Goal: Task Accomplishment & Management: Manage account settings

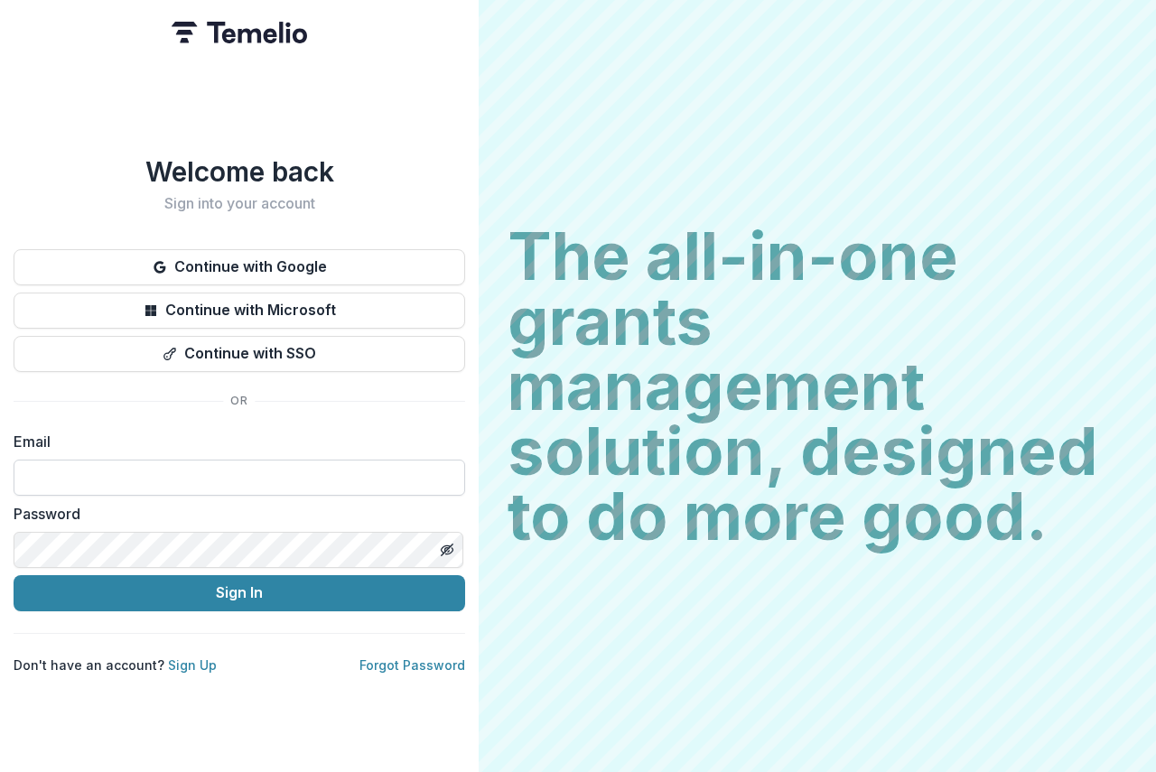
click at [46, 463] on input at bounding box center [240, 478] width 452 height 36
type input "**********"
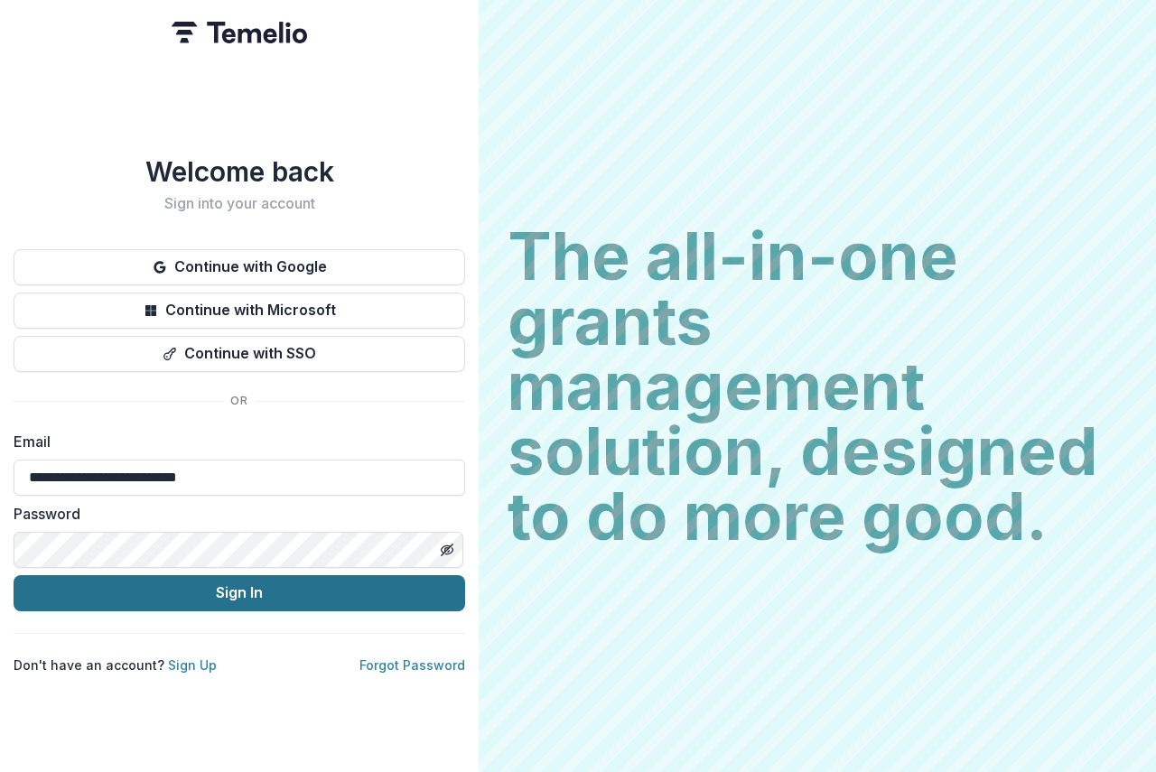
click at [350, 584] on button "Sign In" at bounding box center [240, 593] width 452 height 36
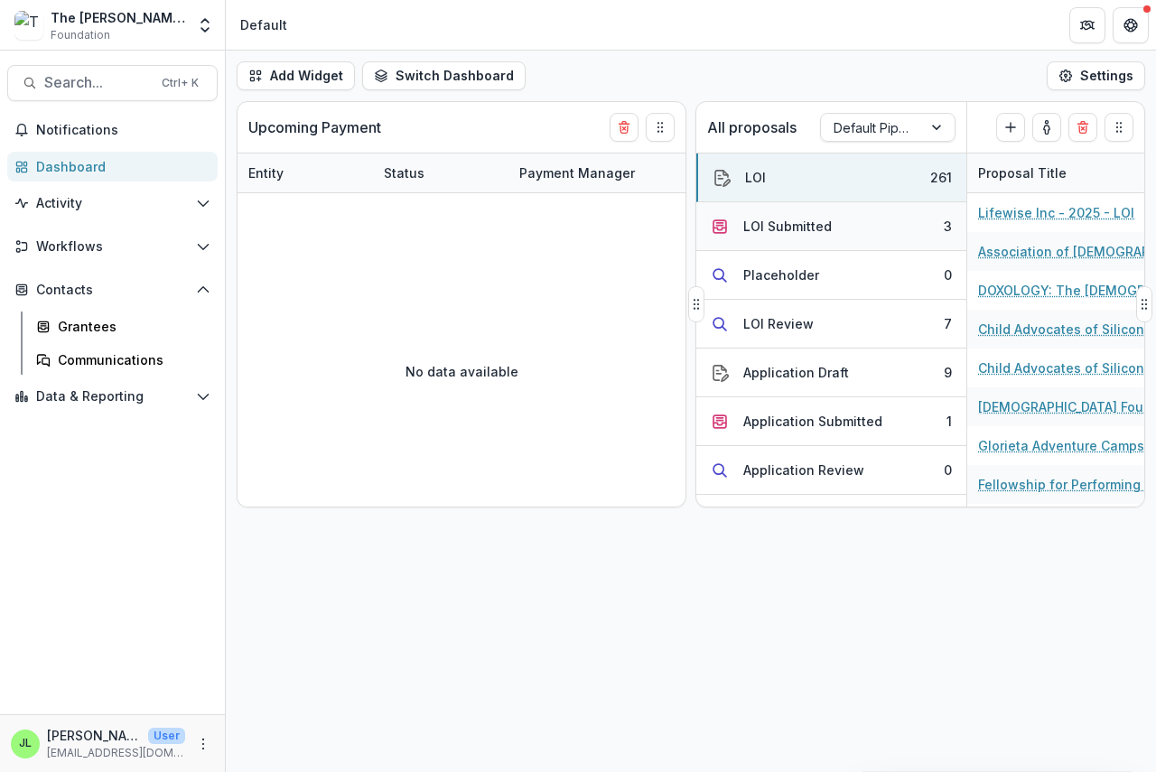
click at [759, 225] on div "LOI Submitted" at bounding box center [787, 226] width 89 height 19
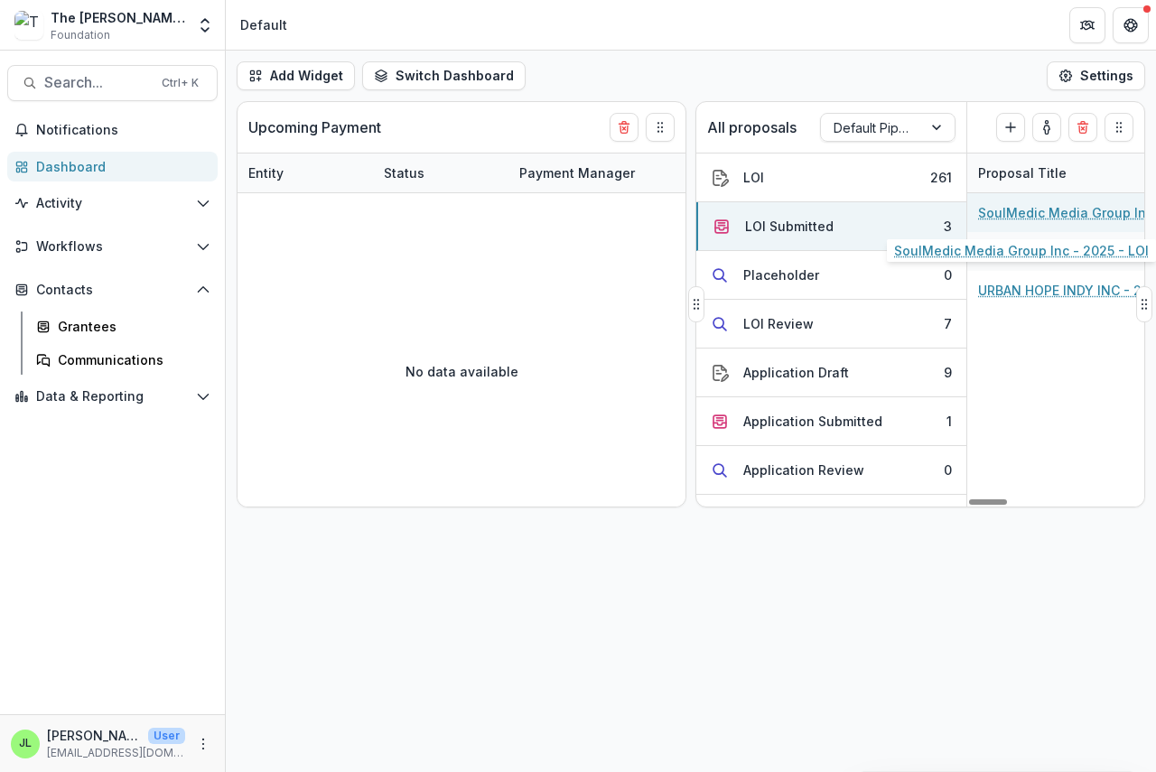
click at [1016, 208] on link "SoulMedic Media Group Inc - 2025 - LOI" at bounding box center [1080, 212] width 204 height 19
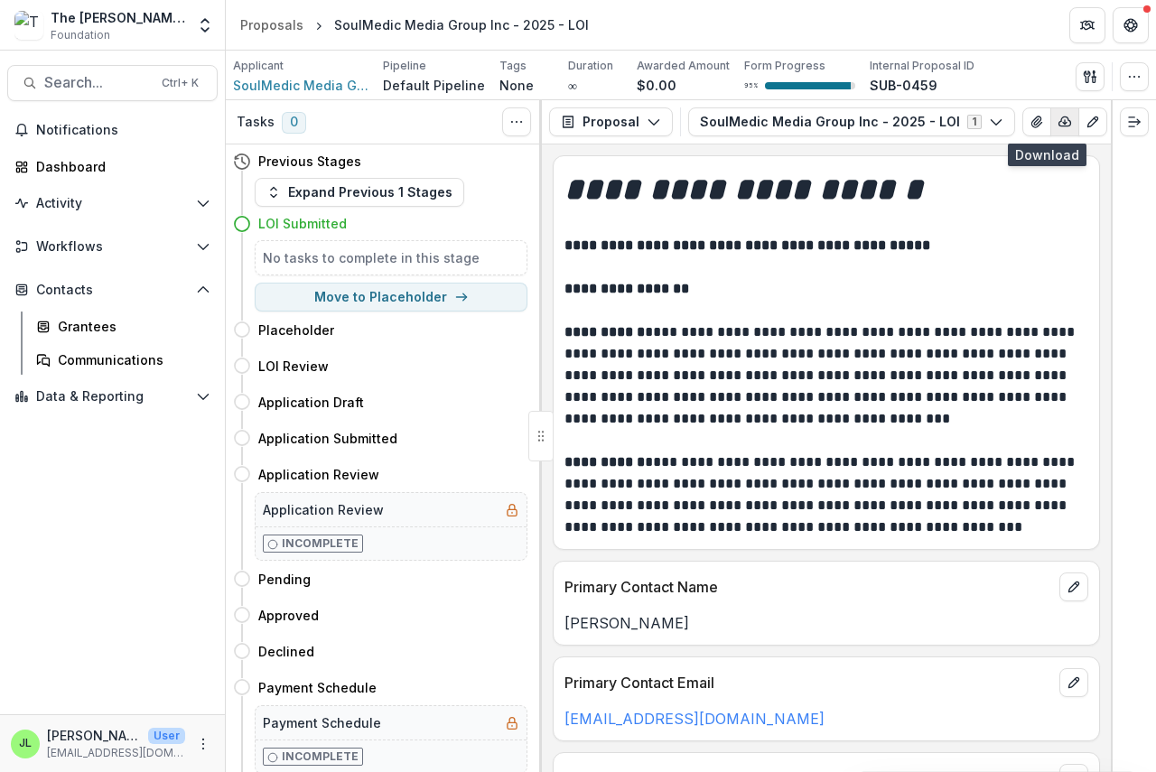
click at [1058, 119] on icon "button" at bounding box center [1065, 122] width 14 height 14
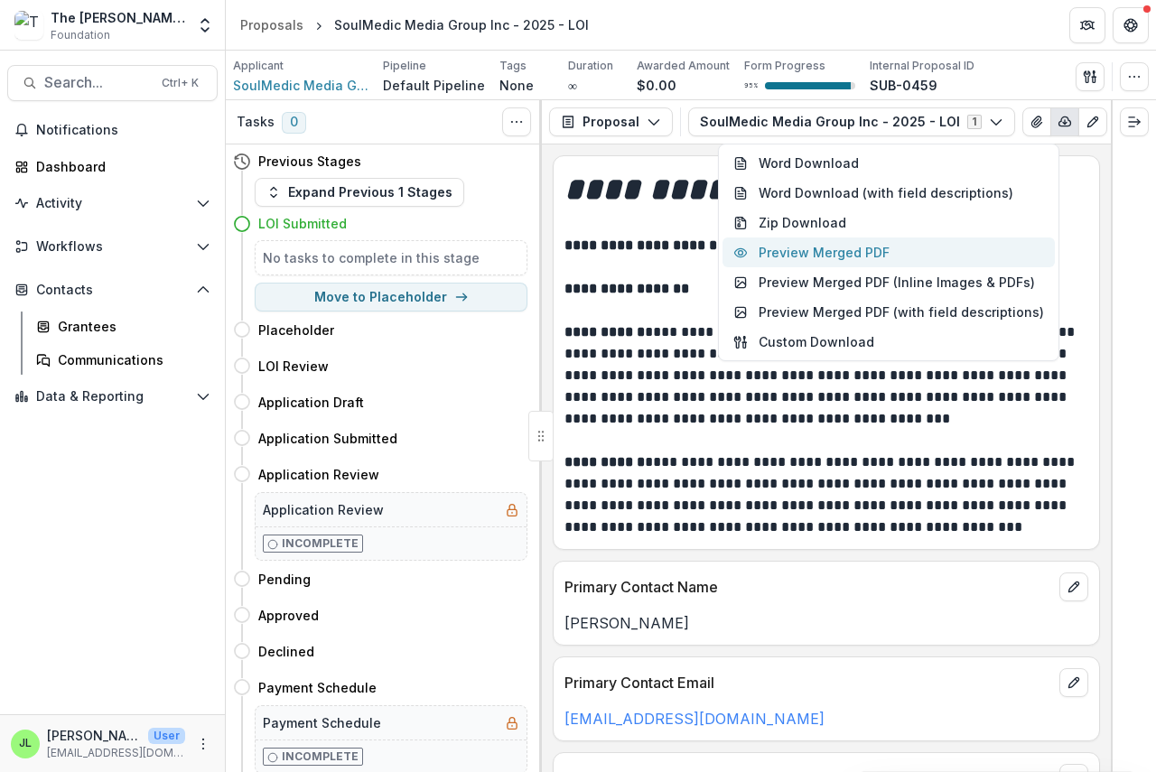
click at [880, 249] on button "Preview Merged PDF" at bounding box center [888, 253] width 332 height 30
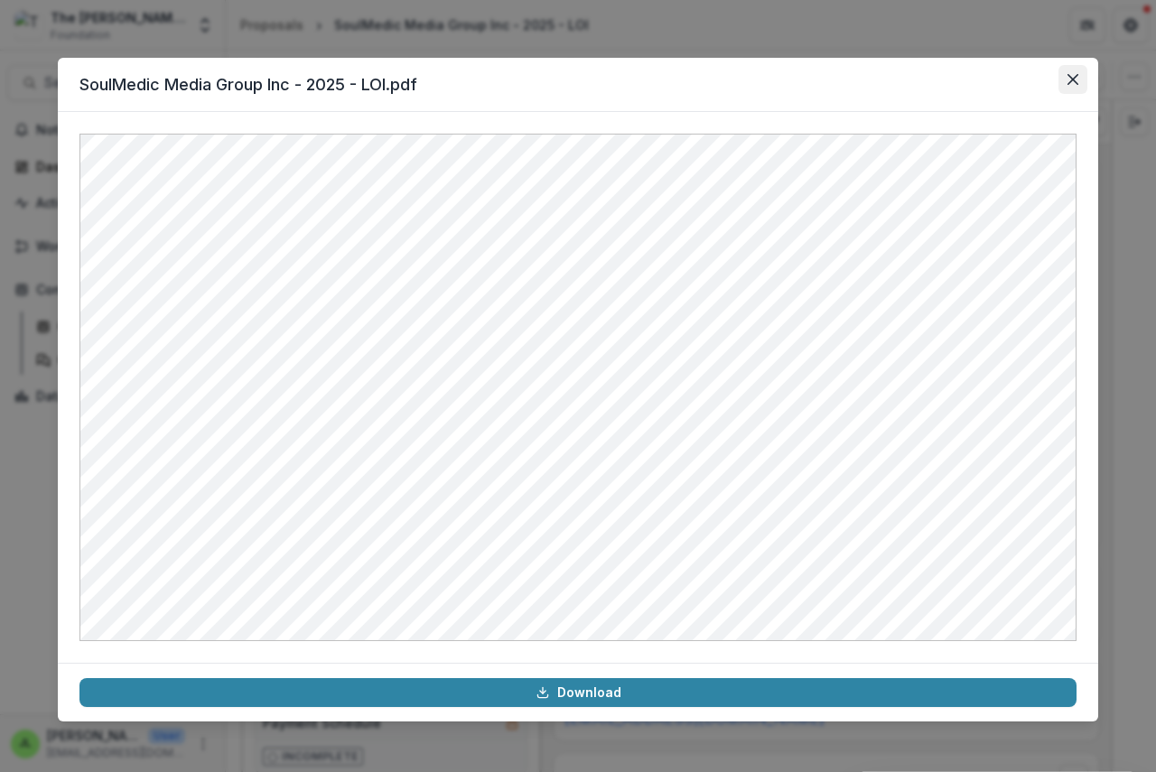
click at [1068, 78] on icon "Close" at bounding box center [1072, 79] width 11 height 11
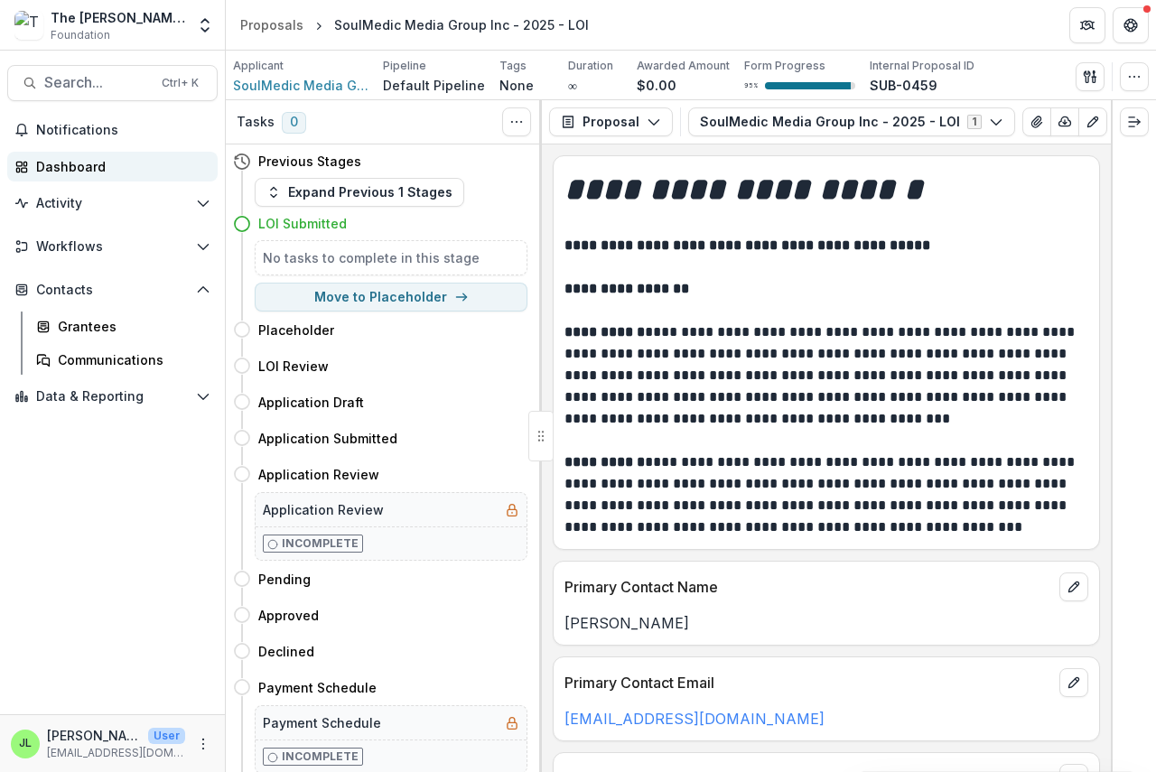
click at [51, 160] on div "Dashboard" at bounding box center [119, 166] width 167 height 19
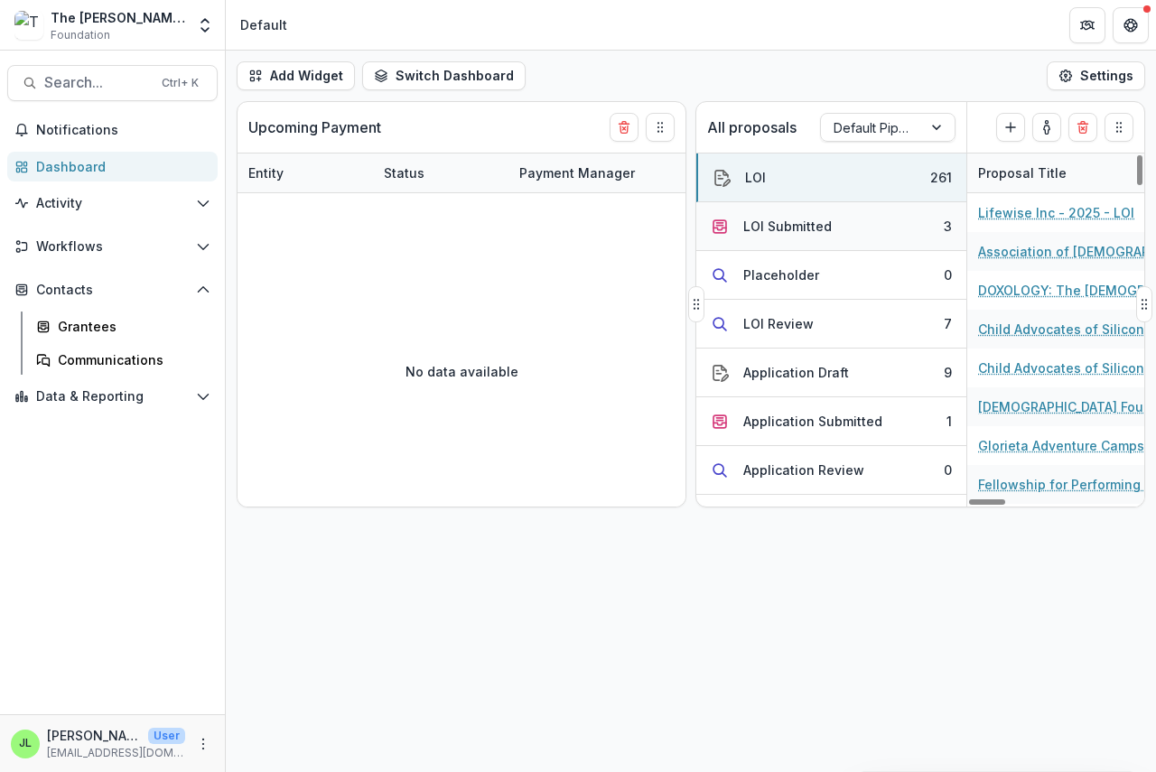
click at [771, 219] on div "LOI Submitted" at bounding box center [787, 226] width 89 height 19
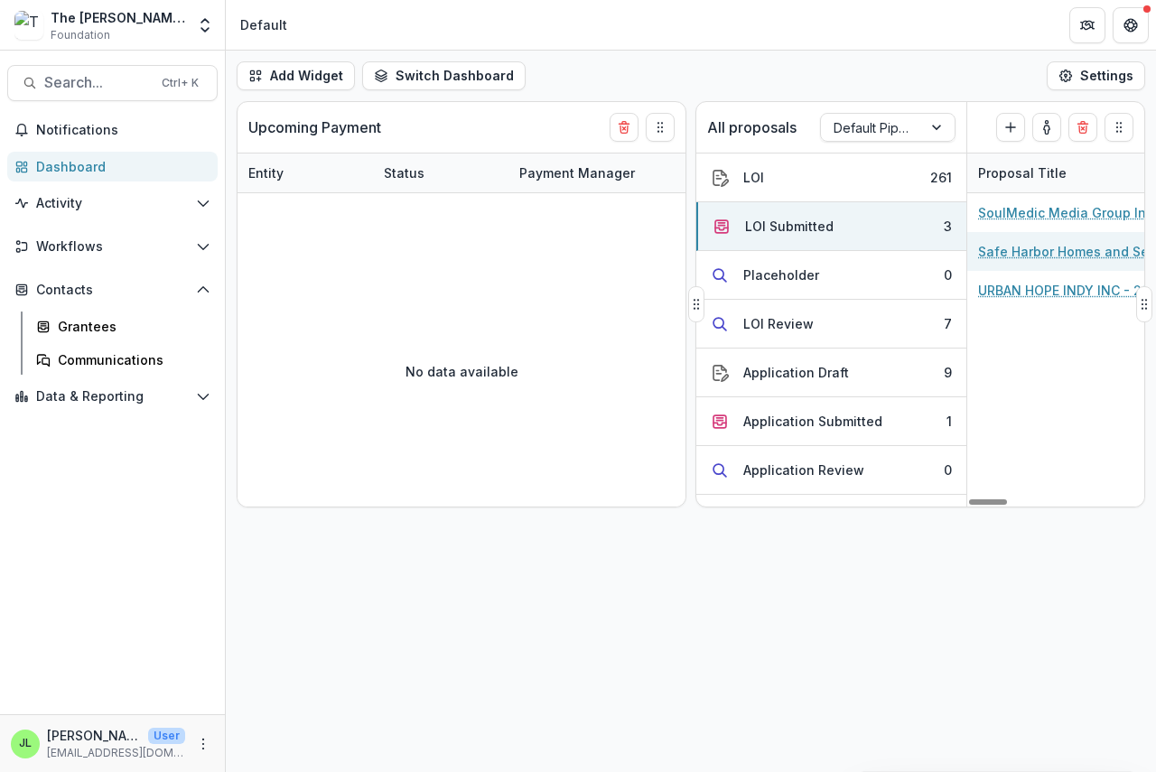
click at [1030, 250] on link "Safe Harbor Homes and Services - 2025 - LOI" at bounding box center [1080, 251] width 204 height 19
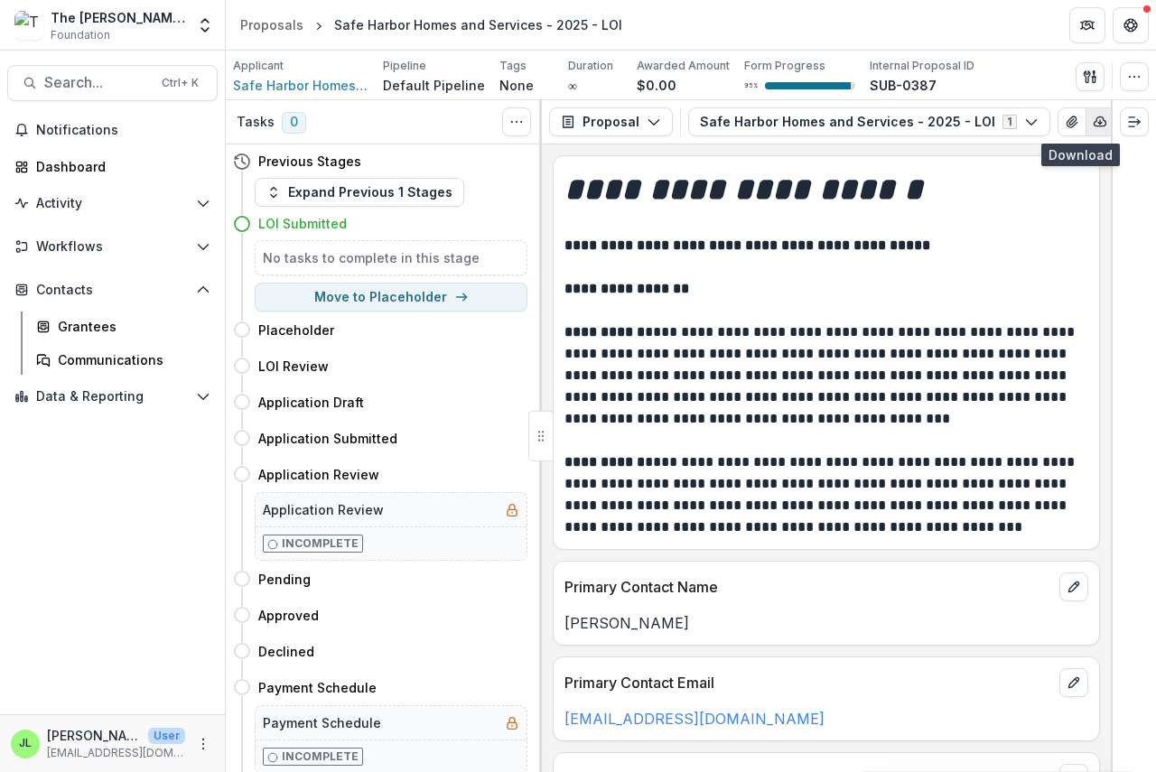
click at [1095, 117] on icon "button" at bounding box center [1101, 121] width 12 height 9
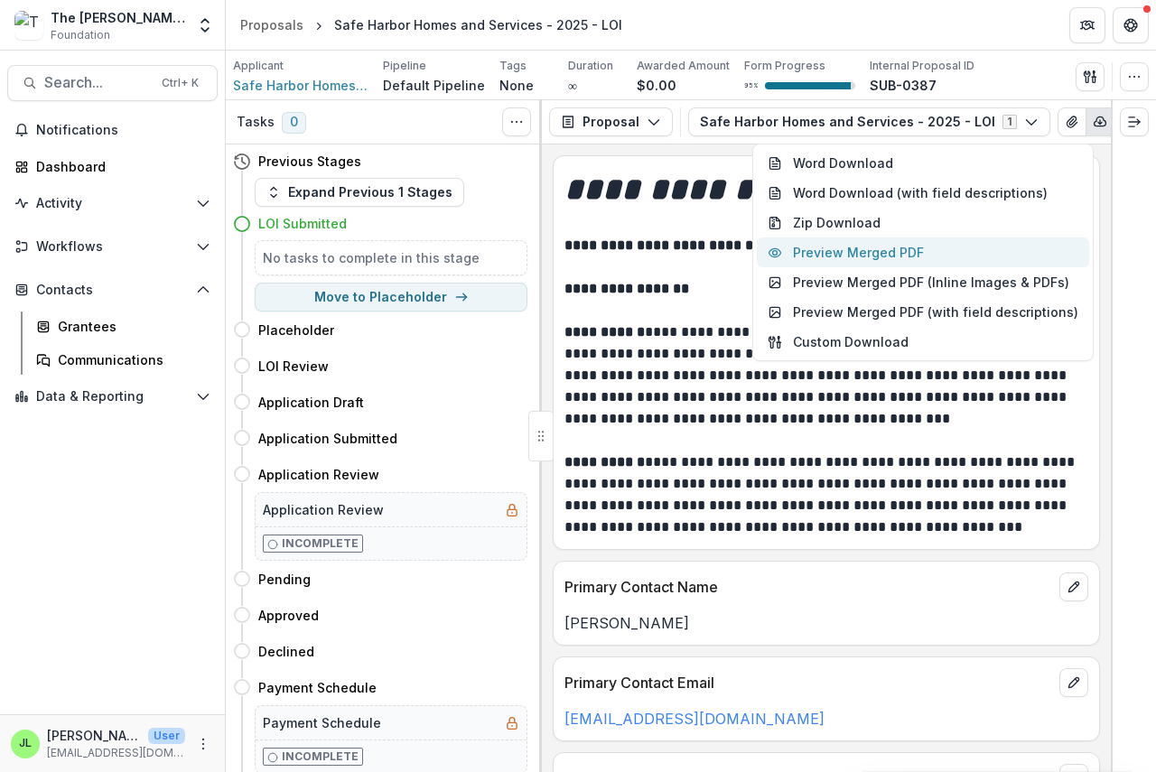
click at [886, 252] on button "Preview Merged PDF" at bounding box center [923, 253] width 332 height 30
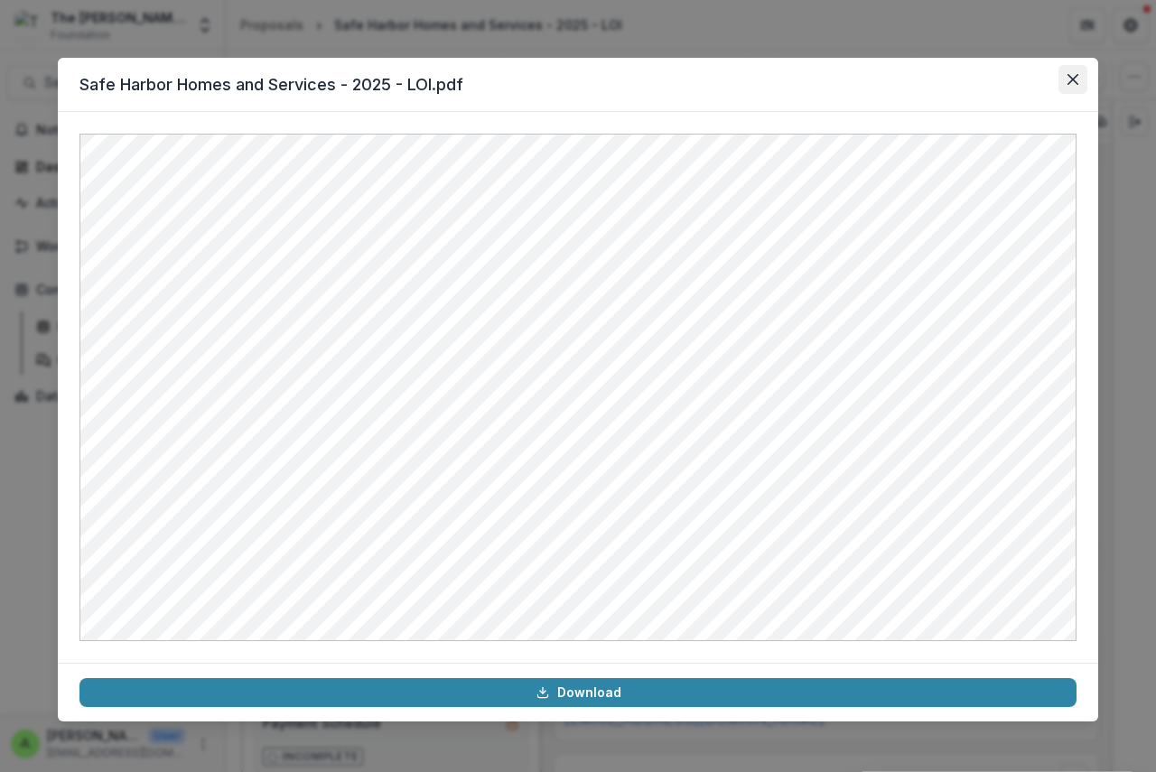
click at [1074, 77] on icon "Close" at bounding box center [1072, 79] width 11 height 11
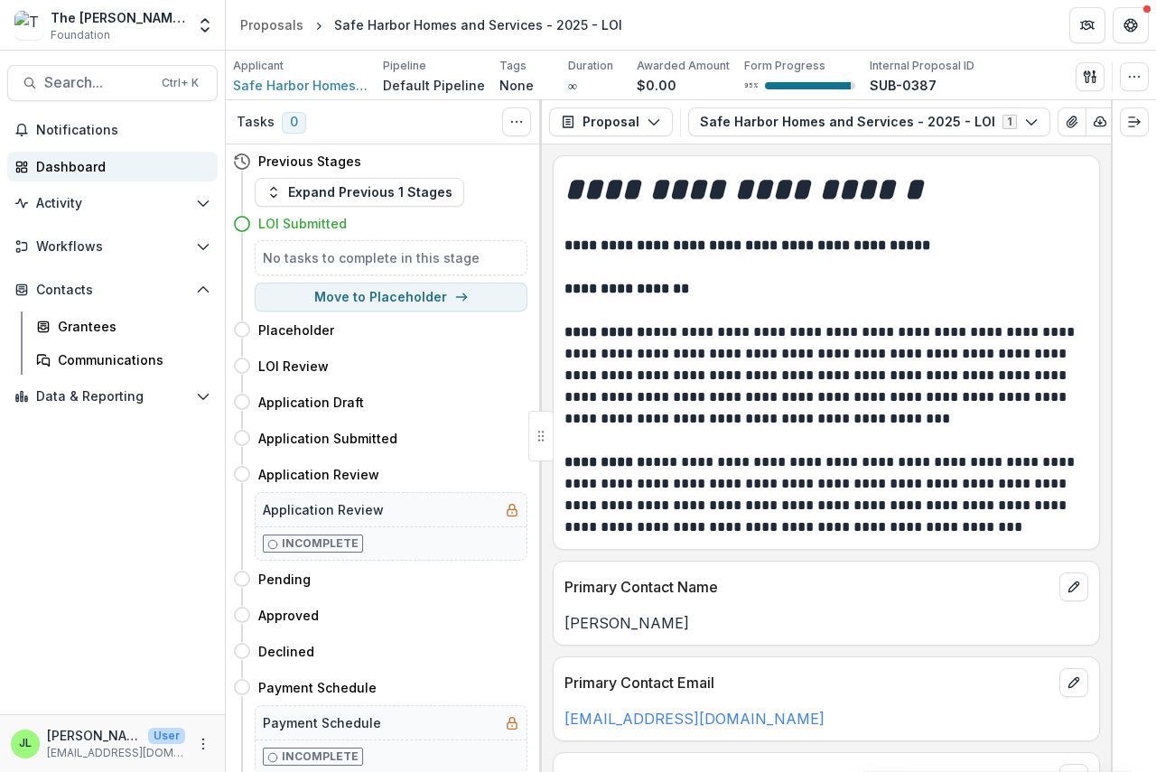
click at [70, 162] on div "Dashboard" at bounding box center [119, 166] width 167 height 19
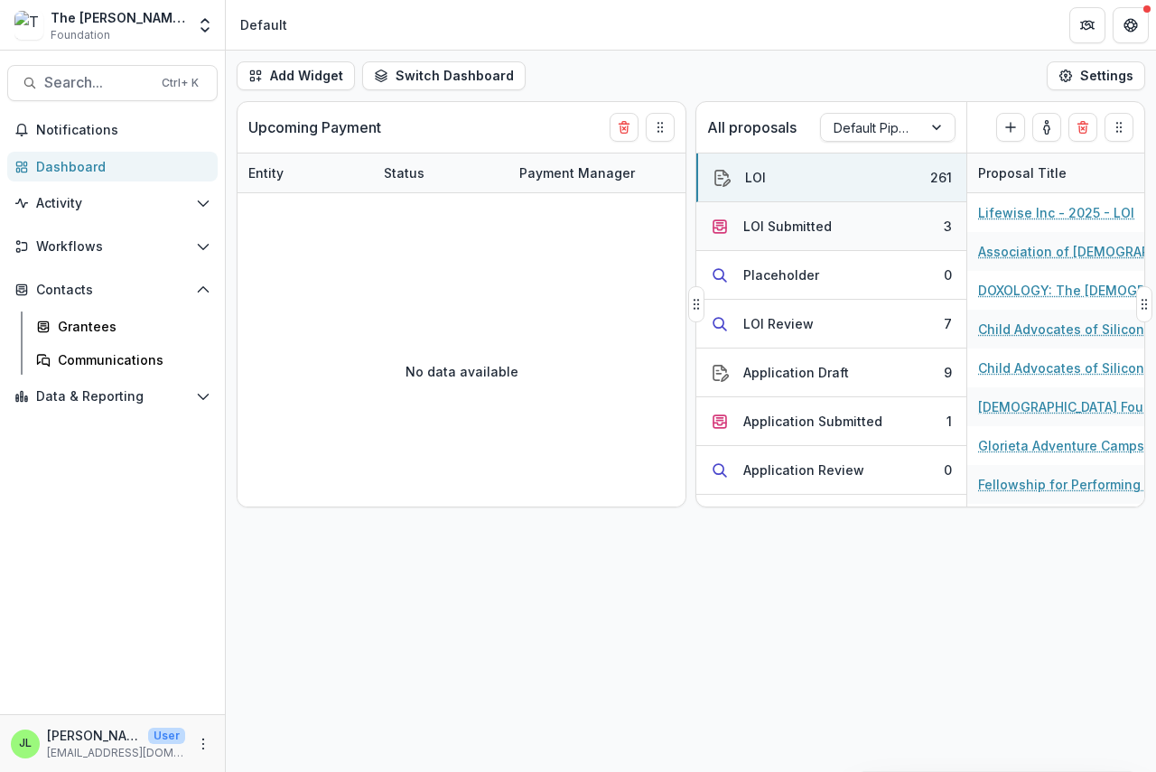
click at [788, 220] on div "LOI Submitted" at bounding box center [787, 226] width 89 height 19
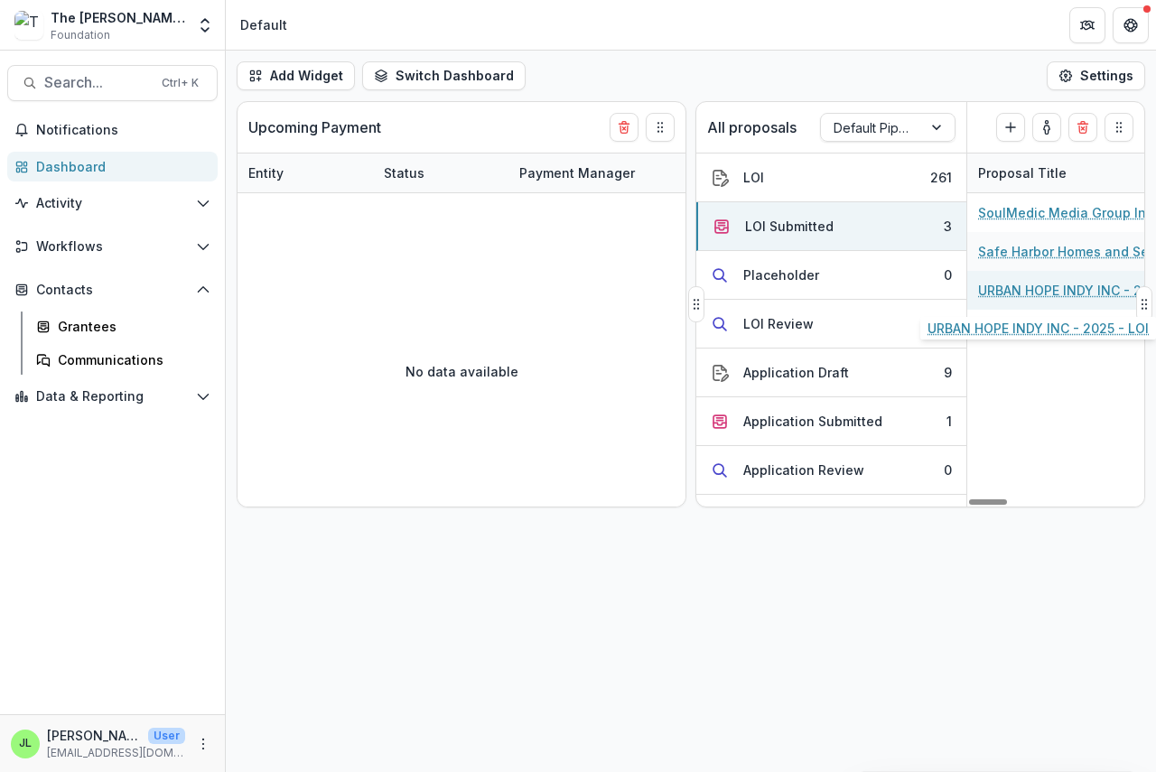
click at [1042, 291] on link "URBAN HOPE INDY INC - 2025 - LOI" at bounding box center [1080, 290] width 204 height 19
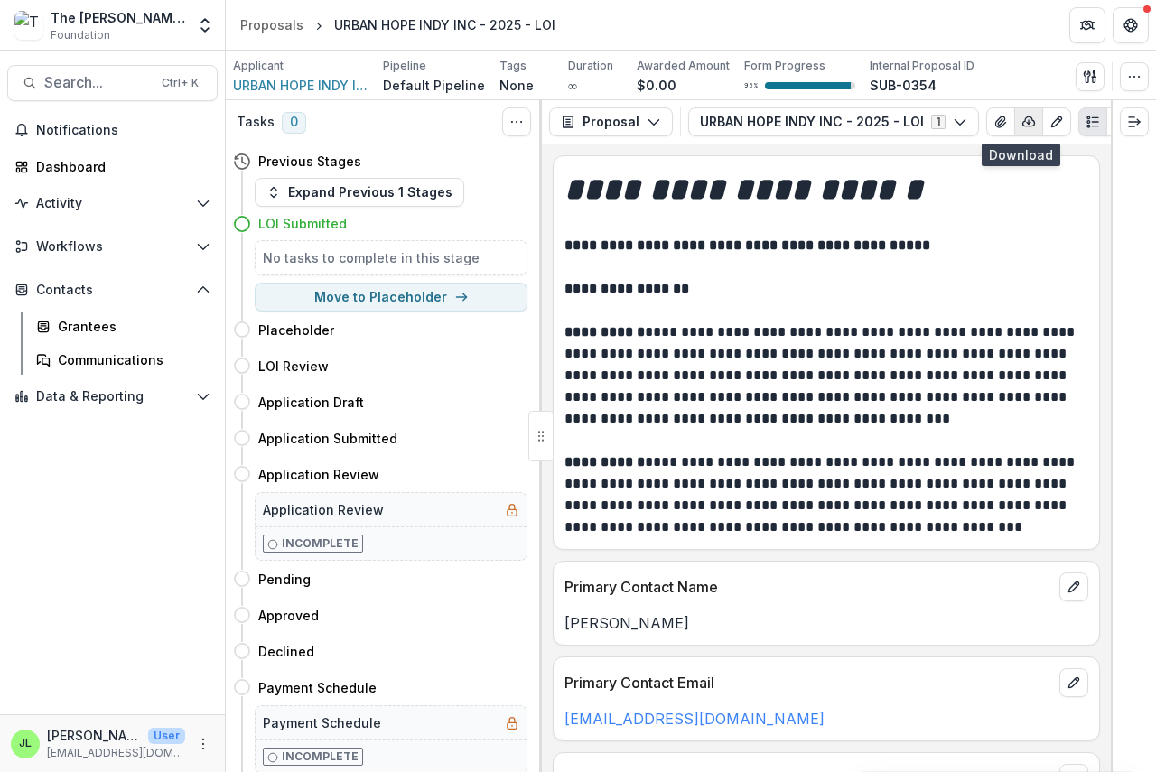
click at [1023, 122] on icon "button" at bounding box center [1029, 121] width 12 height 9
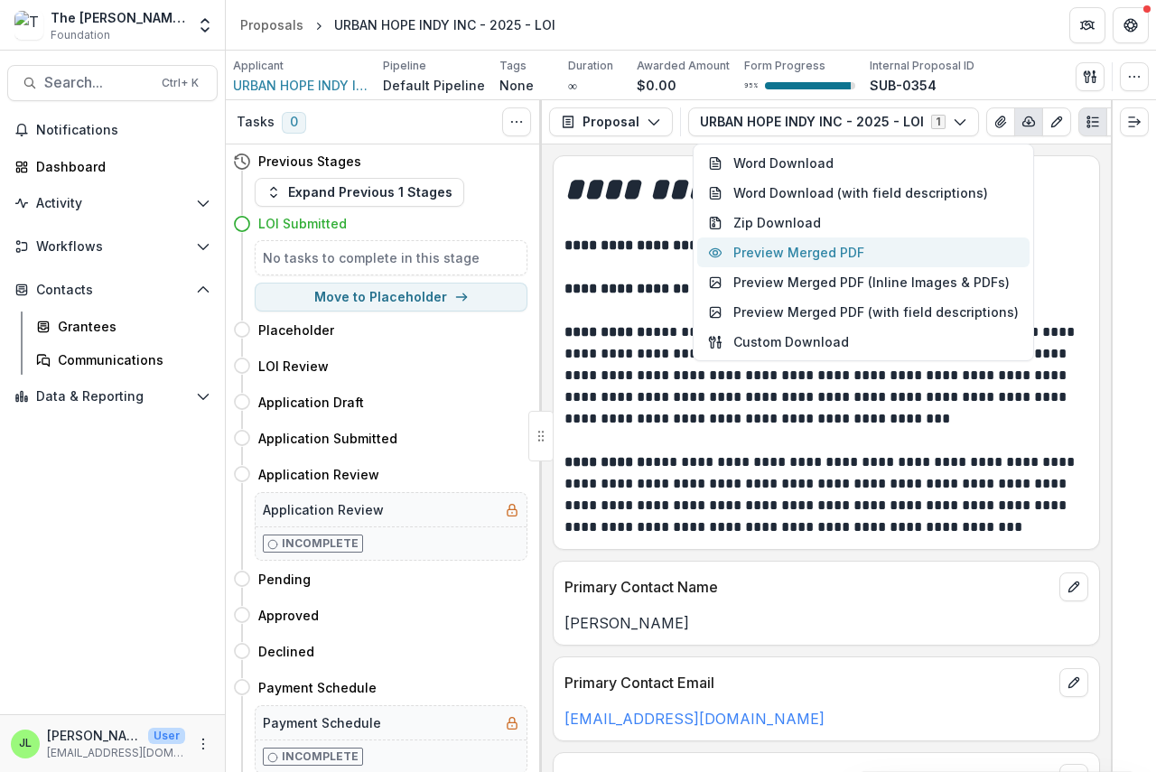
click at [855, 253] on button "Preview Merged PDF" at bounding box center [863, 253] width 332 height 30
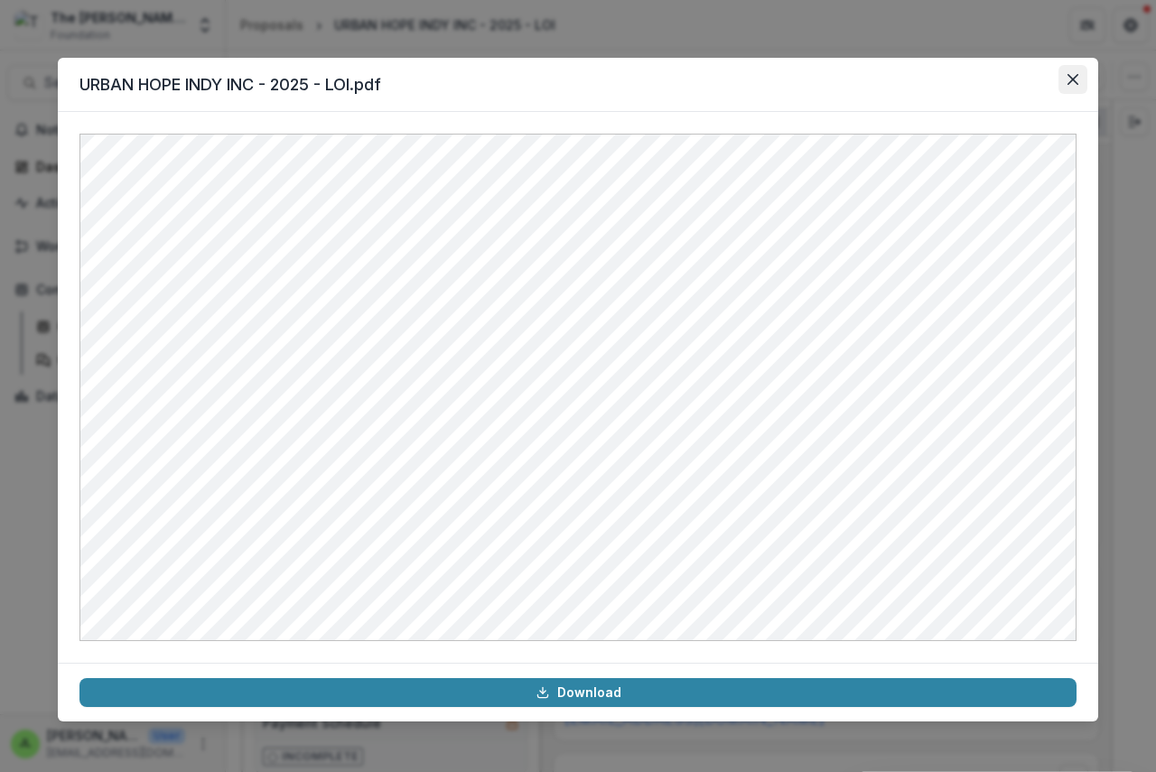
click at [1076, 77] on icon "Close" at bounding box center [1072, 79] width 11 height 11
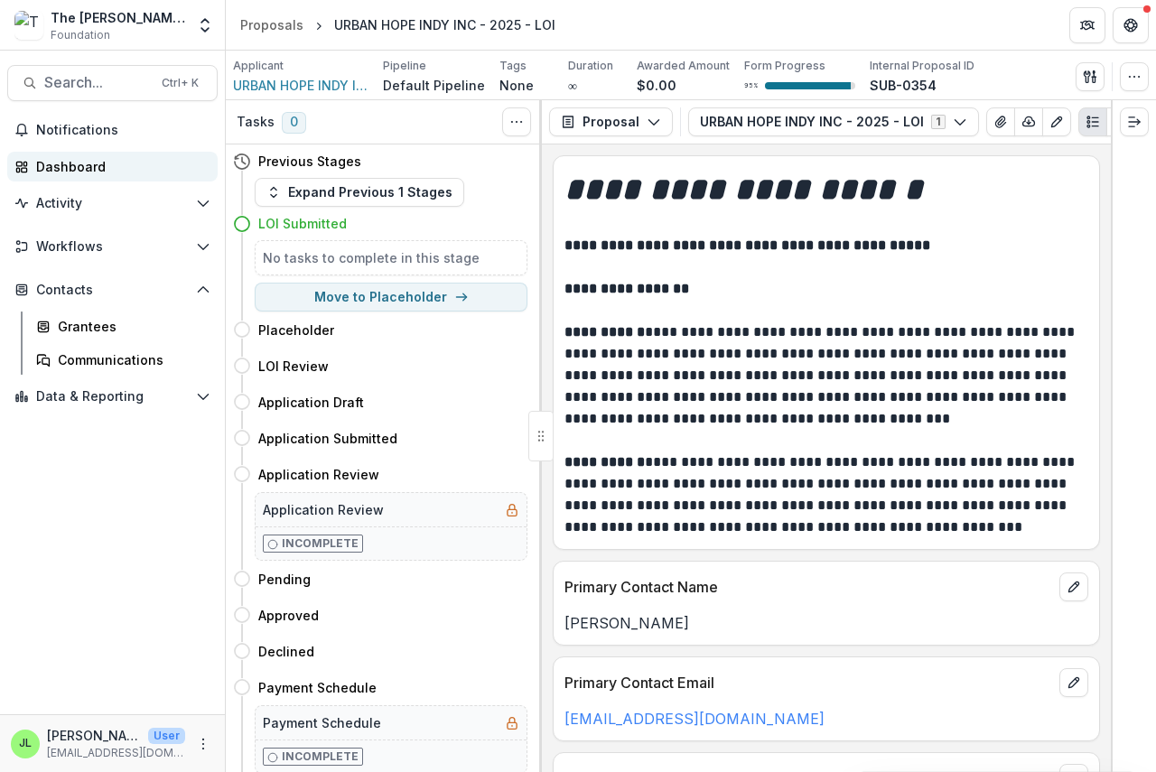
click at [53, 163] on div "Dashboard" at bounding box center [119, 166] width 167 height 19
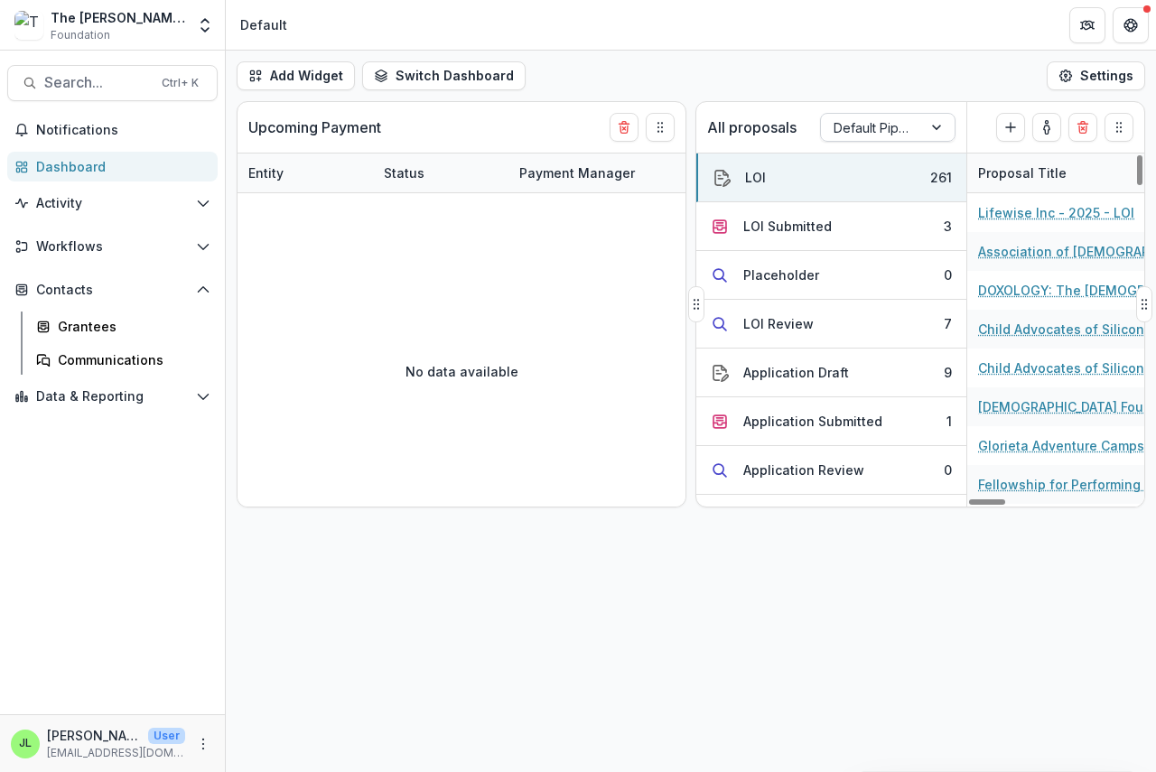
click at [907, 131] on div at bounding box center [872, 128] width 76 height 23
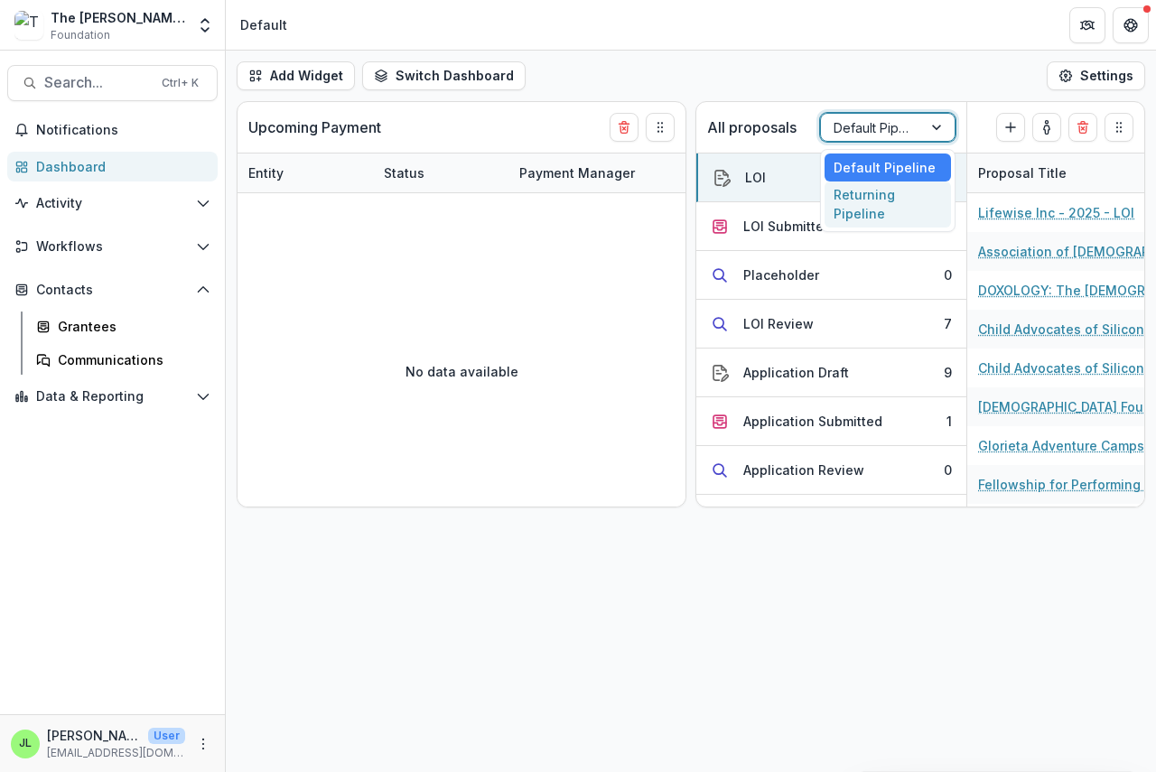
click at [868, 202] on div "Returning Pipeline" at bounding box center [888, 205] width 126 height 47
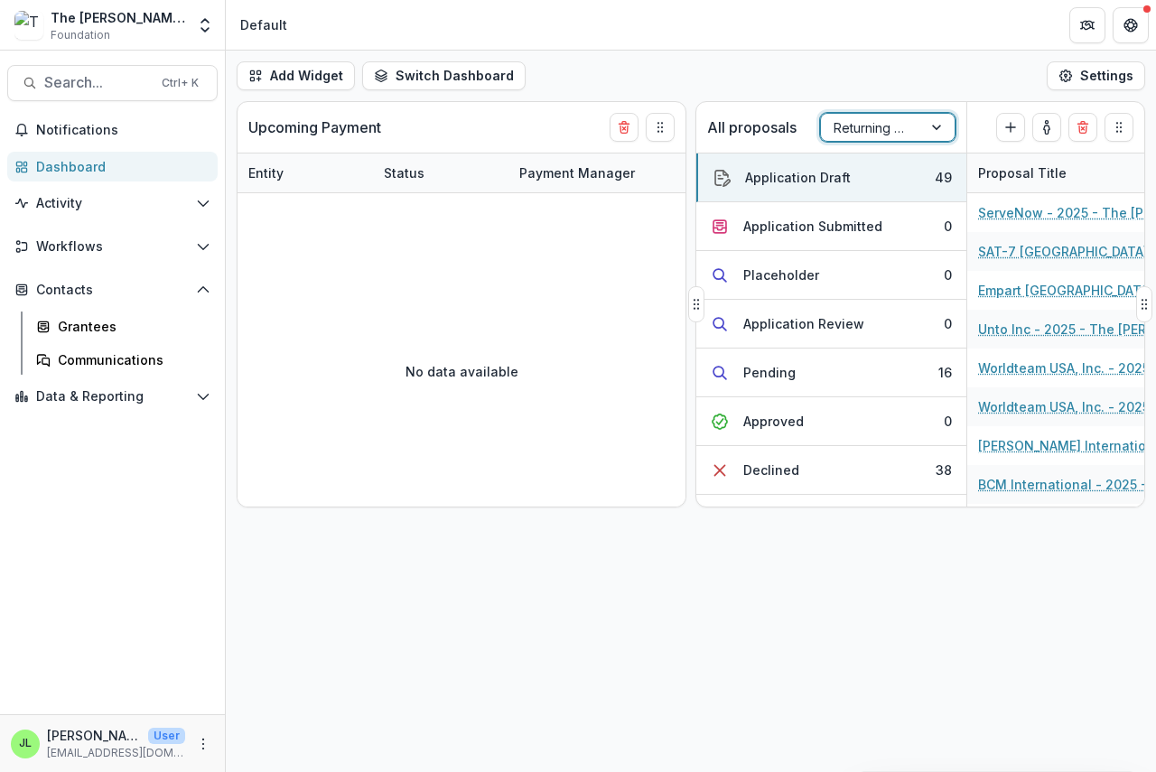
click at [897, 121] on div at bounding box center [872, 128] width 76 height 23
click at [883, 166] on div "Default Pipeline" at bounding box center [888, 168] width 126 height 28
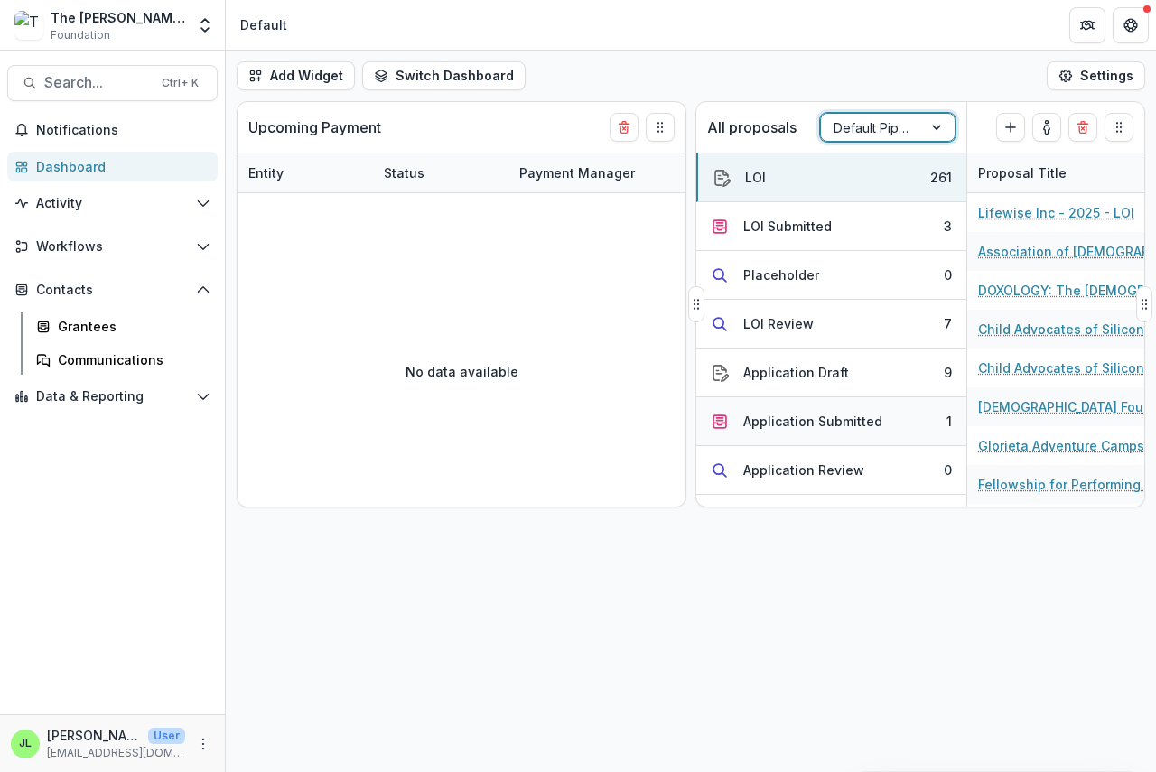
click at [775, 423] on div "Application Submitted" at bounding box center [812, 421] width 139 height 19
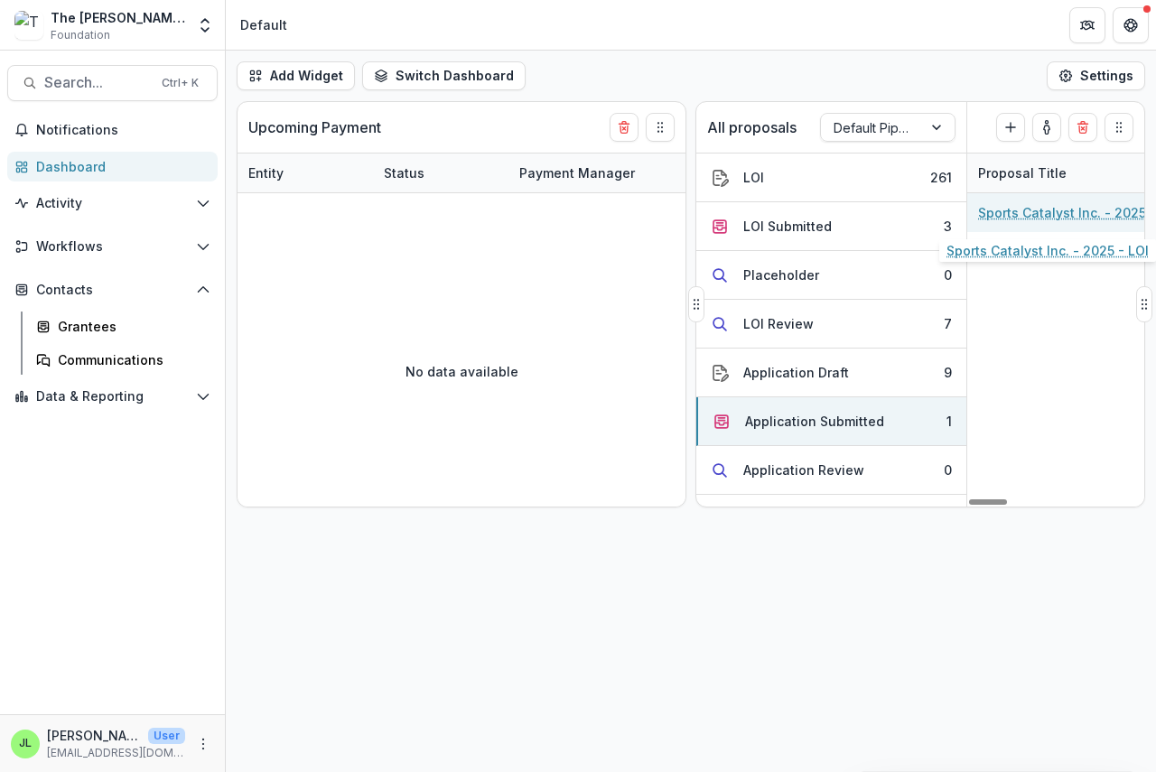
click at [1051, 211] on link "Sports Catalyst Inc. - 2025 - LOI" at bounding box center [1079, 212] width 202 height 19
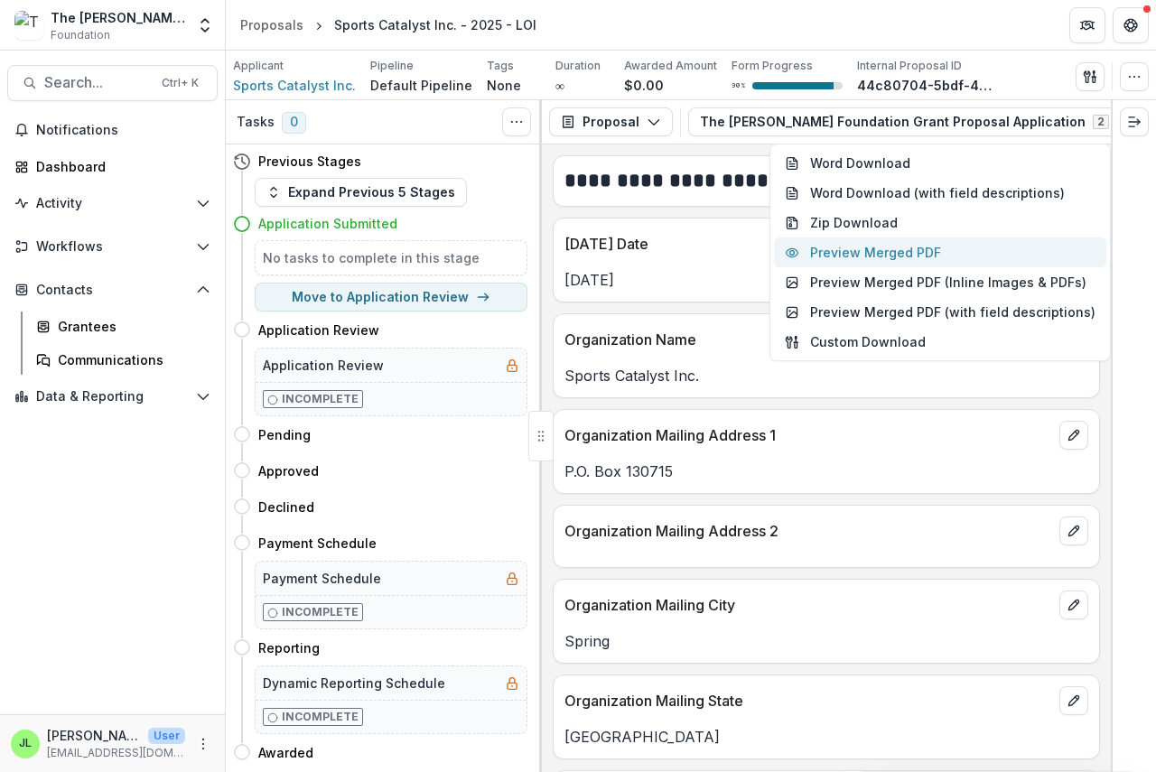
click at [927, 250] on button "Preview Merged PDF" at bounding box center [940, 253] width 332 height 30
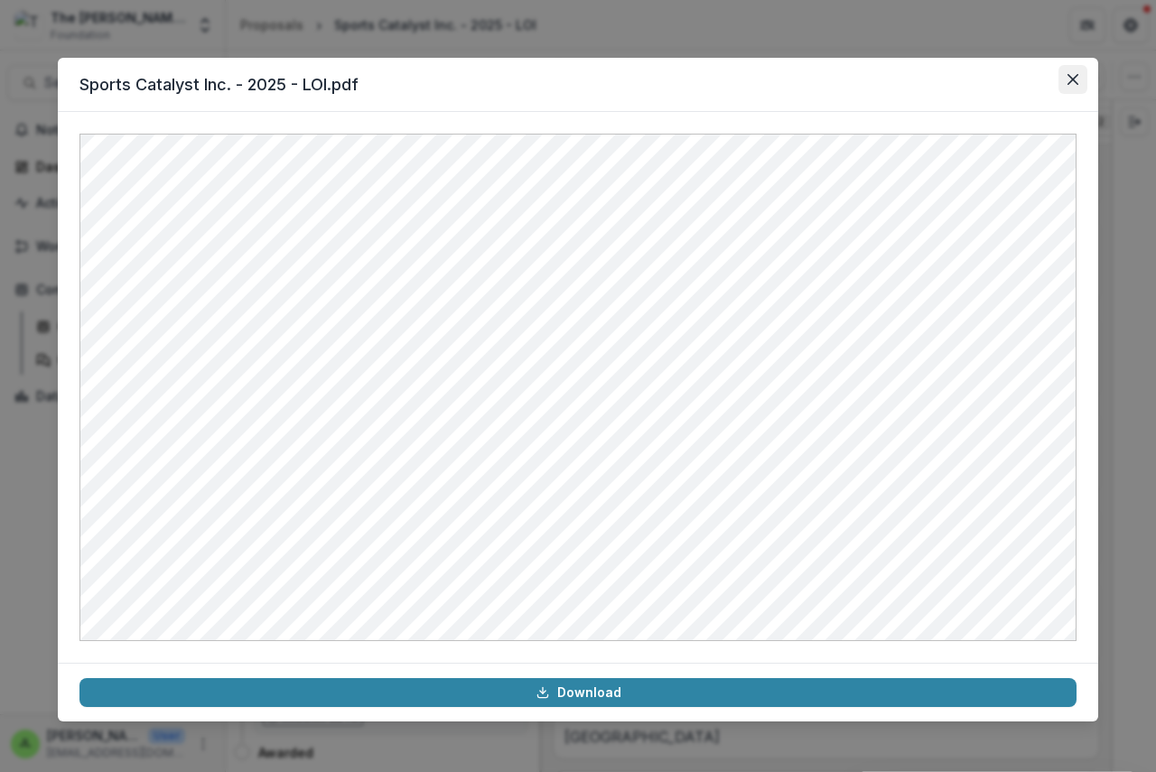
click at [1073, 69] on button "Close" at bounding box center [1072, 79] width 29 height 29
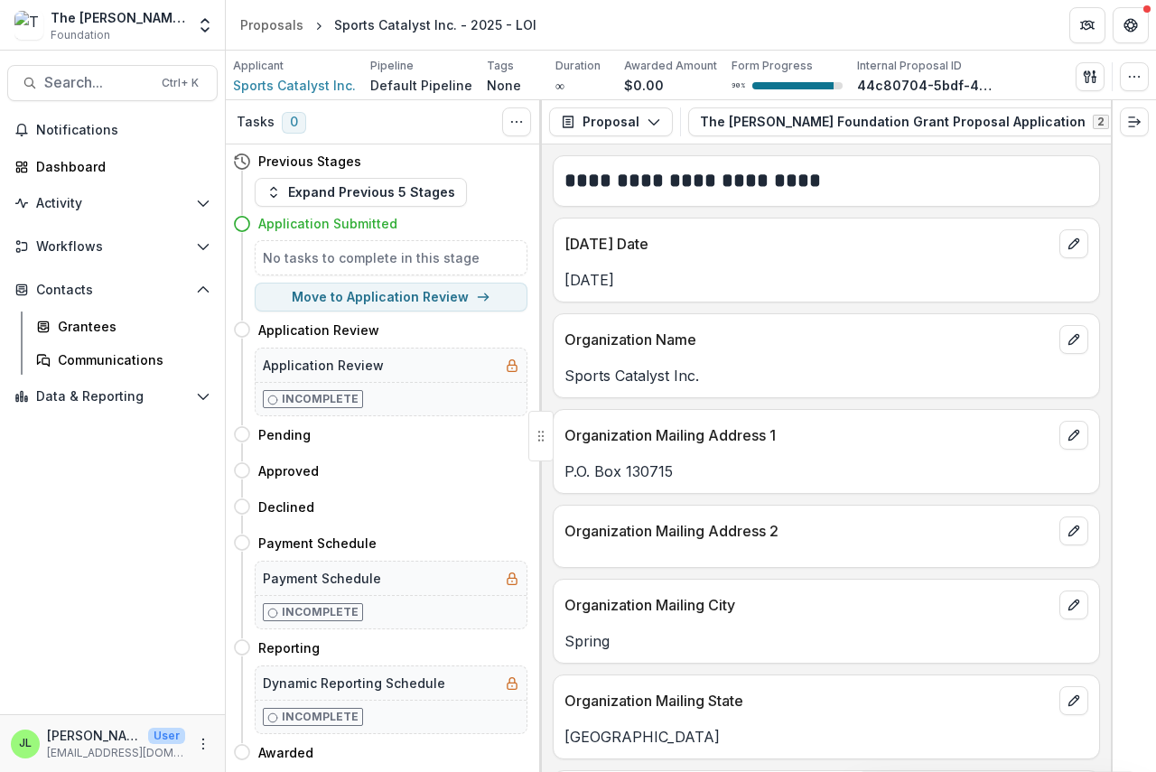
scroll to position [0, 108]
click at [1142, 77] on button "button" at bounding box center [1134, 76] width 29 height 29
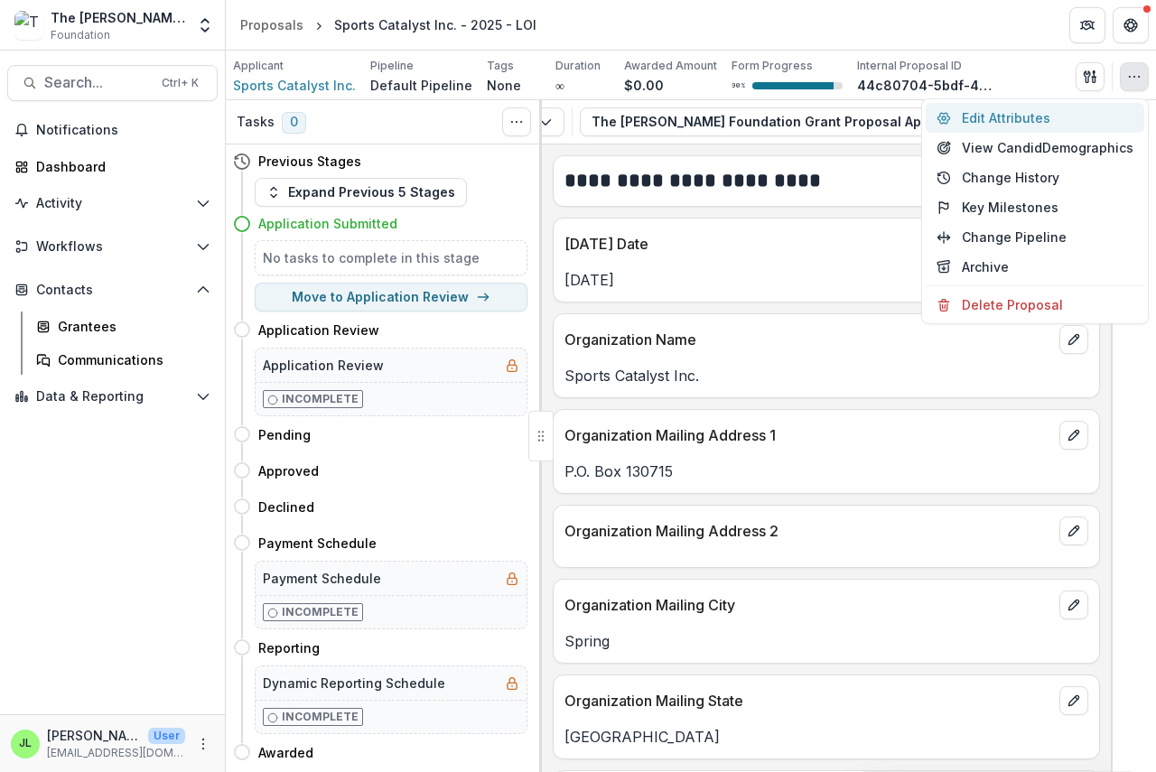
click at [1022, 116] on button "Edit Attributes" at bounding box center [1035, 118] width 219 height 30
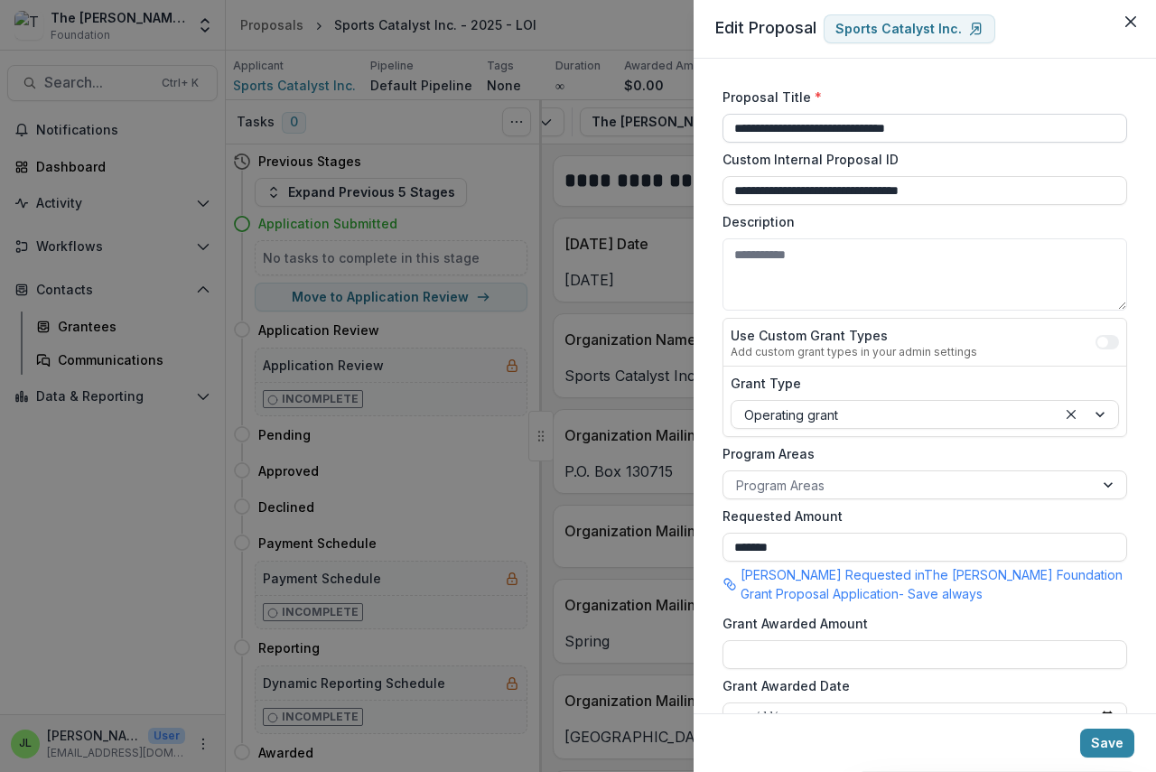
click at [937, 131] on input "**********" at bounding box center [924, 128] width 405 height 29
type input "**********"
click at [1103, 741] on button "Save" at bounding box center [1107, 743] width 54 height 29
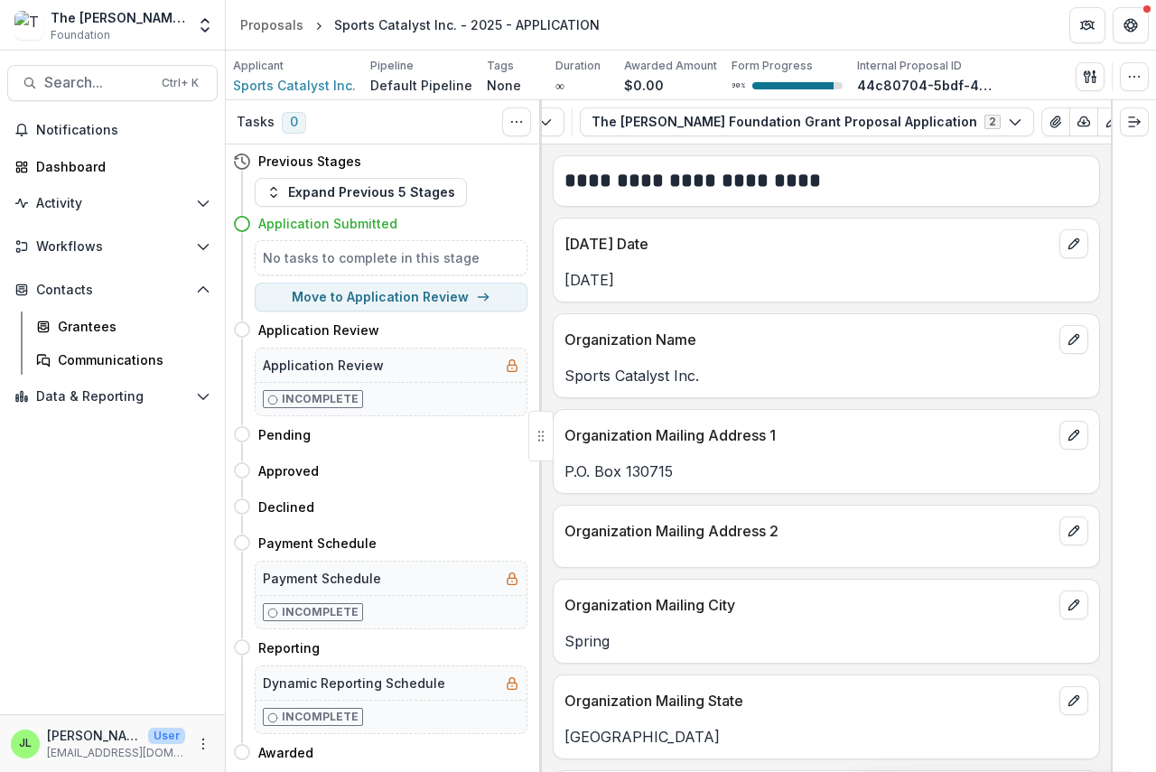
drag, startPoint x: 956, startPoint y: 278, endPoint x: 937, endPoint y: 288, distance: 22.2
click at [953, 286] on div "[DATE]" at bounding box center [826, 274] width 545 height 33
click at [1082, 124] on polyline "button" at bounding box center [1084, 124] width 4 height 2
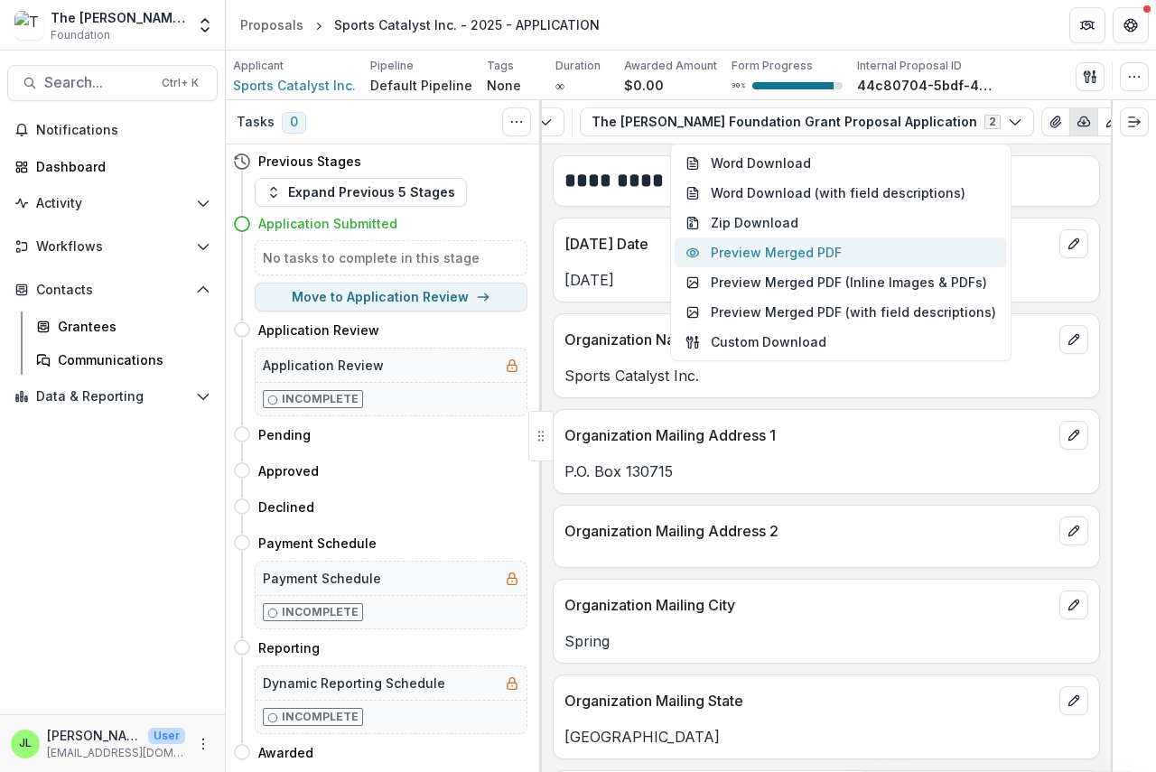
click at [841, 249] on button "Preview Merged PDF" at bounding box center [841, 253] width 332 height 30
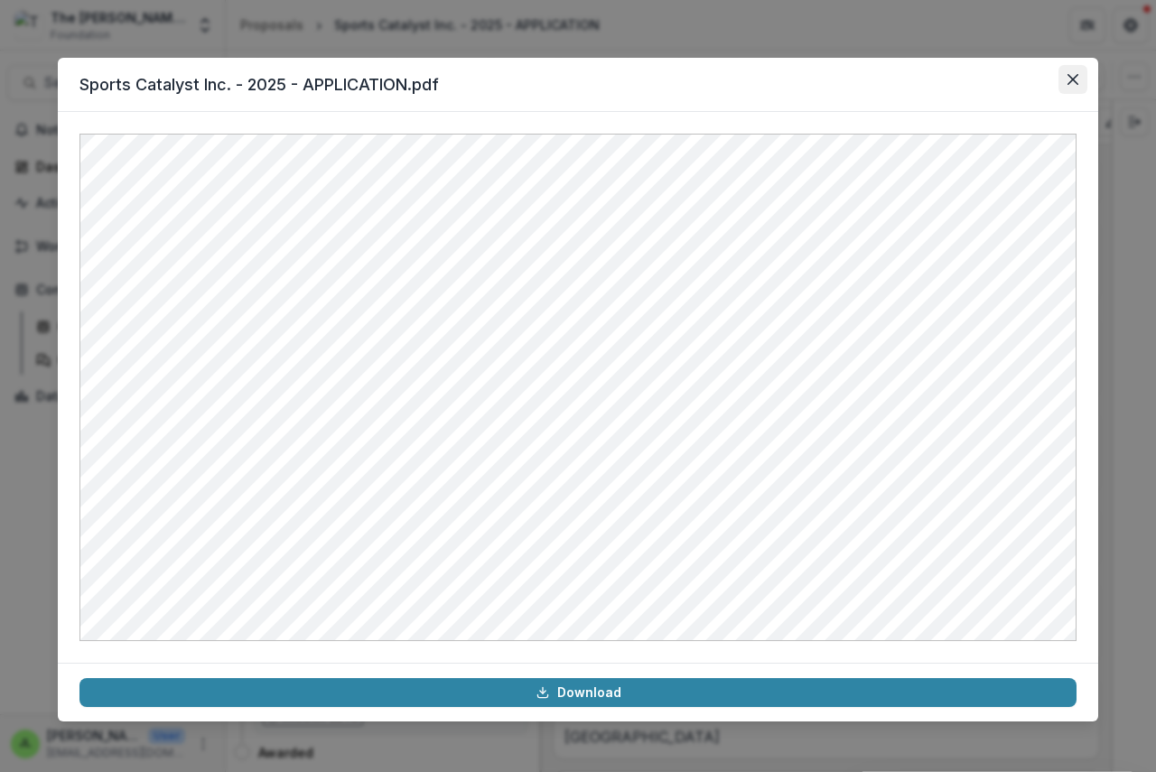
click at [1074, 70] on button "Close" at bounding box center [1072, 79] width 29 height 29
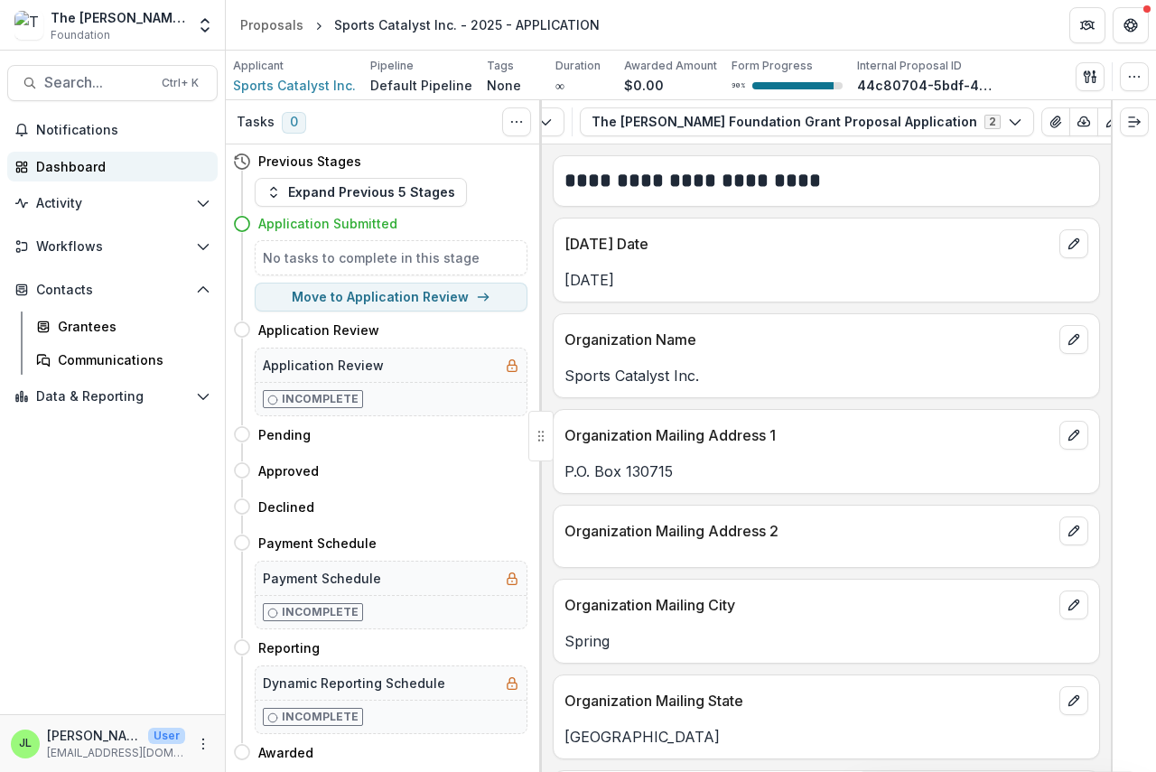
click at [61, 170] on div "Dashboard" at bounding box center [119, 166] width 167 height 19
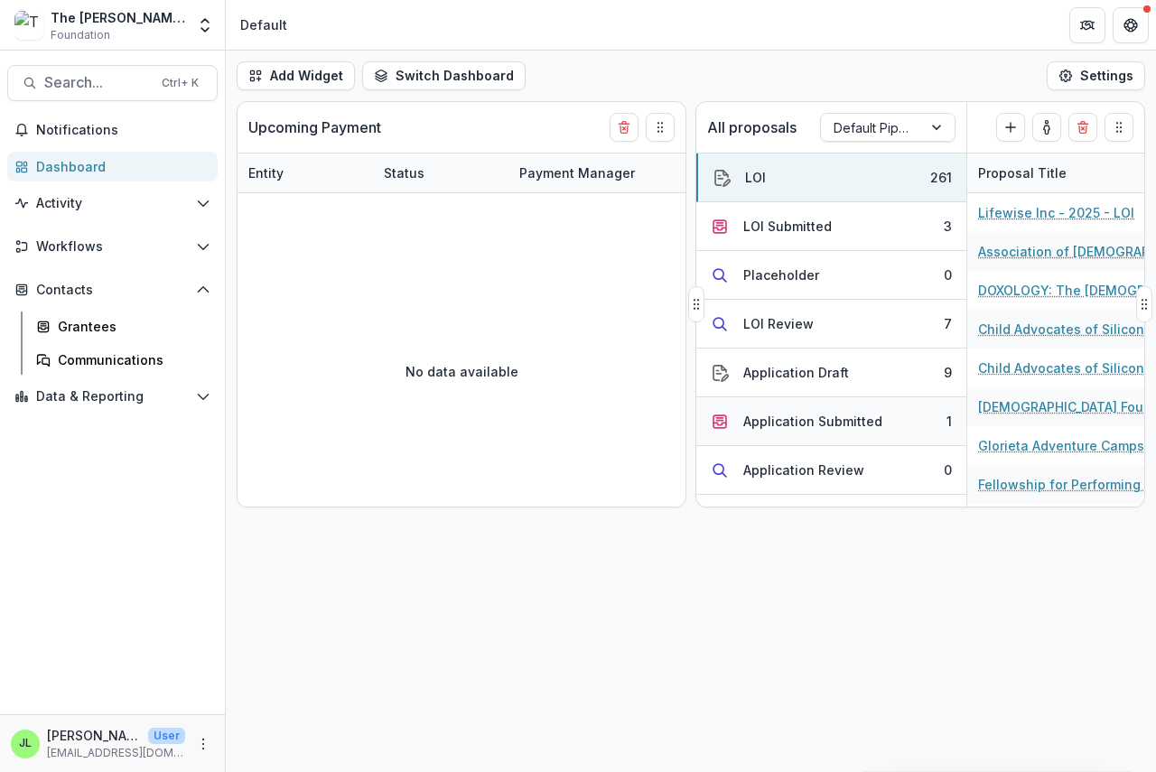
click at [780, 421] on div "Application Submitted" at bounding box center [812, 421] width 139 height 19
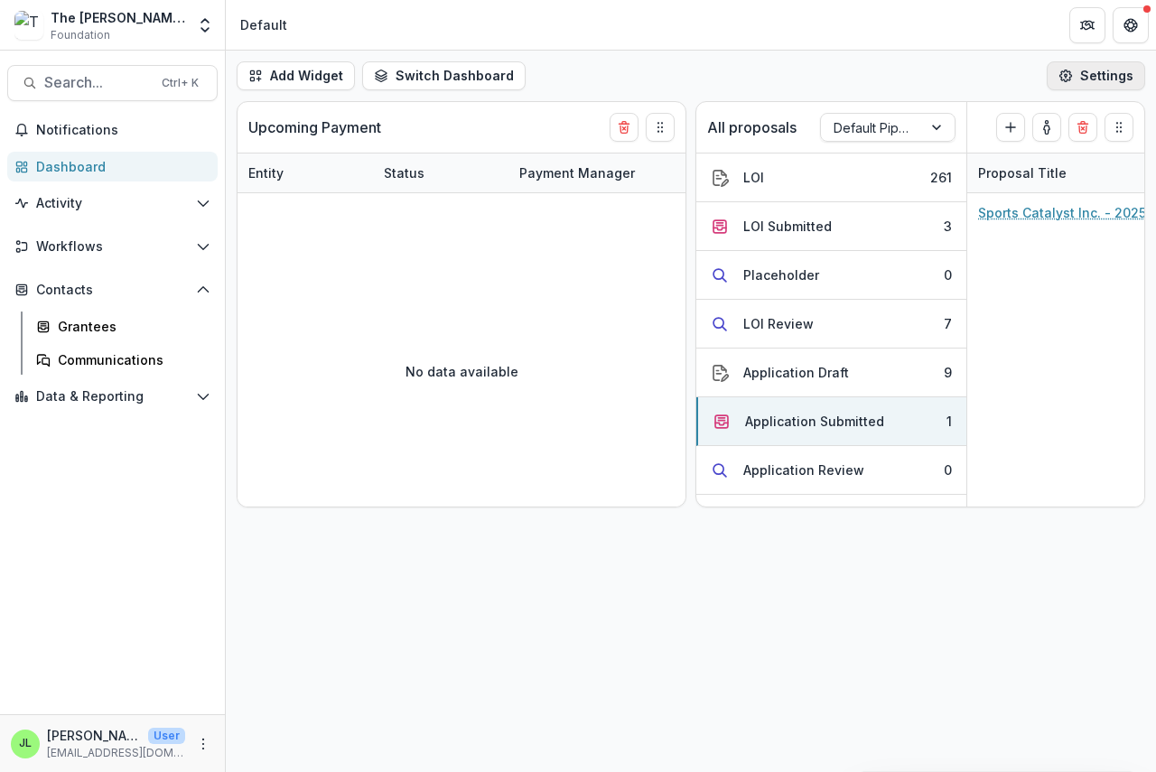
click at [1067, 74] on icon "button" at bounding box center [1065, 76] width 14 height 14
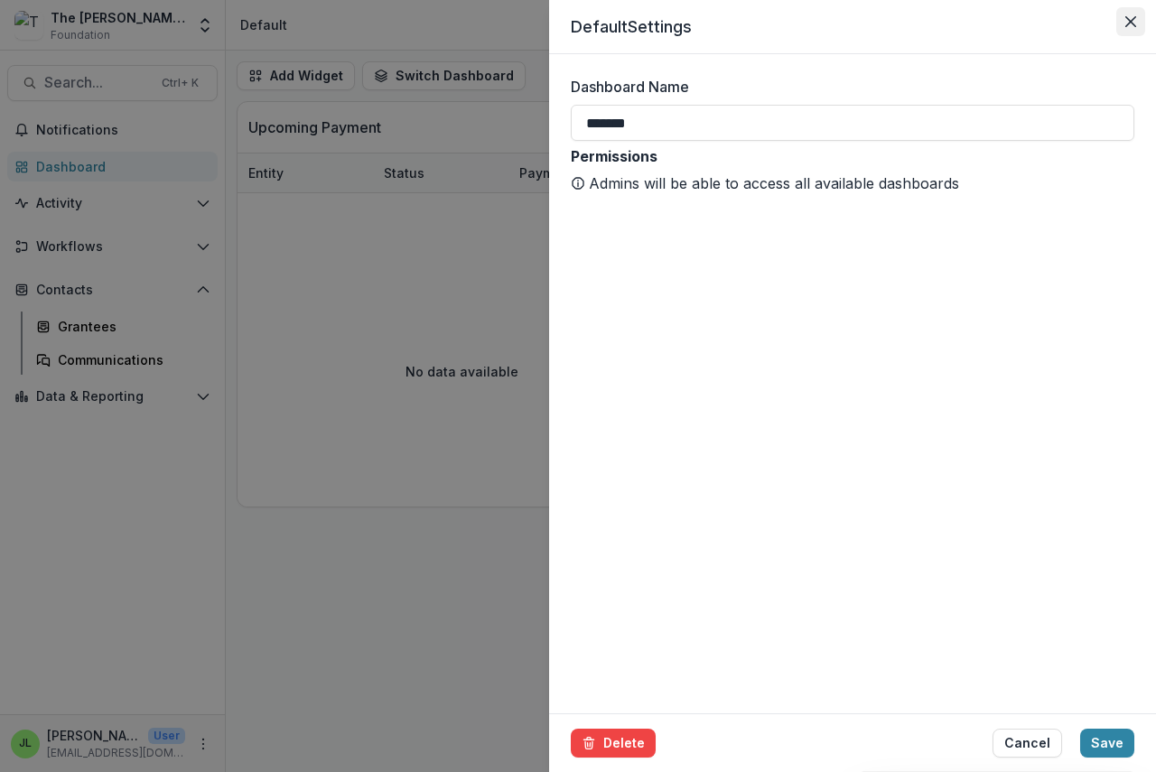
click at [1133, 23] on icon "Close" at bounding box center [1130, 21] width 11 height 11
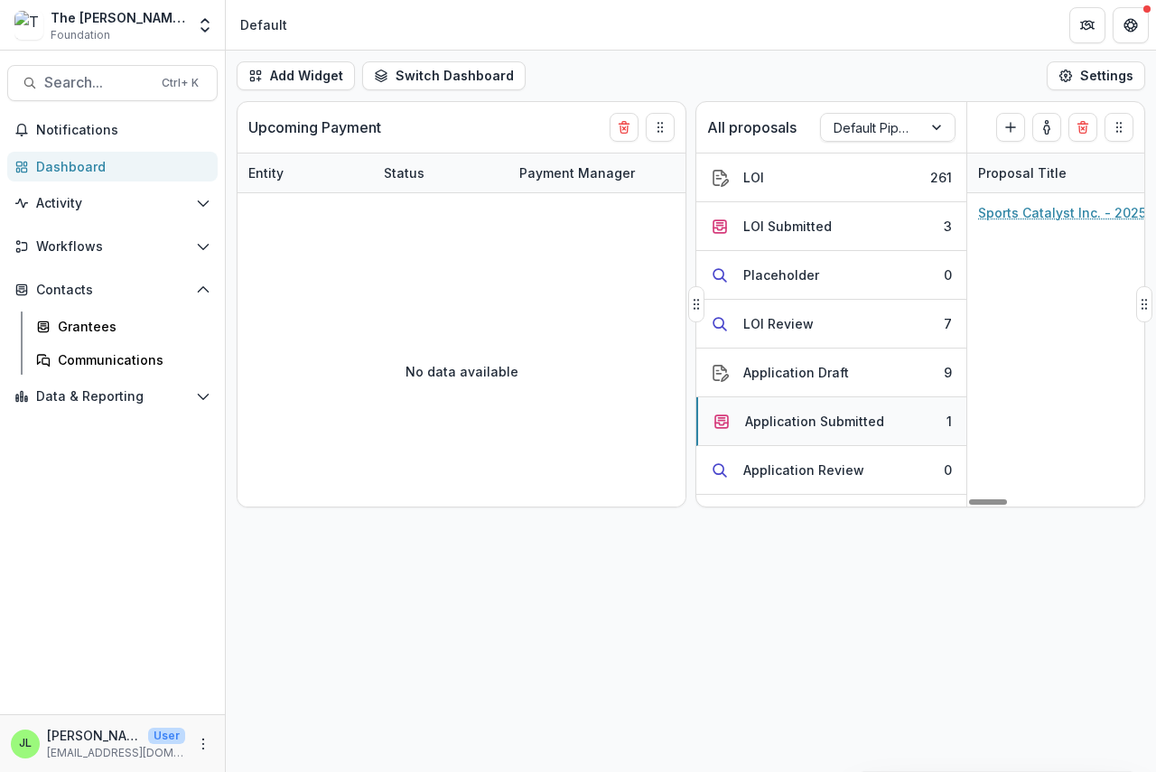
click at [806, 423] on div "Application Submitted" at bounding box center [814, 421] width 139 height 19
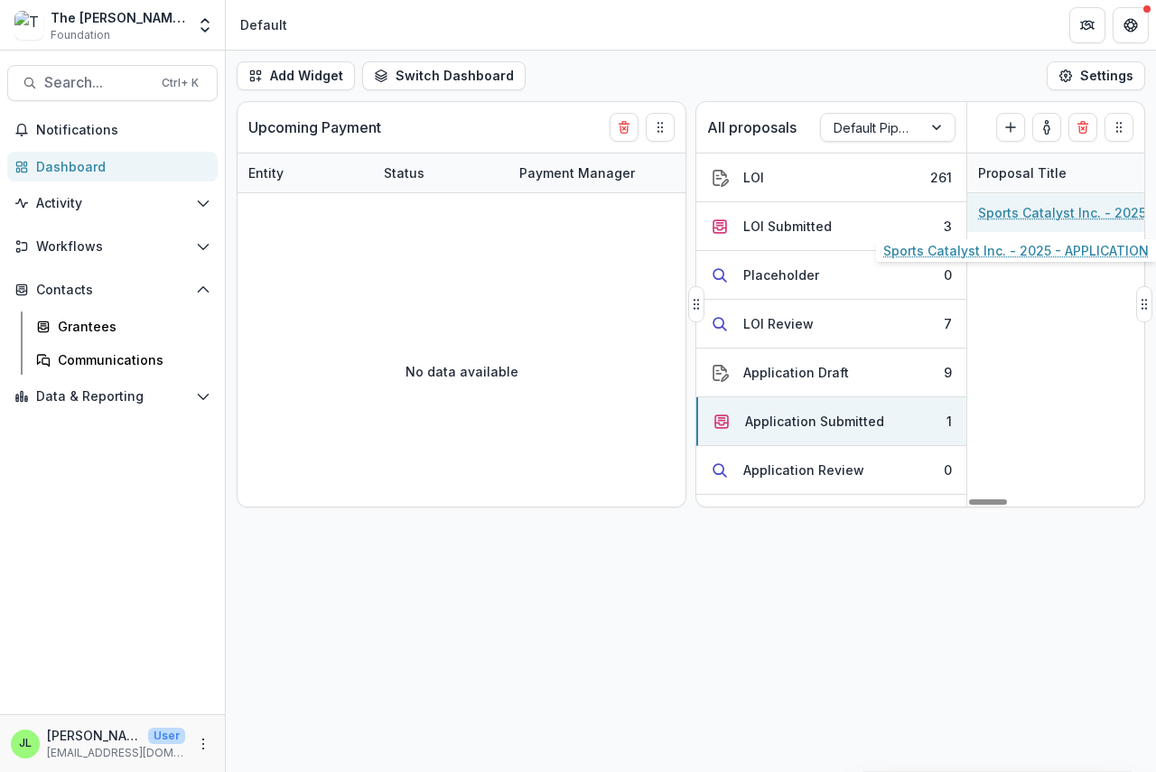
click at [1058, 215] on link "Sports Catalyst Inc. - 2025 - APPLICATION" at bounding box center [1080, 212] width 204 height 19
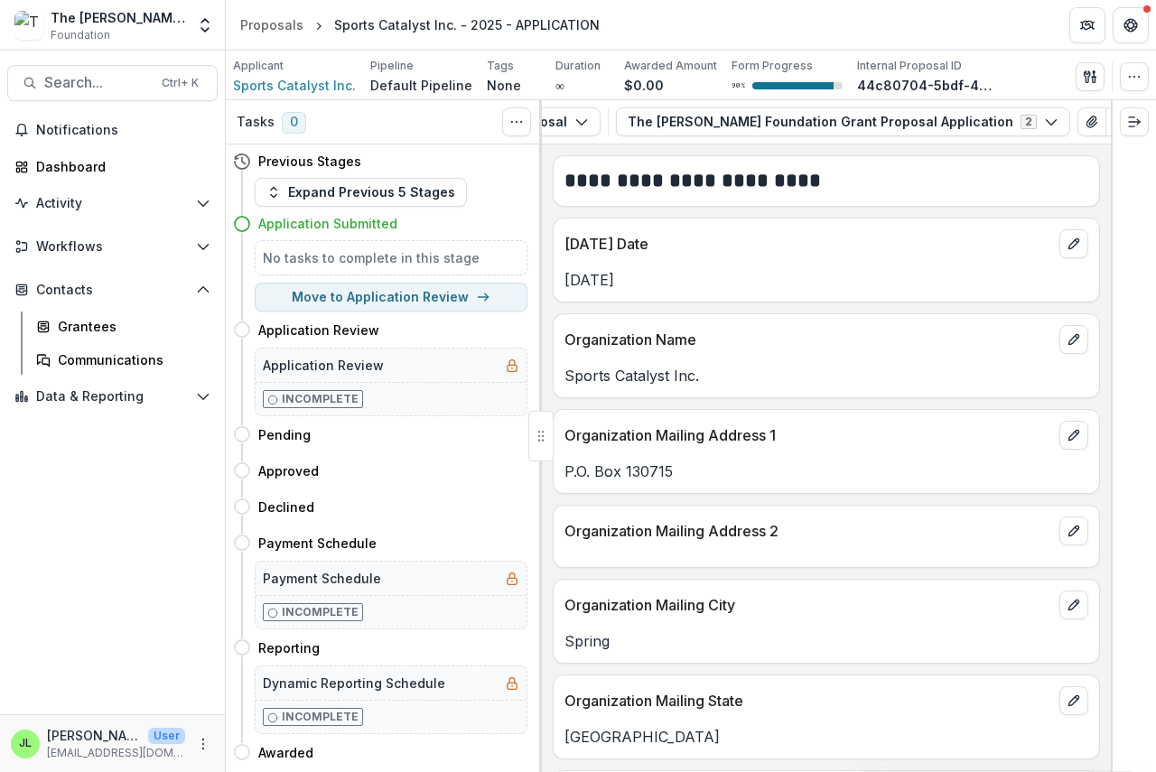
scroll to position [0, 108]
click at [1076, 118] on icon "button" at bounding box center [1083, 122] width 14 height 14
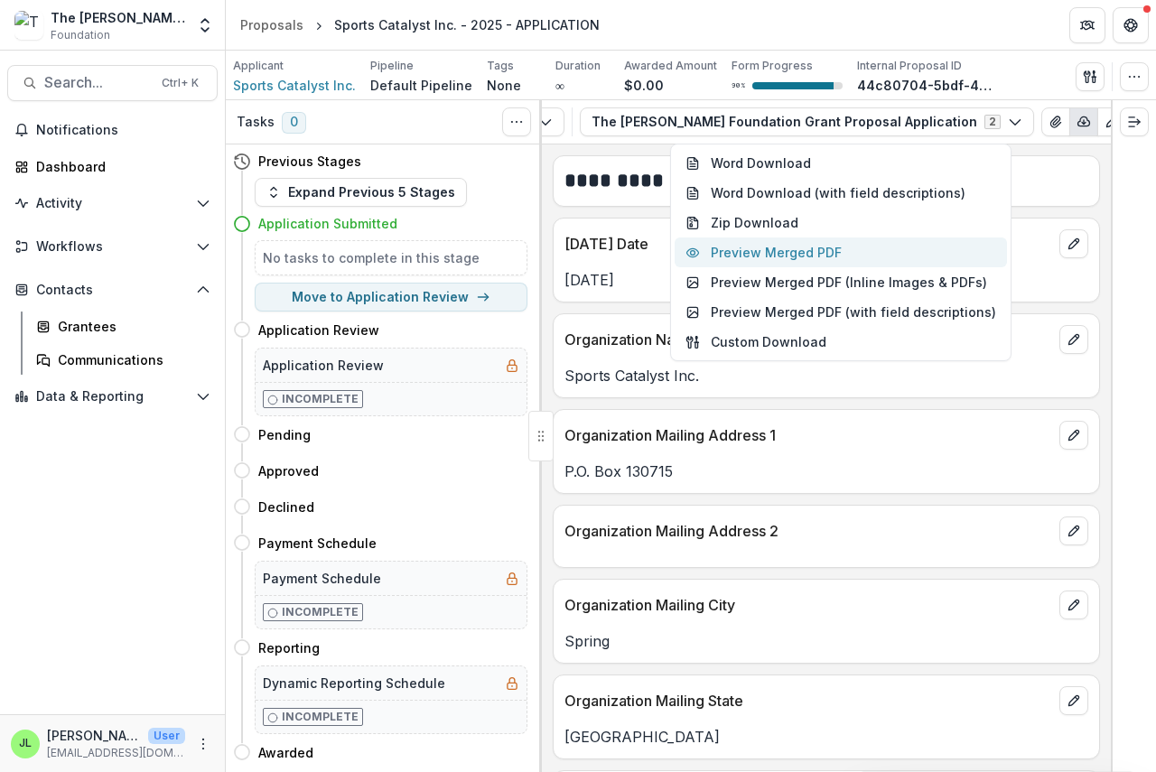
click at [828, 250] on button "Preview Merged PDF" at bounding box center [841, 253] width 332 height 30
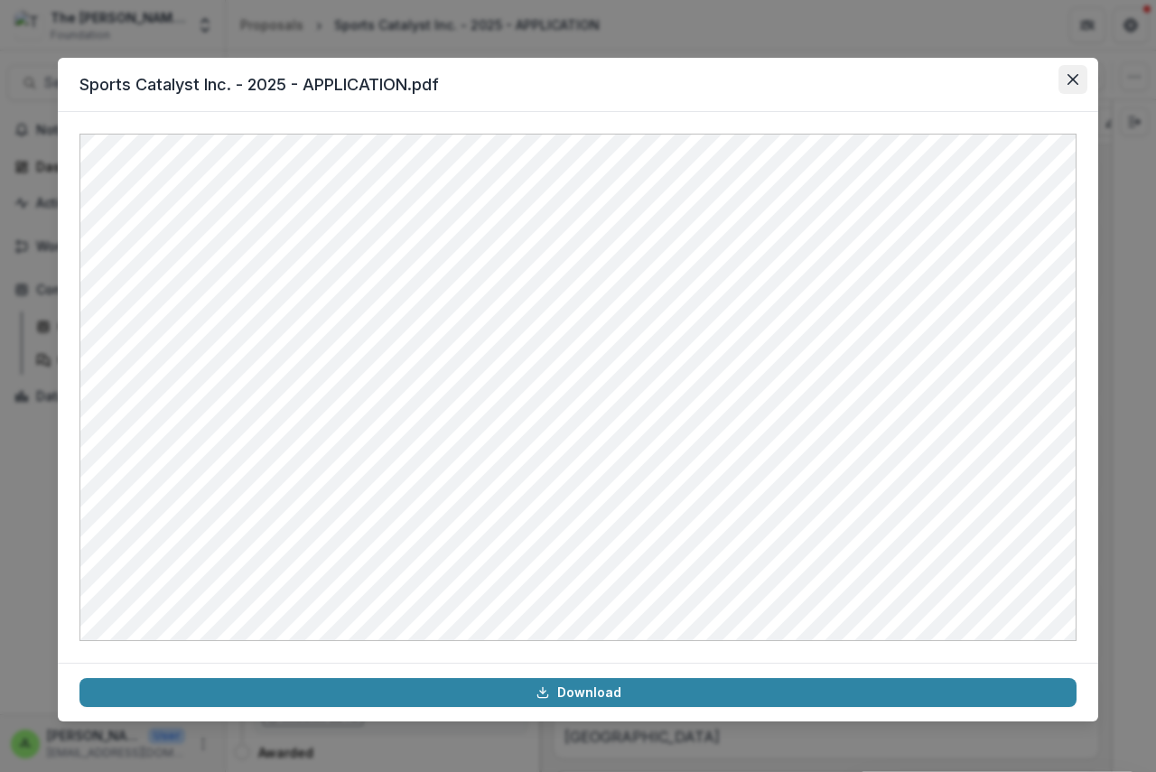
click at [1067, 80] on icon "Close" at bounding box center [1072, 79] width 11 height 11
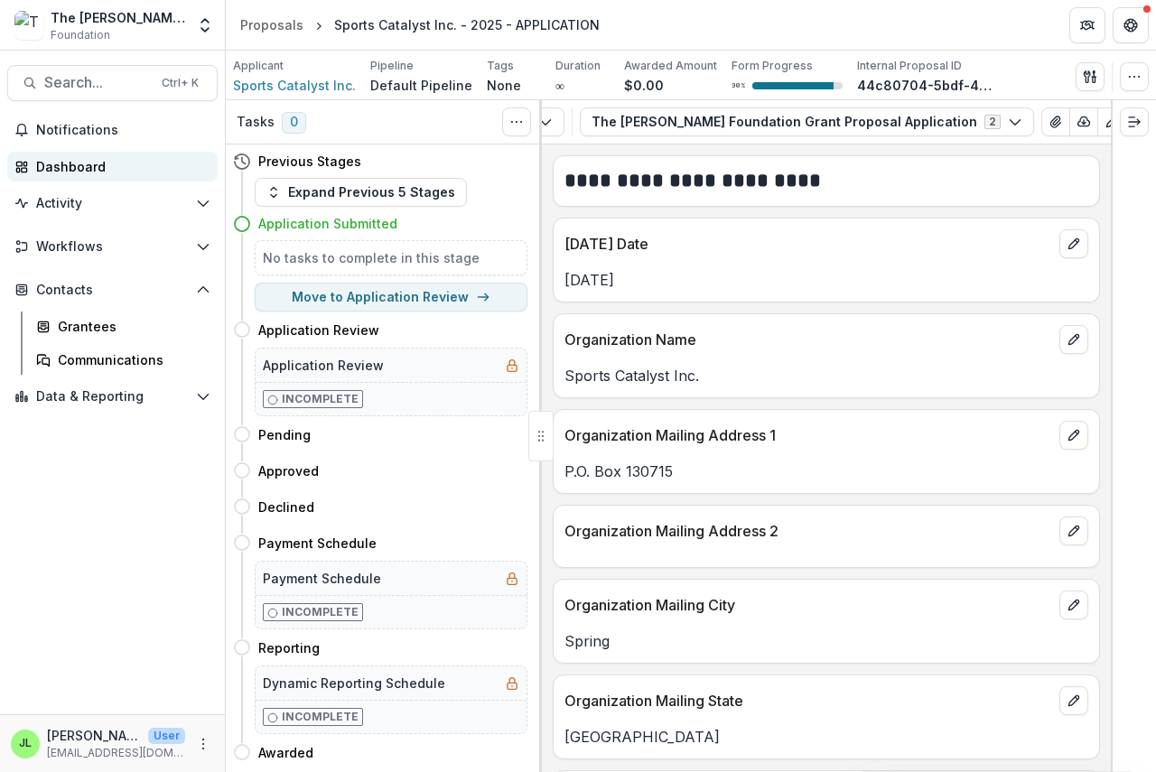
click at [70, 171] on div "Dashboard" at bounding box center [119, 166] width 167 height 19
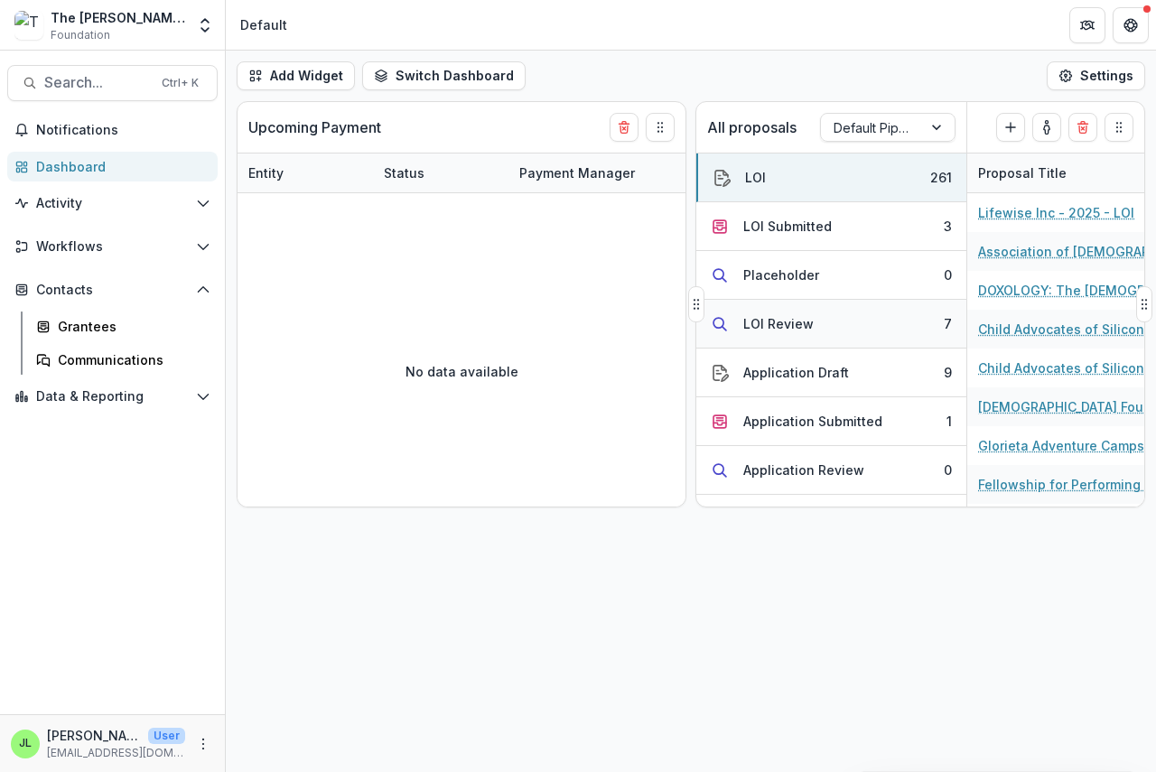
click at [761, 325] on div "LOI Review" at bounding box center [778, 323] width 70 height 19
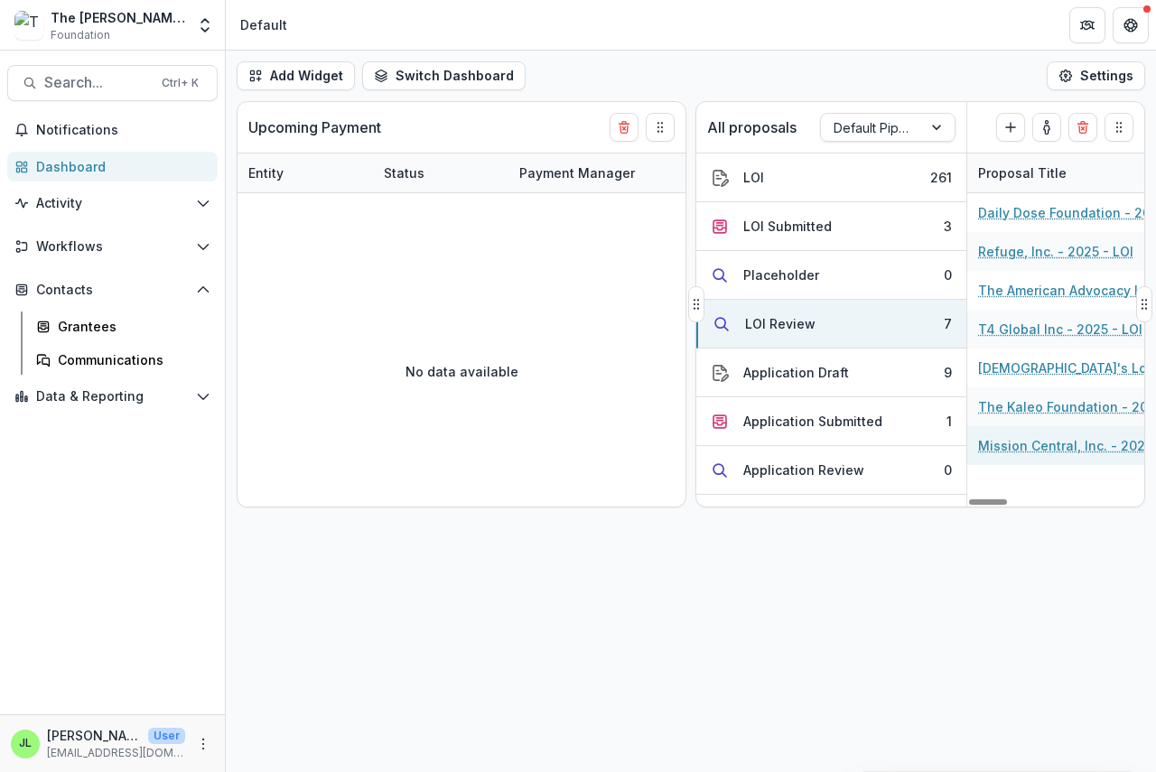
click at [1031, 444] on link "Mission Central, Inc. - 2025 - LOI" at bounding box center [1080, 445] width 204 height 19
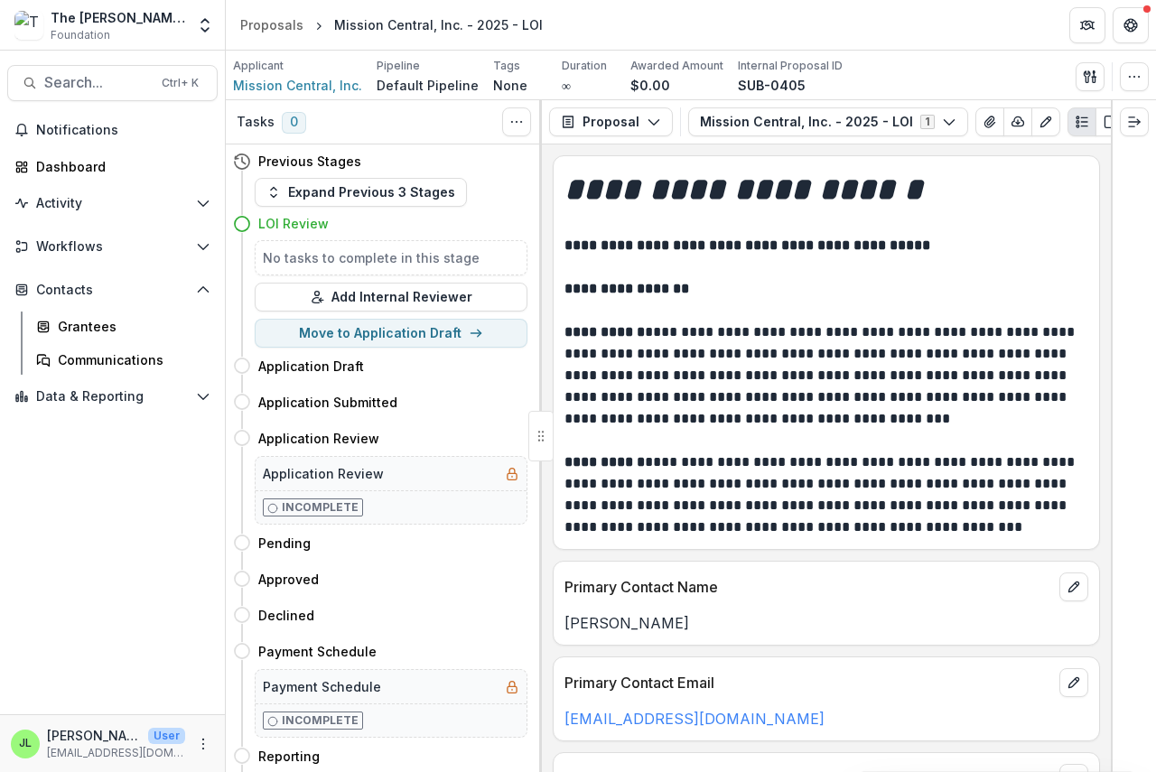
click at [537, 437] on div at bounding box center [540, 436] width 25 height 51
drag, startPoint x: 537, startPoint y: 437, endPoint x: 550, endPoint y: 447, distance: 16.1
click at [560, 447] on div "**********" at bounding box center [691, 436] width 930 height 672
click at [536, 439] on div at bounding box center [540, 436] width 25 height 51
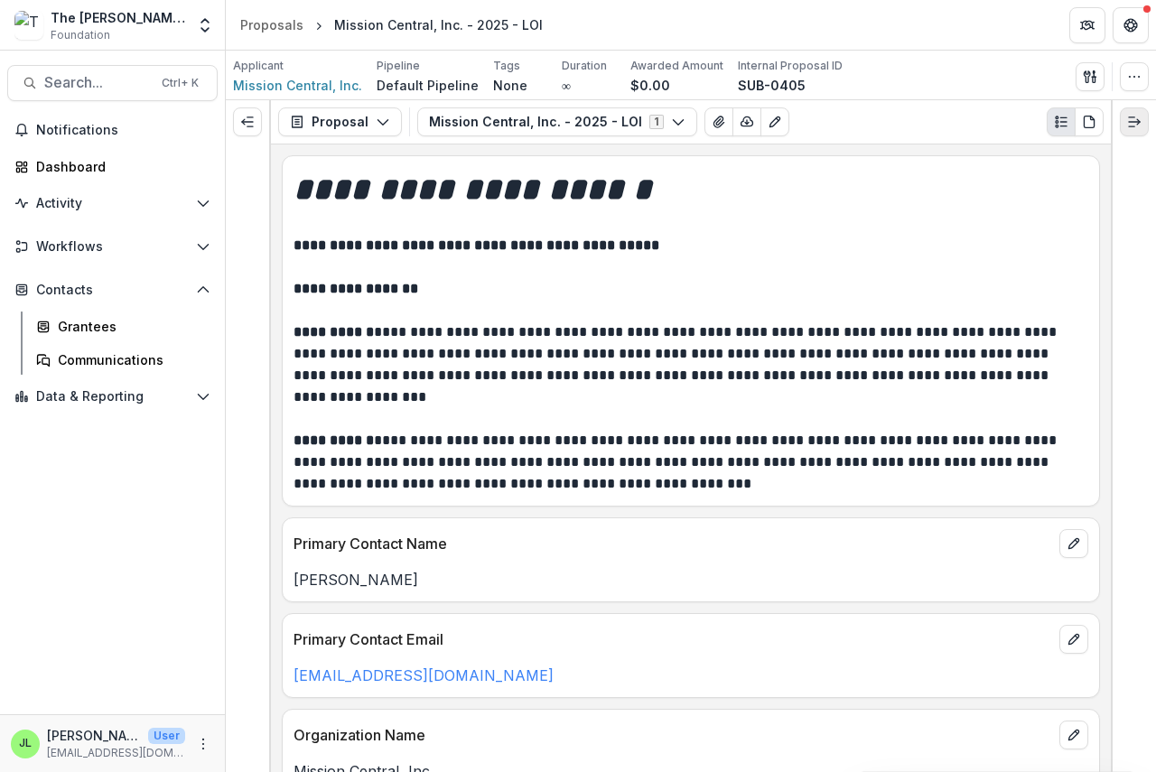
click at [1132, 120] on icon "Expand right" at bounding box center [1134, 122] width 14 height 14
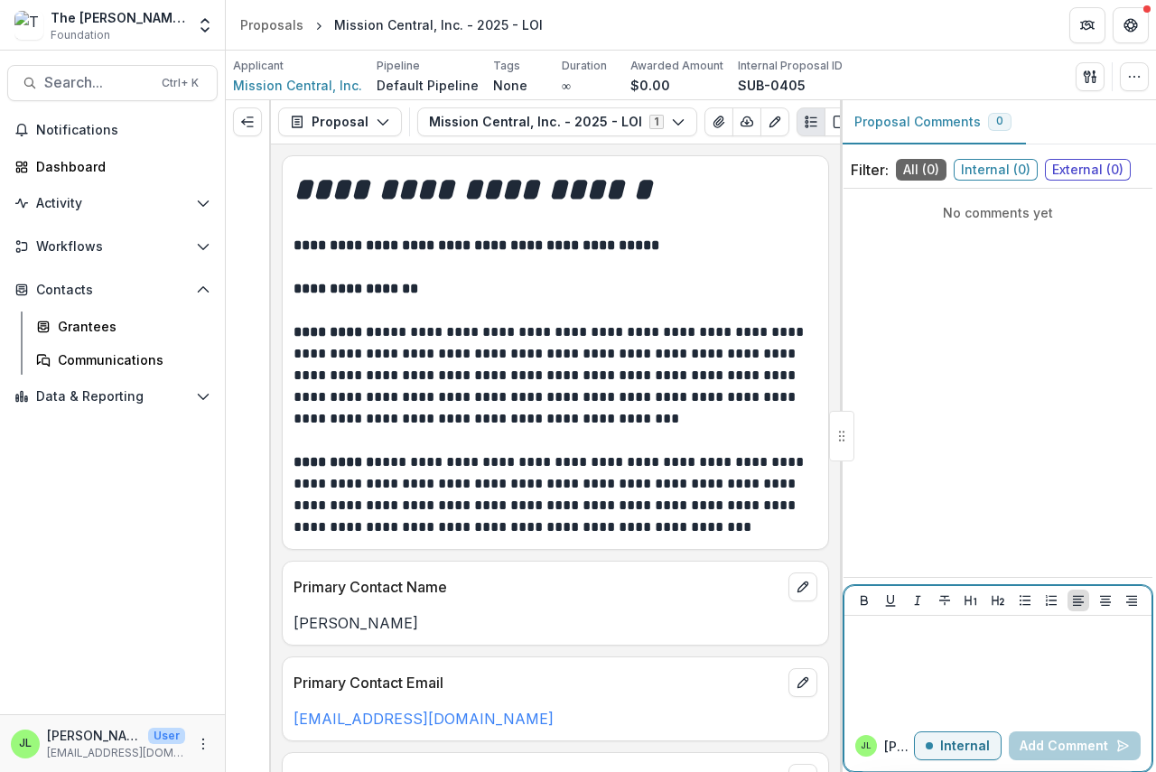
click at [865, 636] on p at bounding box center [998, 633] width 293 height 20
click at [896, 625] on p "***" at bounding box center [998, 633] width 293 height 20
click at [1045, 740] on button "Add Comment" at bounding box center [1075, 746] width 132 height 29
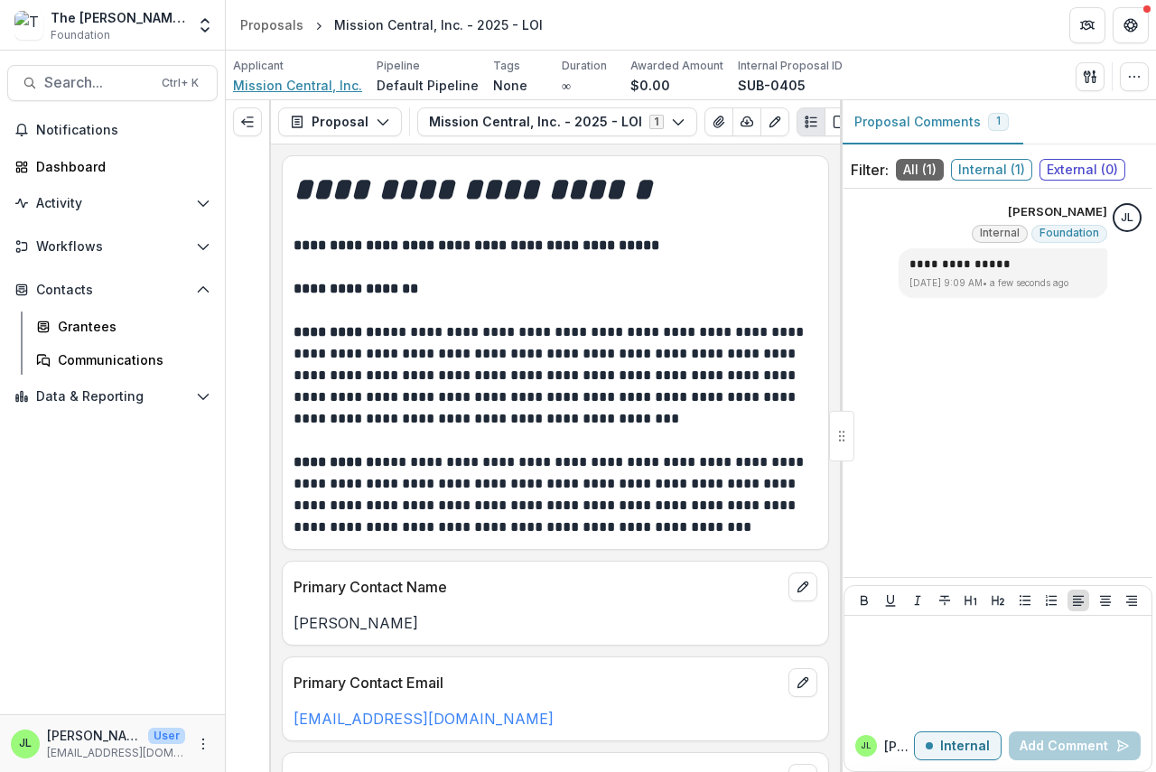
click at [268, 89] on span "Mission Central, Inc." at bounding box center [297, 85] width 129 height 19
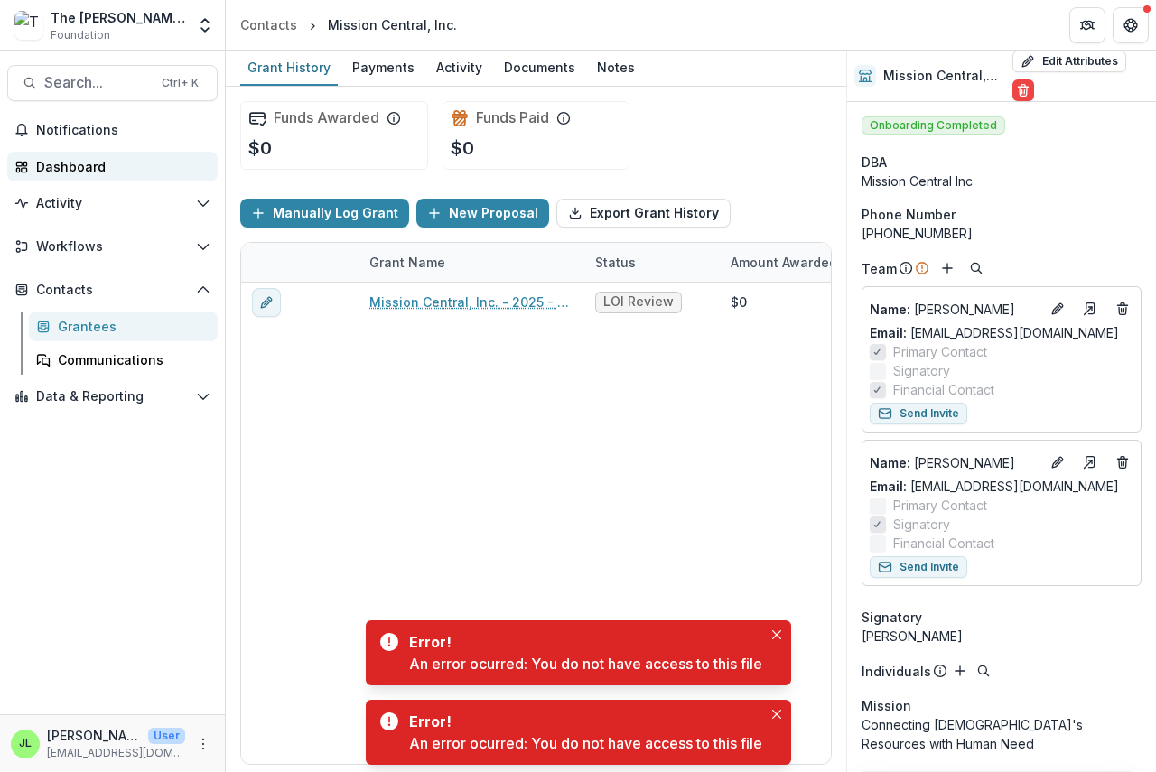
click at [69, 169] on div "Dashboard" at bounding box center [119, 166] width 167 height 19
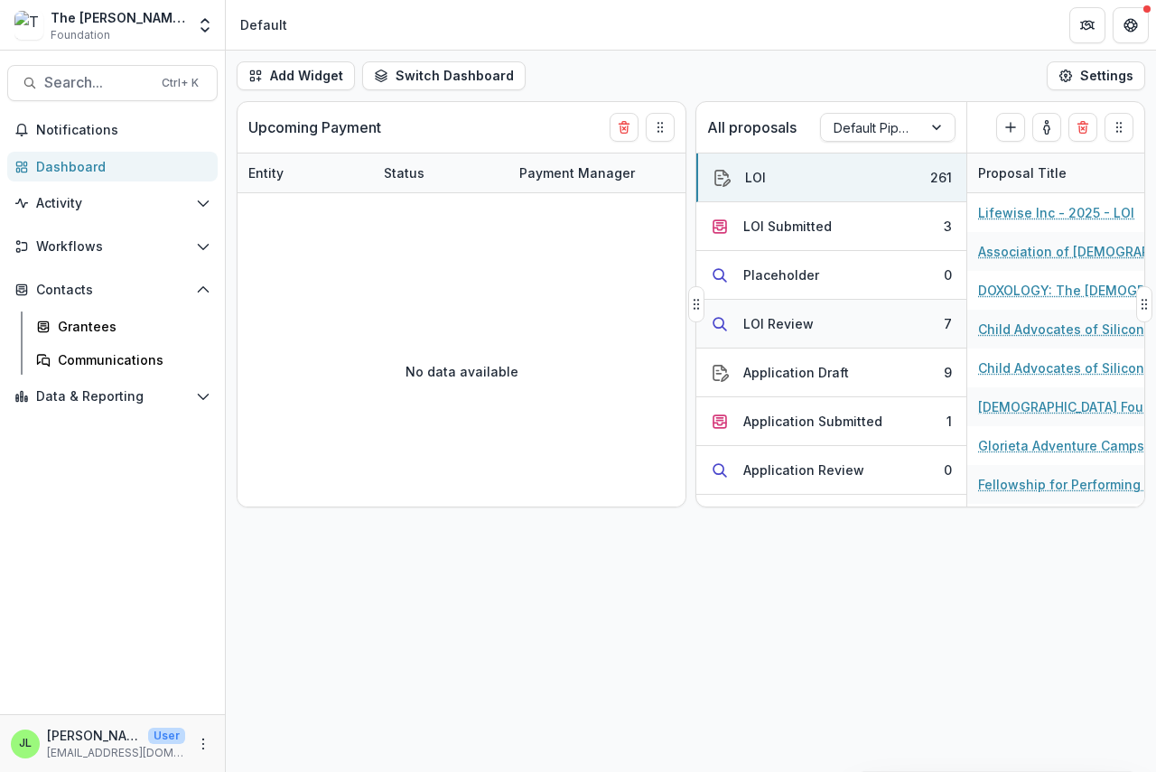
click at [766, 323] on div "LOI Review" at bounding box center [778, 323] width 70 height 19
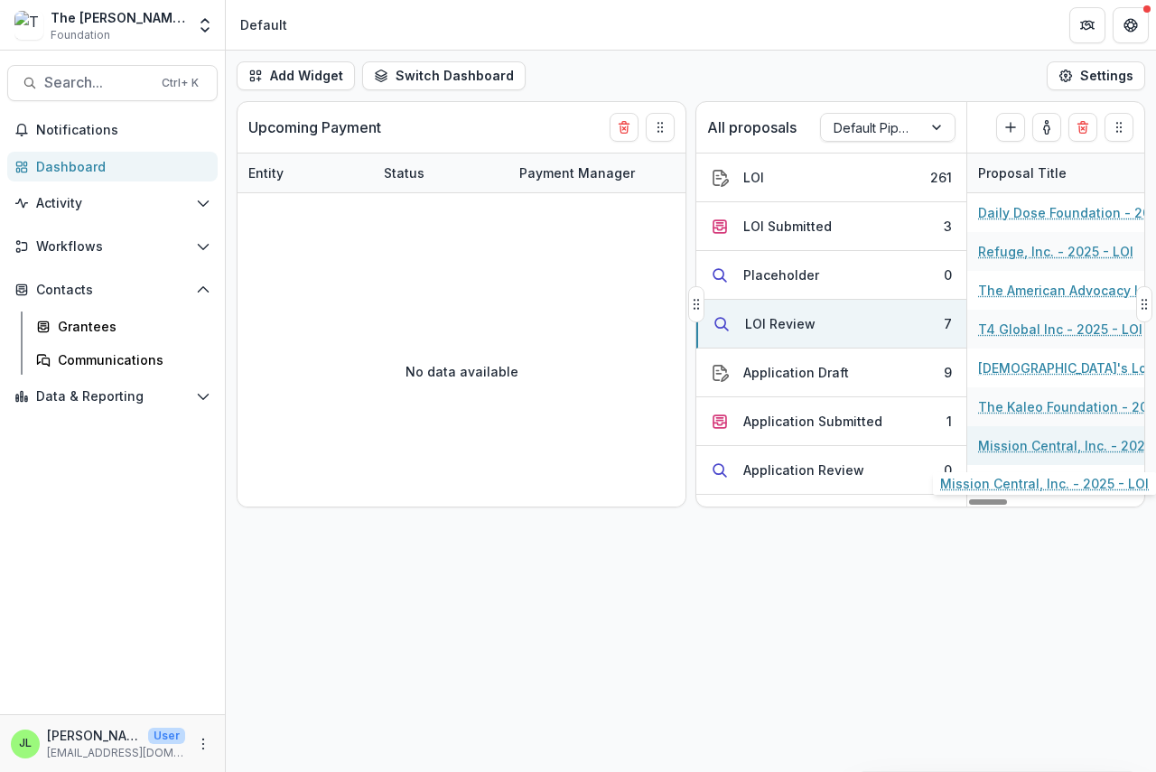
click at [1028, 444] on link "Mission Central, Inc. - 2025 - LOI" at bounding box center [1080, 445] width 204 height 19
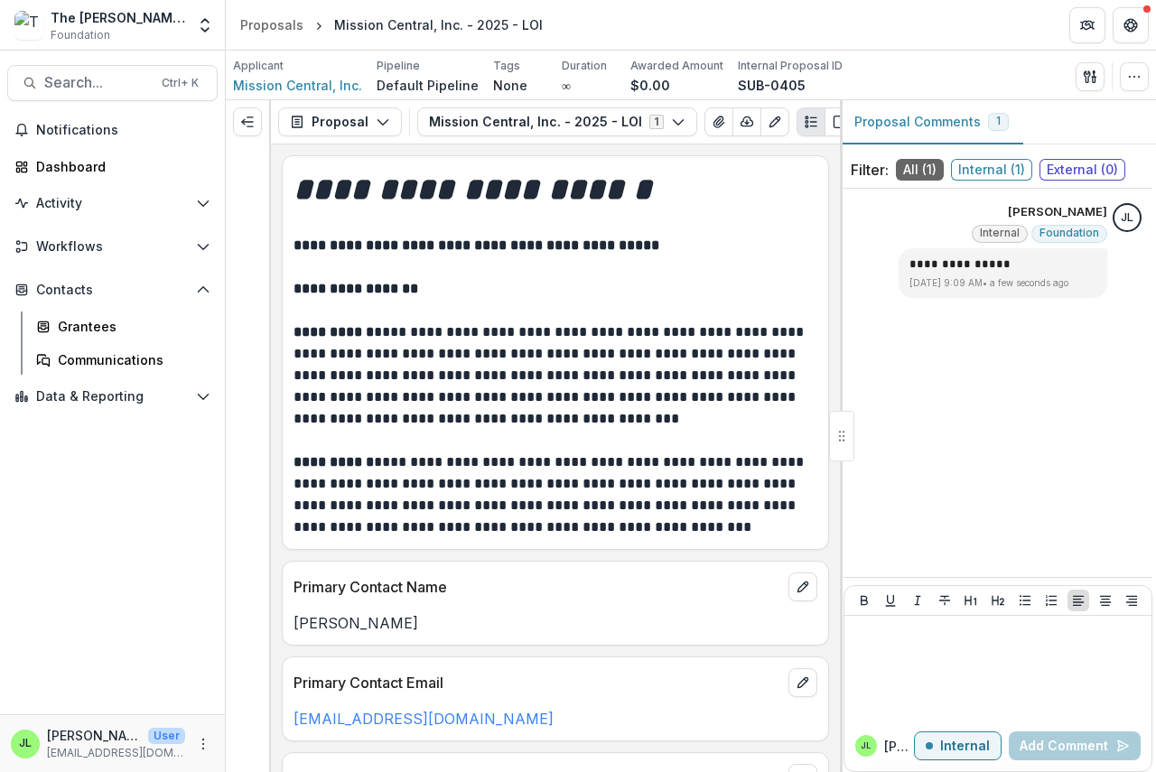
click at [840, 439] on div at bounding box center [841, 436] width 25 height 51
click at [1129, 70] on icon "button" at bounding box center [1134, 77] width 14 height 14
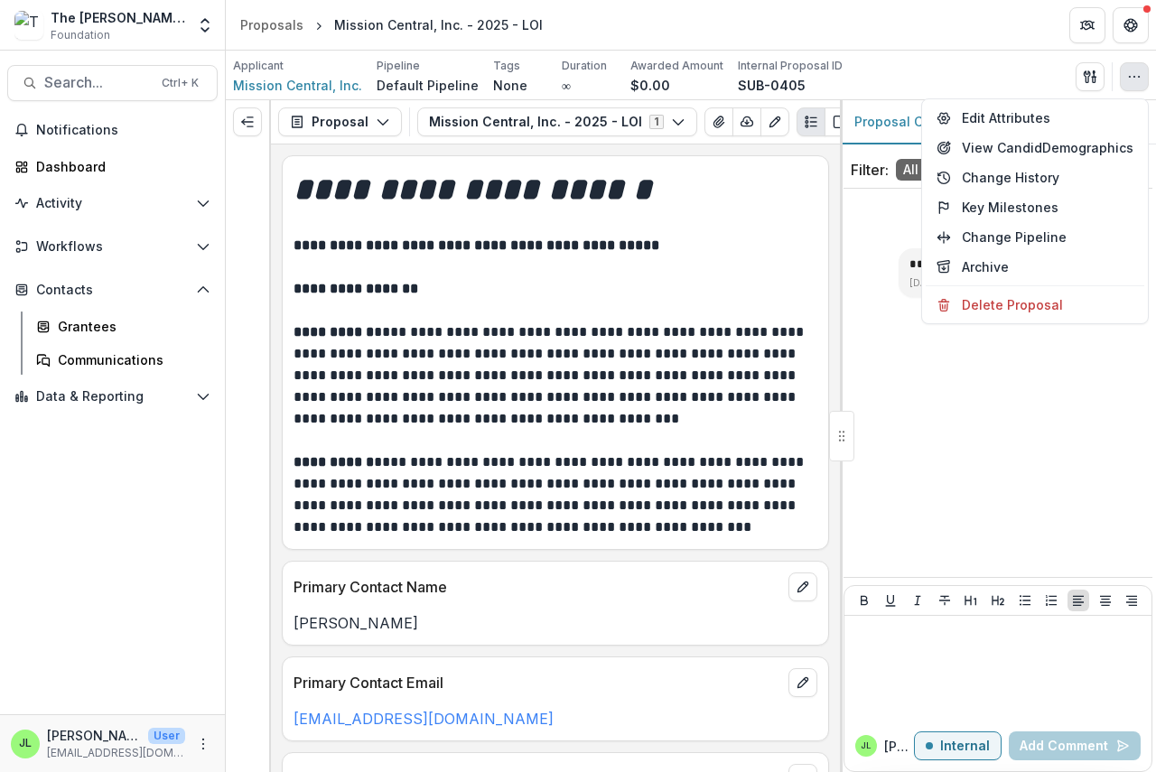
click at [998, 72] on div "Applicant Mission Central, Inc. Pipeline Default Pipeline Tags None All tags Du…" at bounding box center [691, 76] width 916 height 37
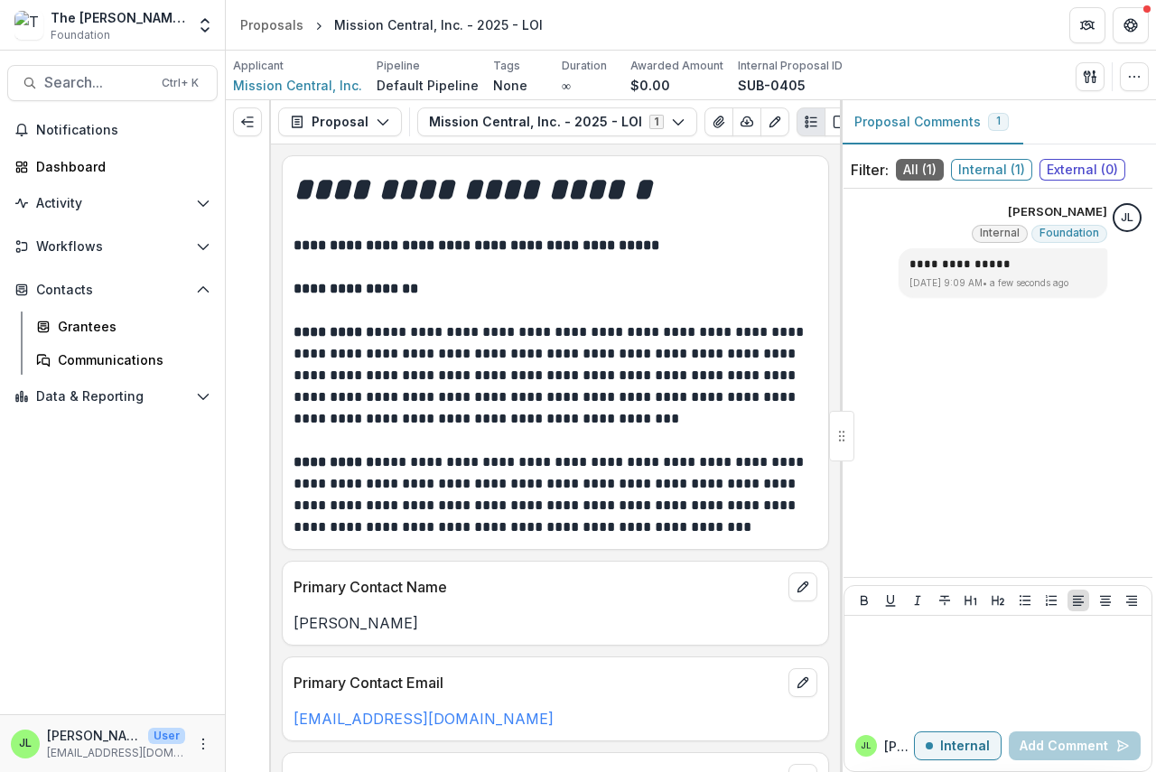
click at [804, 125] on icon "Plaintext view" at bounding box center [811, 122] width 14 height 14
click at [259, 126] on button "Expand left" at bounding box center [247, 121] width 29 height 29
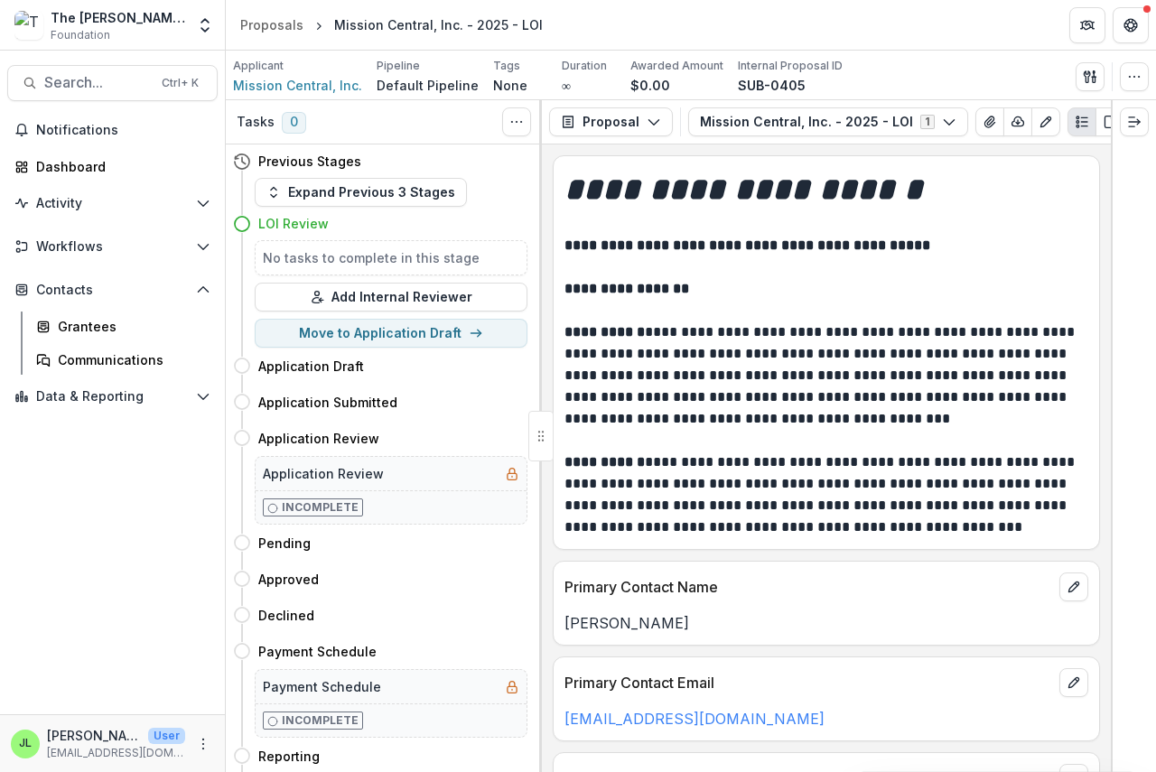
click at [537, 442] on div at bounding box center [540, 436] width 25 height 51
click at [540, 442] on div at bounding box center [540, 436] width 25 height 51
drag, startPoint x: 542, startPoint y: 442, endPoint x: 595, endPoint y: 442, distance: 53.3
click at [595, 442] on div "**********" at bounding box center [691, 436] width 930 height 672
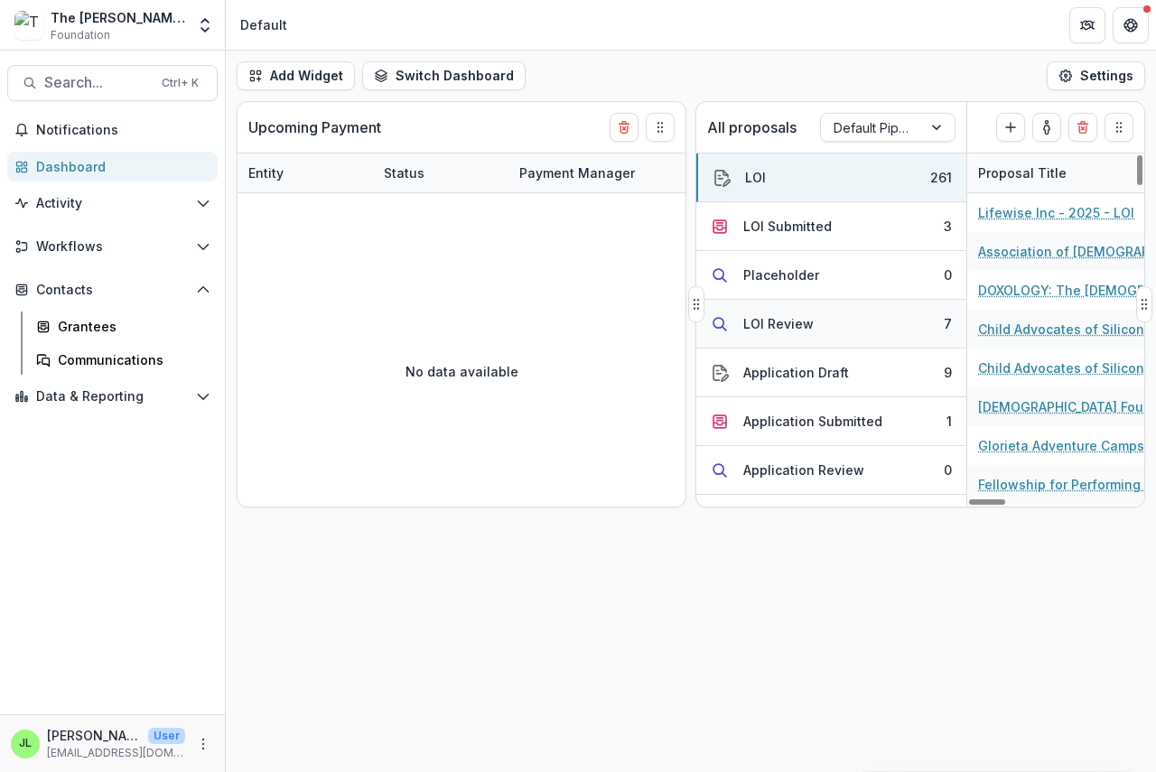
click at [763, 325] on div "LOI Review" at bounding box center [778, 323] width 70 height 19
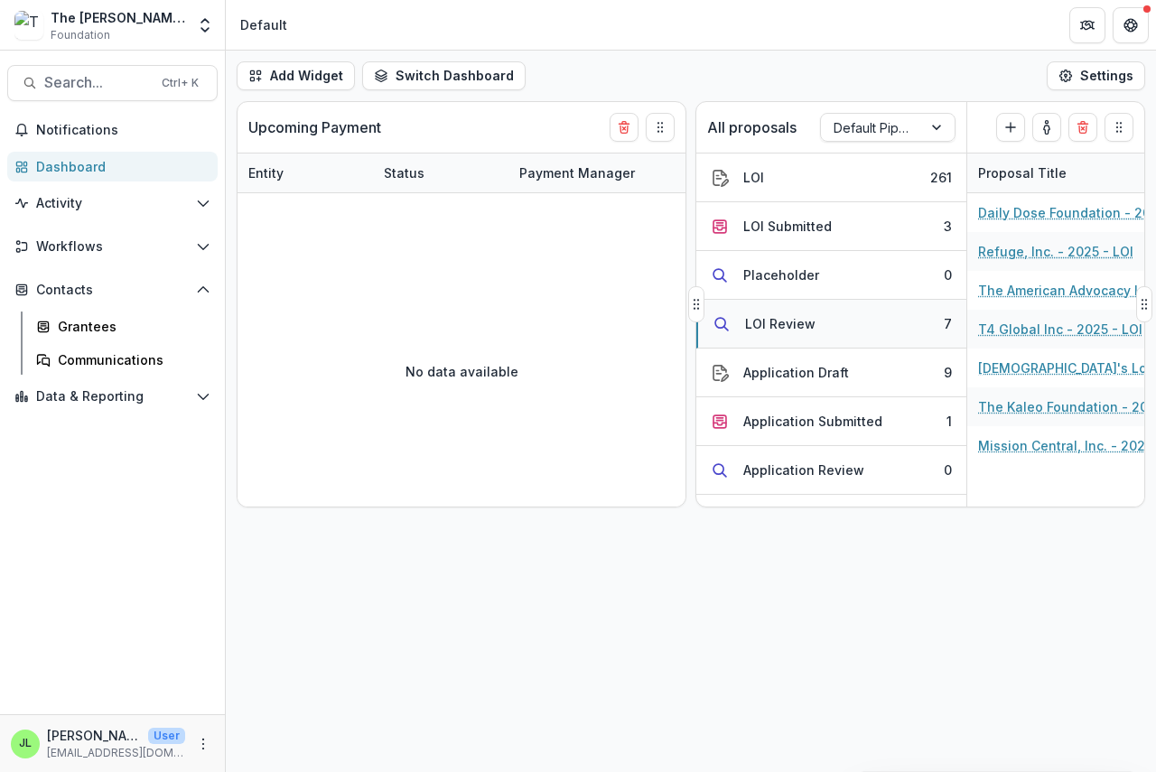
click at [792, 317] on div "LOI Review" at bounding box center [780, 323] width 70 height 19
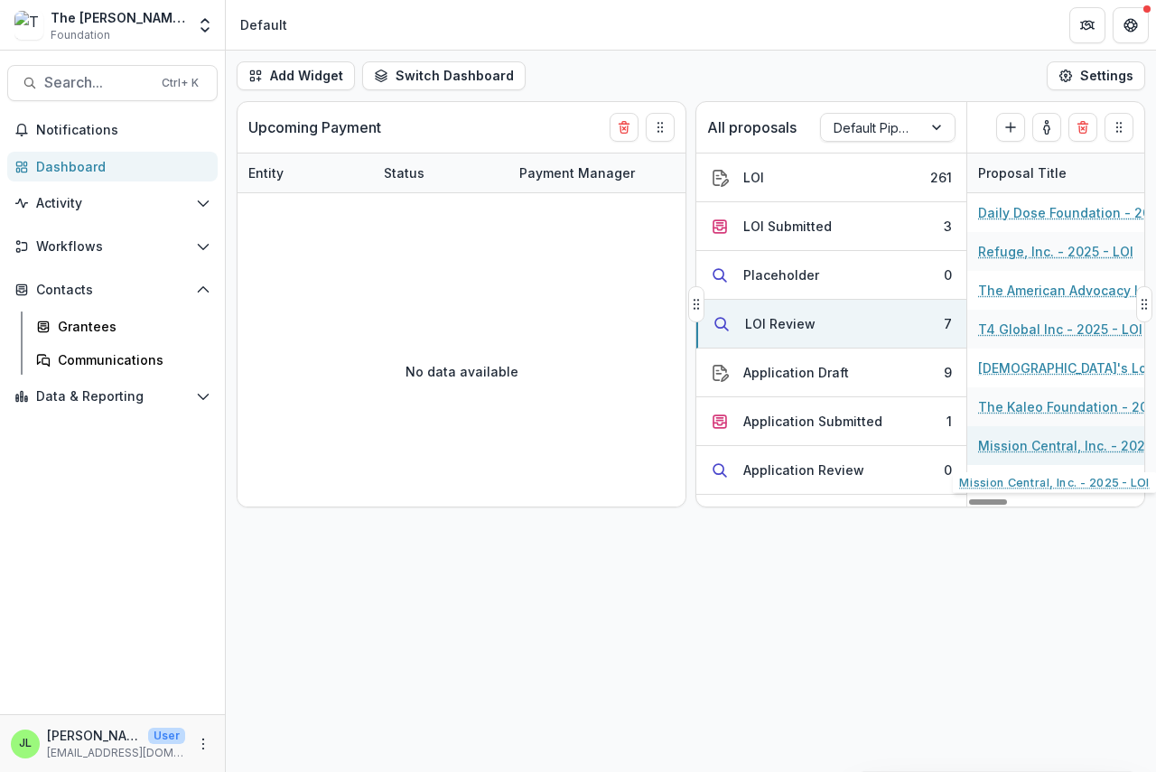
click at [1031, 450] on link "Mission Central, Inc. - 2025 - LOI" at bounding box center [1080, 445] width 204 height 19
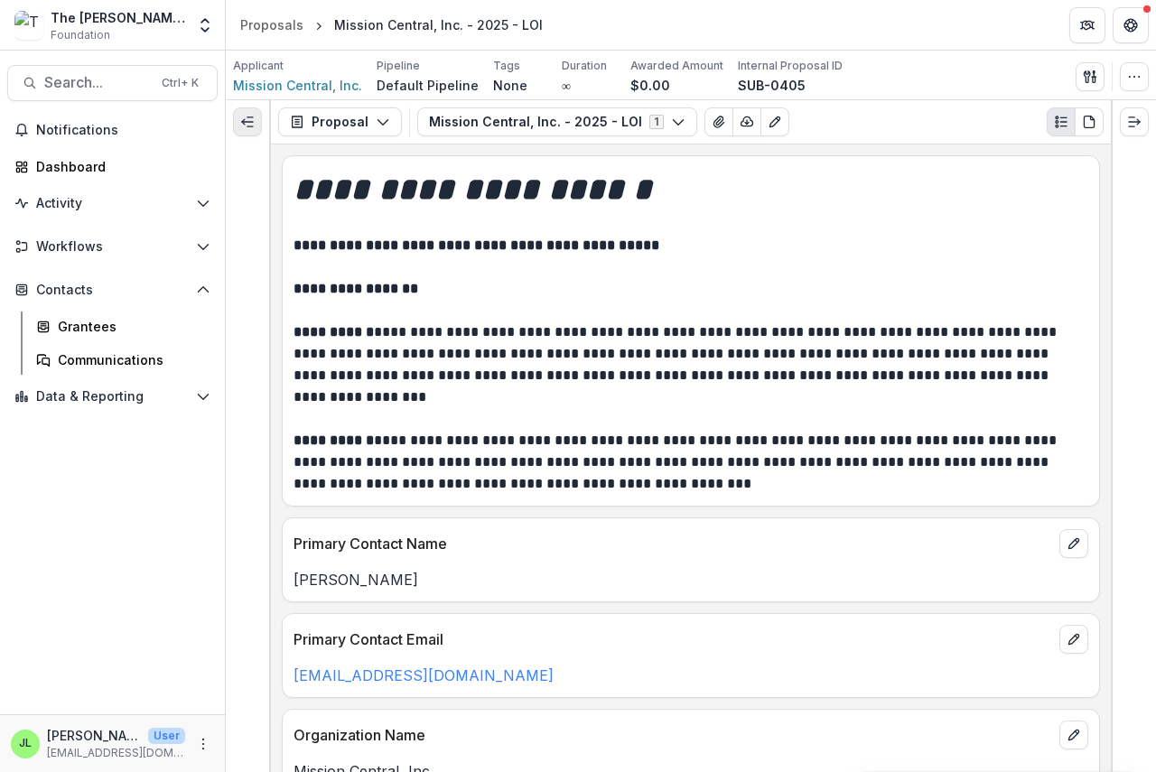
click at [251, 123] on icon "Expand left" at bounding box center [247, 122] width 14 height 14
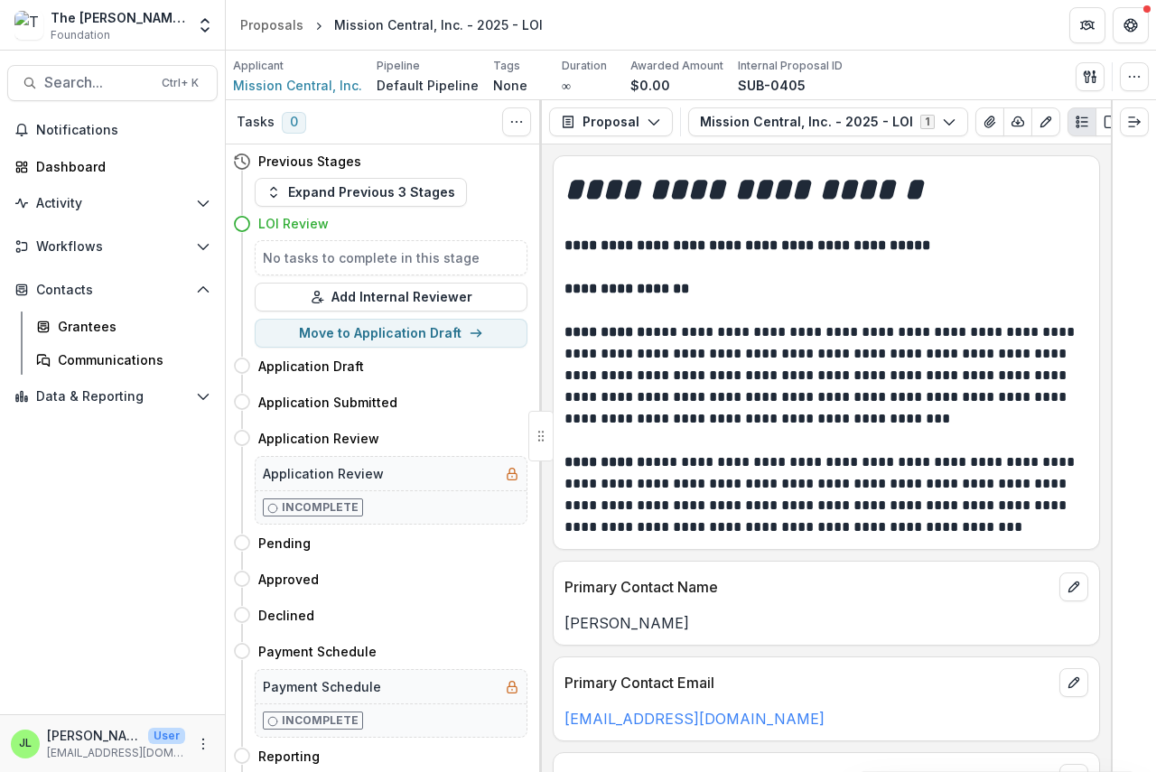
click at [1075, 126] on icon "Plaintext view" at bounding box center [1082, 122] width 14 height 14
click at [1075, 127] on icon "Plaintext view" at bounding box center [1082, 122] width 14 height 14
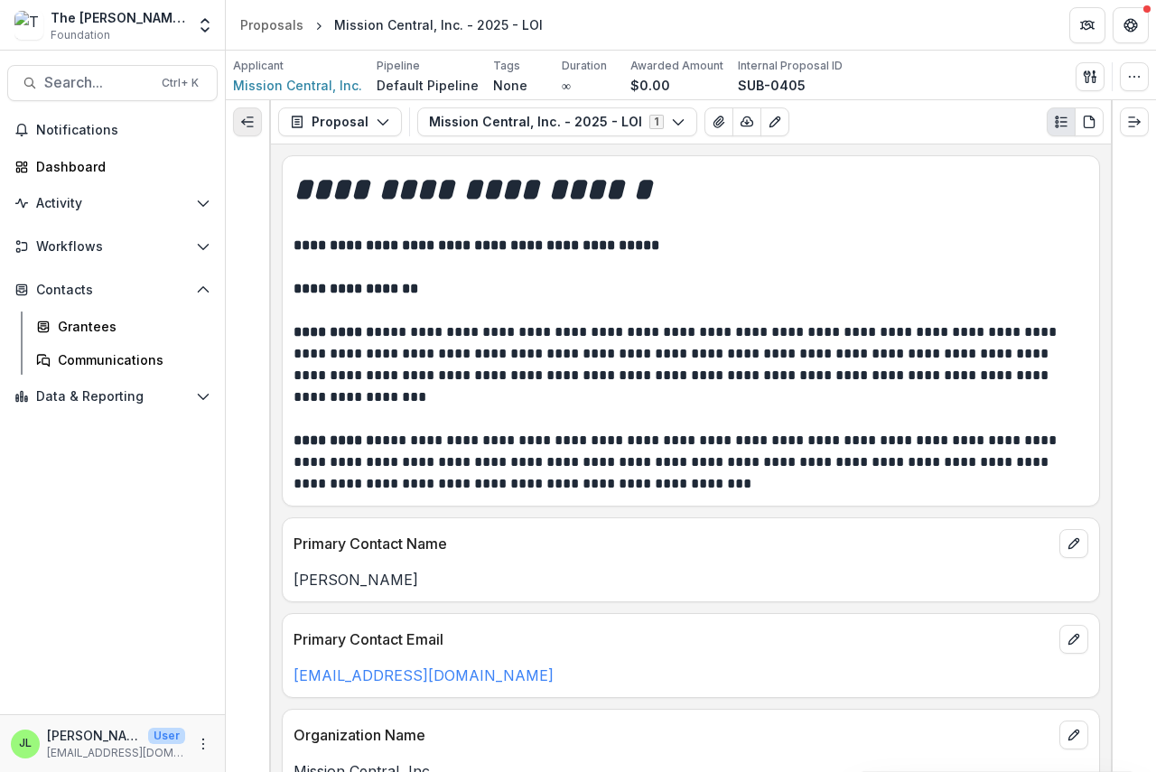
click at [248, 122] on line "Expand left" at bounding box center [247, 122] width 11 height 0
click at [251, 125] on icon "Expand left" at bounding box center [247, 122] width 14 height 14
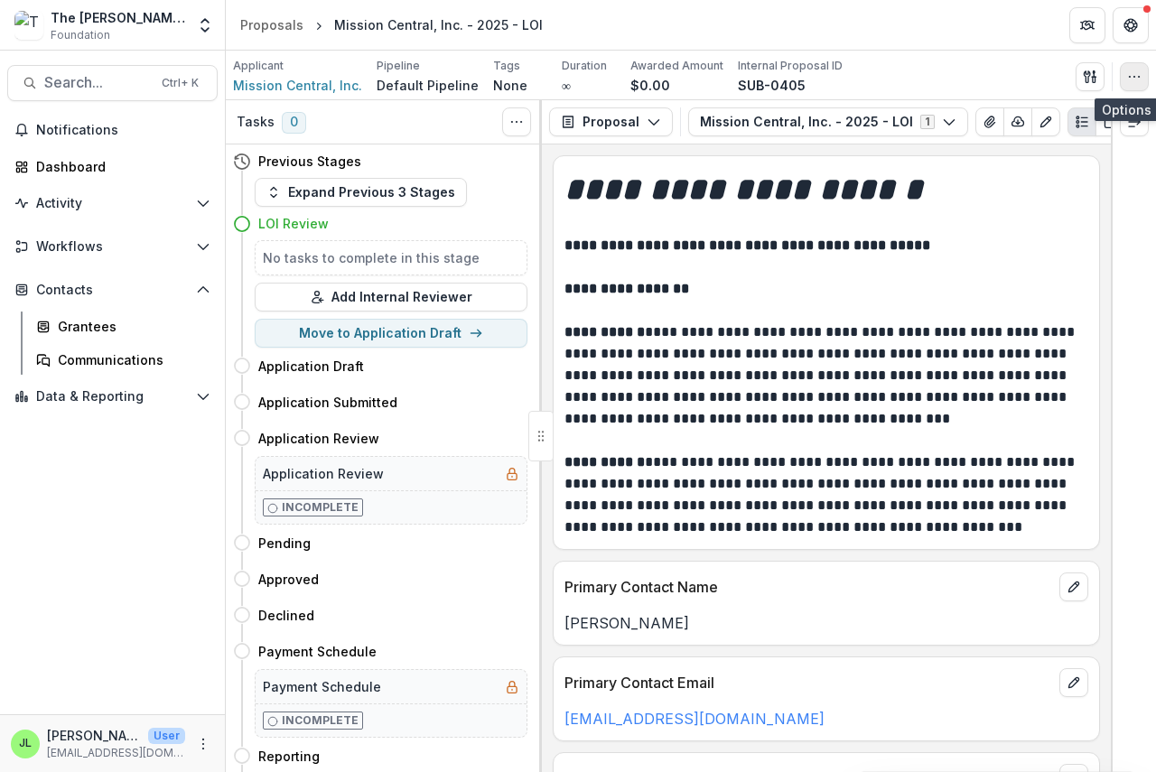
click at [1125, 75] on button "button" at bounding box center [1134, 76] width 29 height 29
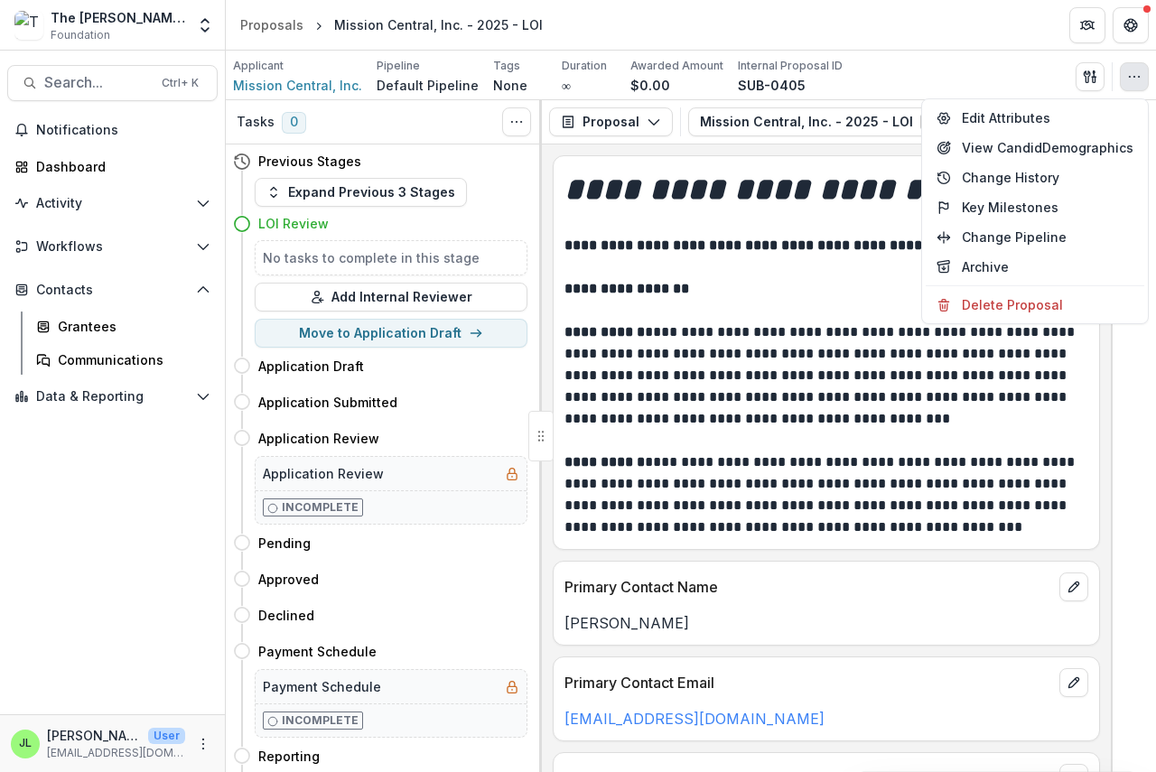
click at [983, 19] on header "Proposals Mission Central, Inc. - 2025 - LOI" at bounding box center [691, 25] width 930 height 50
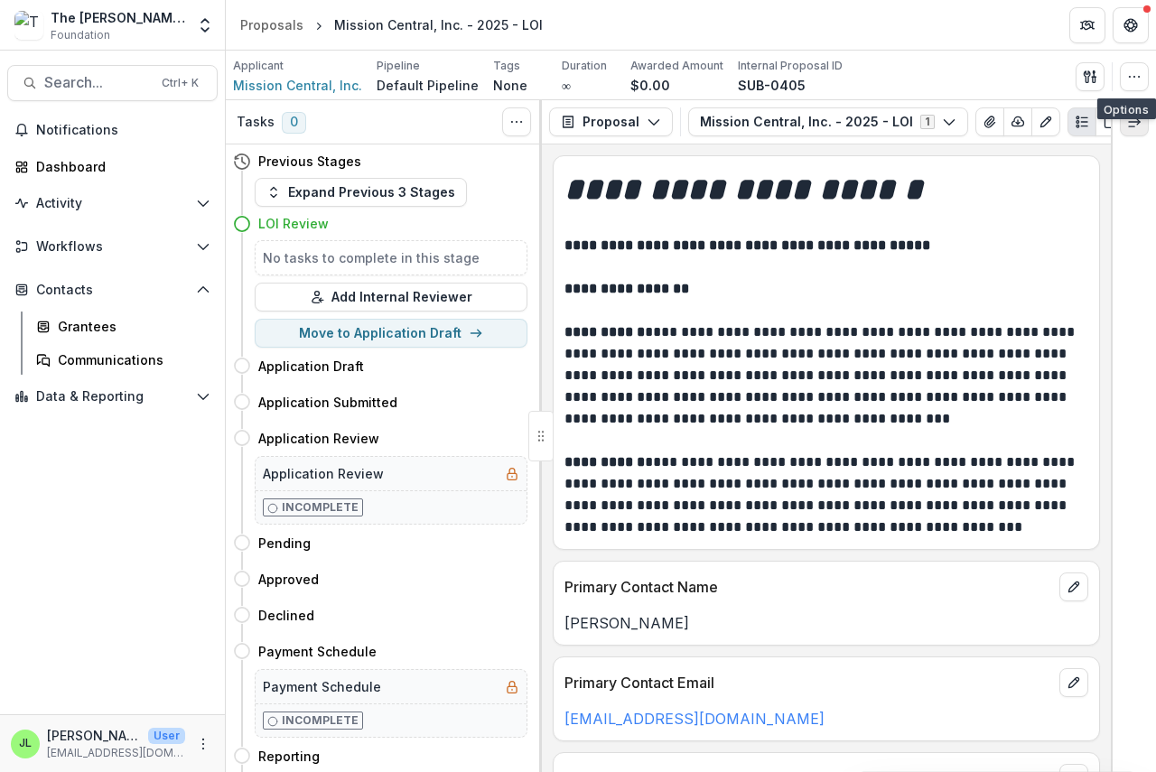
click at [1132, 126] on icon "Expand right" at bounding box center [1134, 122] width 14 height 14
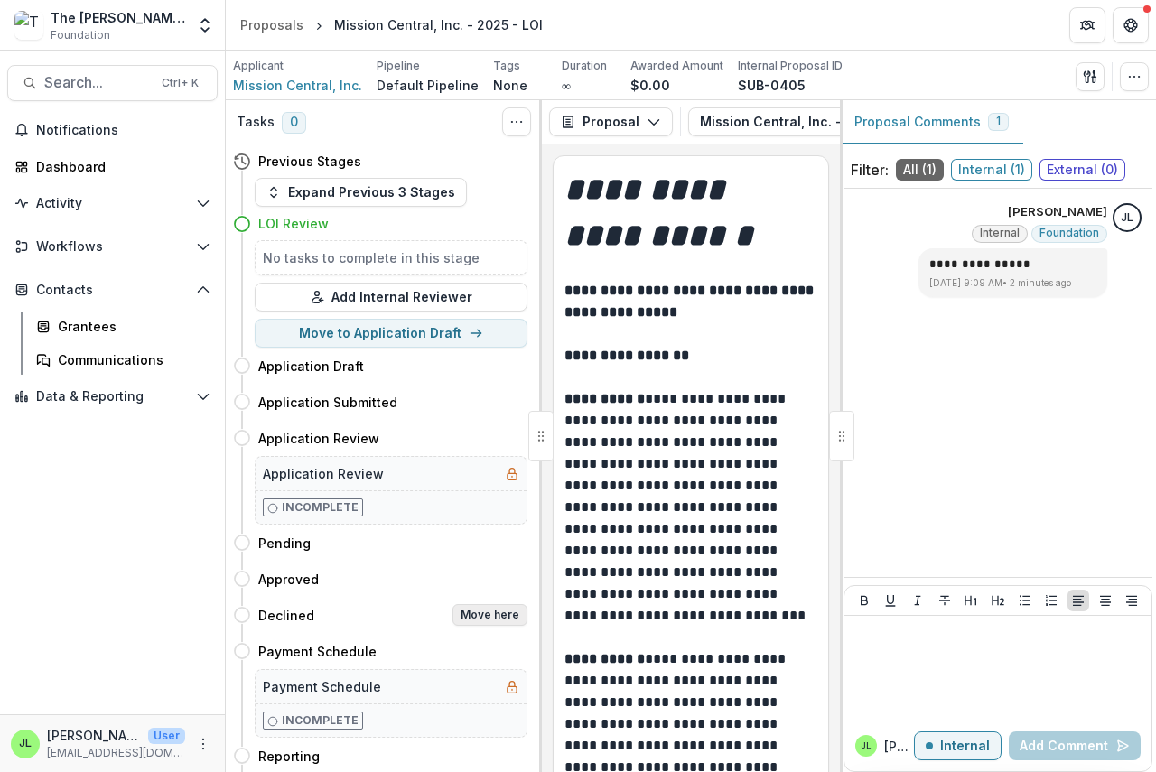
click at [484, 621] on button "Move here" at bounding box center [489, 615] width 75 height 22
select select "********"
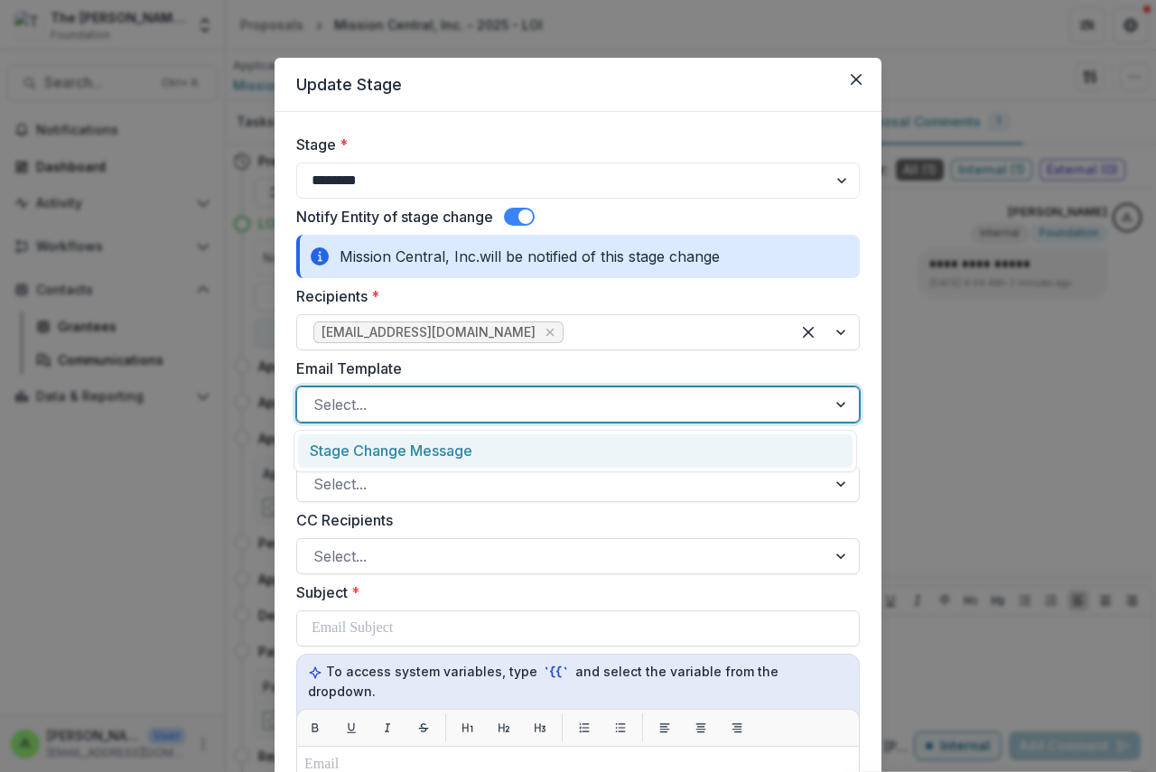
click at [381, 405] on div at bounding box center [561, 404] width 497 height 25
click at [387, 449] on div "Stage Change Message" at bounding box center [575, 450] width 555 height 33
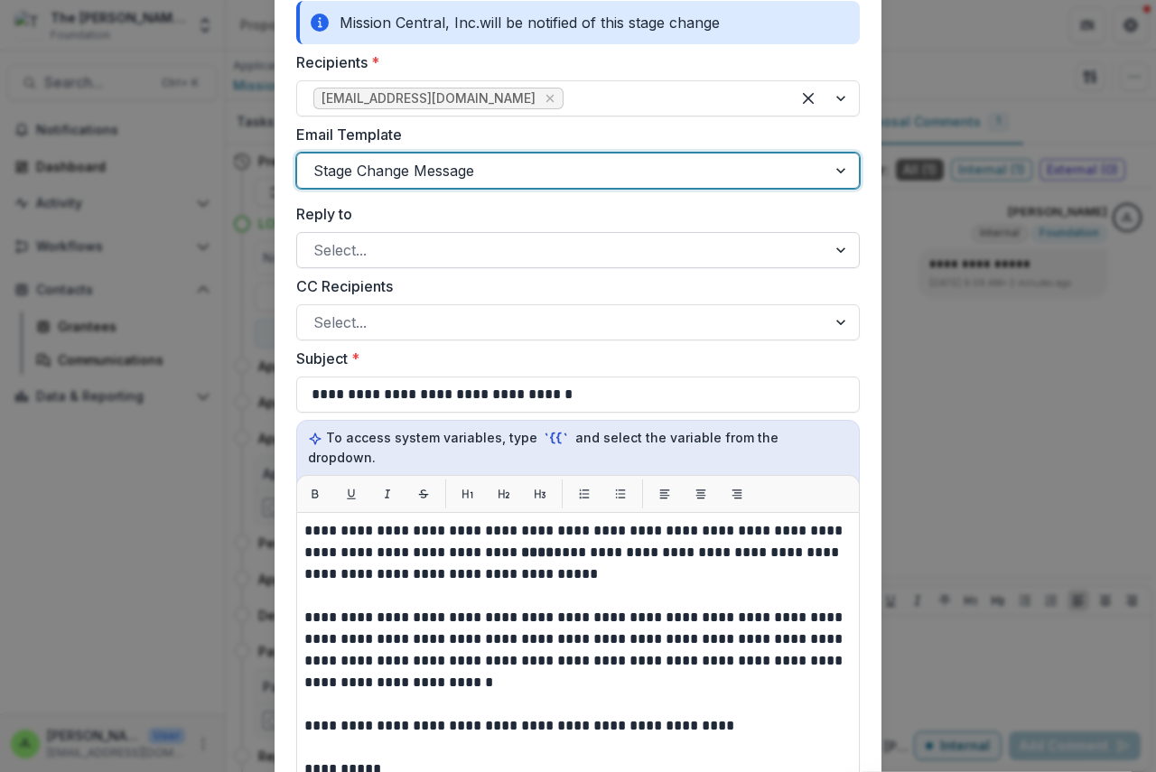
scroll to position [452, 0]
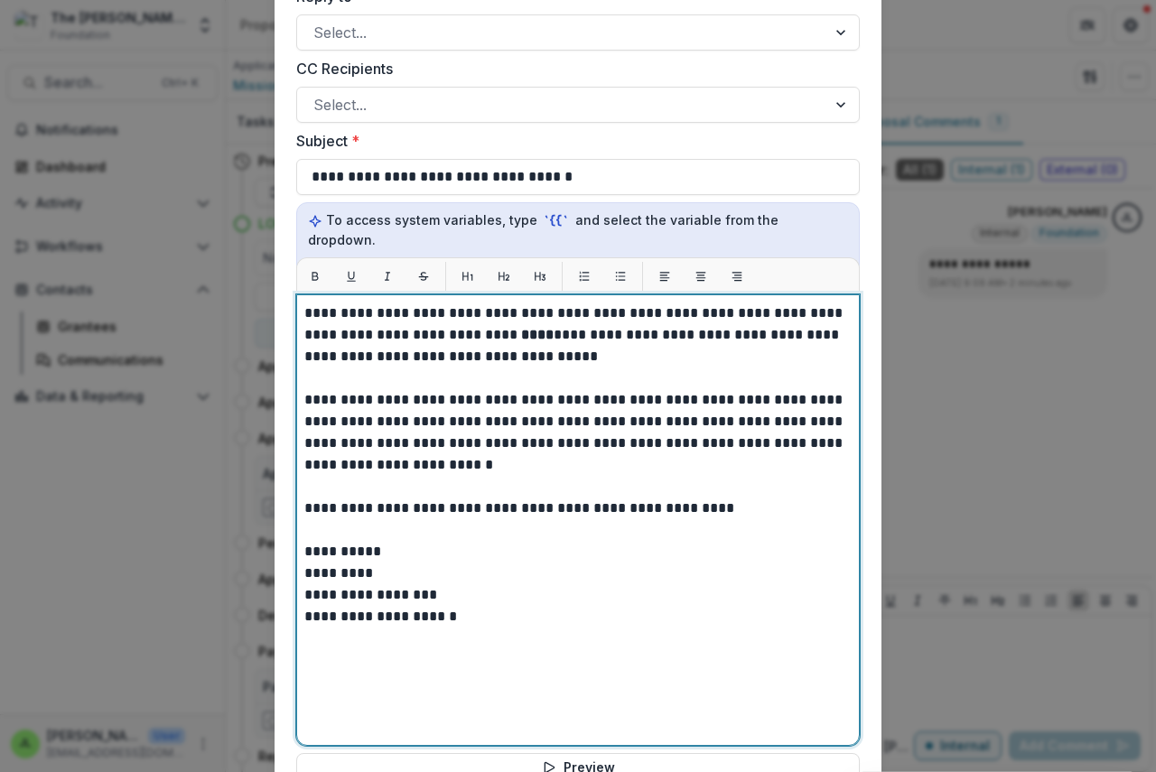
click at [521, 328] on strong "****" at bounding box center [537, 335] width 33 height 14
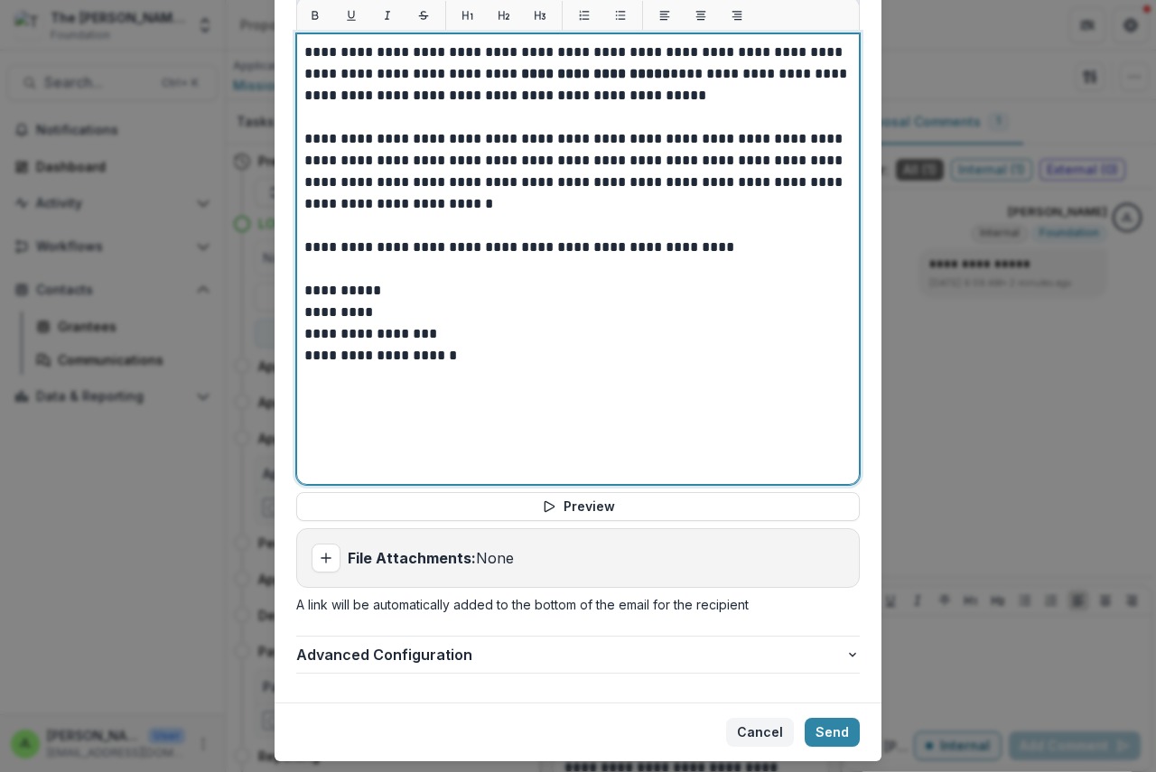
scroll to position [741, 0]
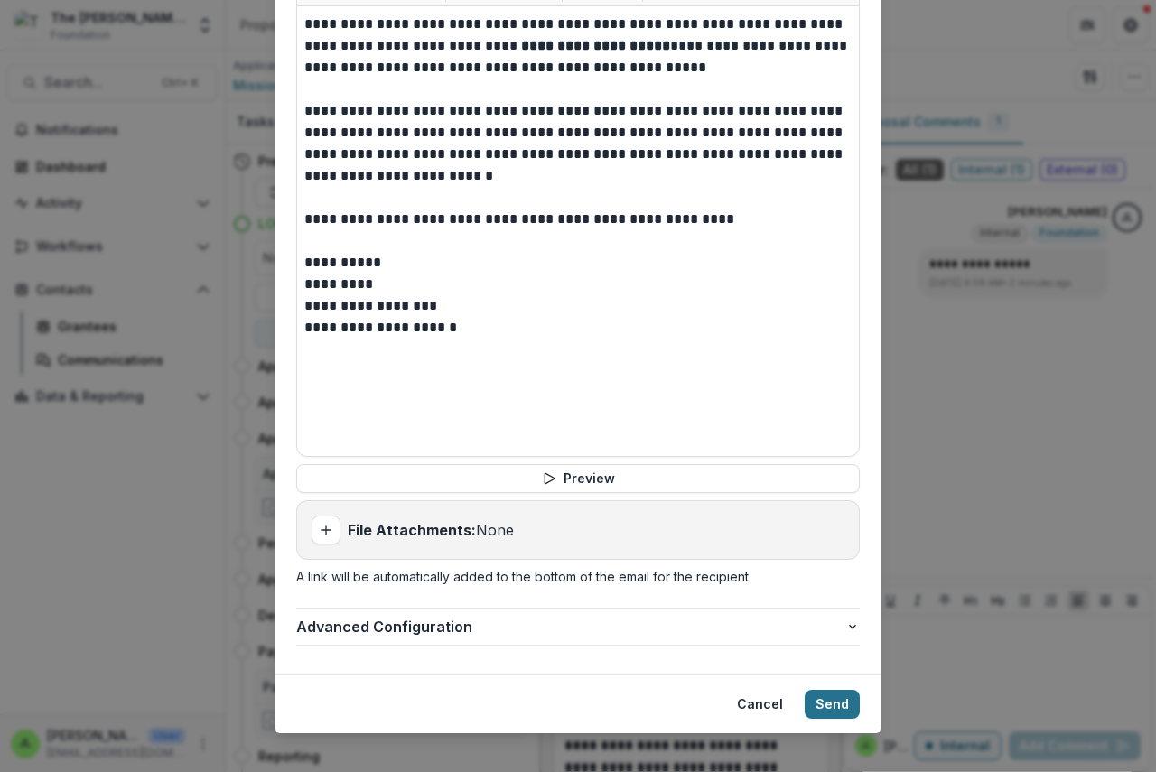
click at [816, 690] on button "Send" at bounding box center [832, 704] width 55 height 29
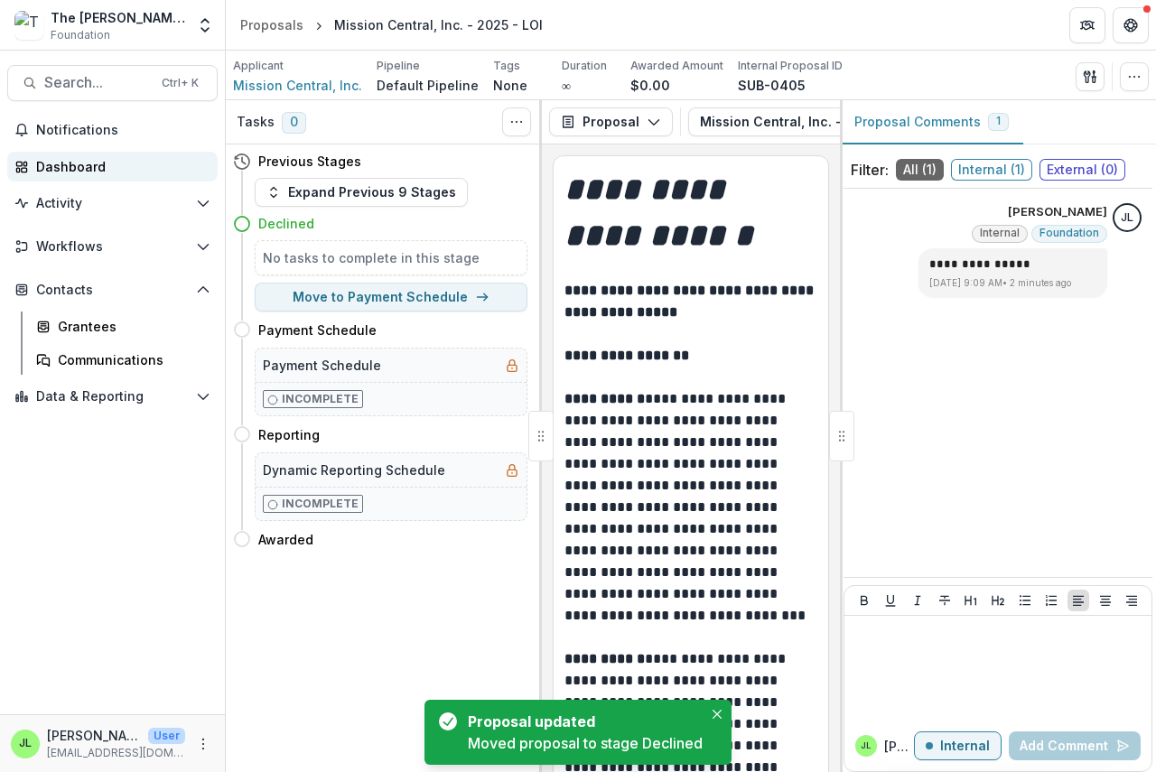
click at [73, 166] on div "Dashboard" at bounding box center [119, 166] width 167 height 19
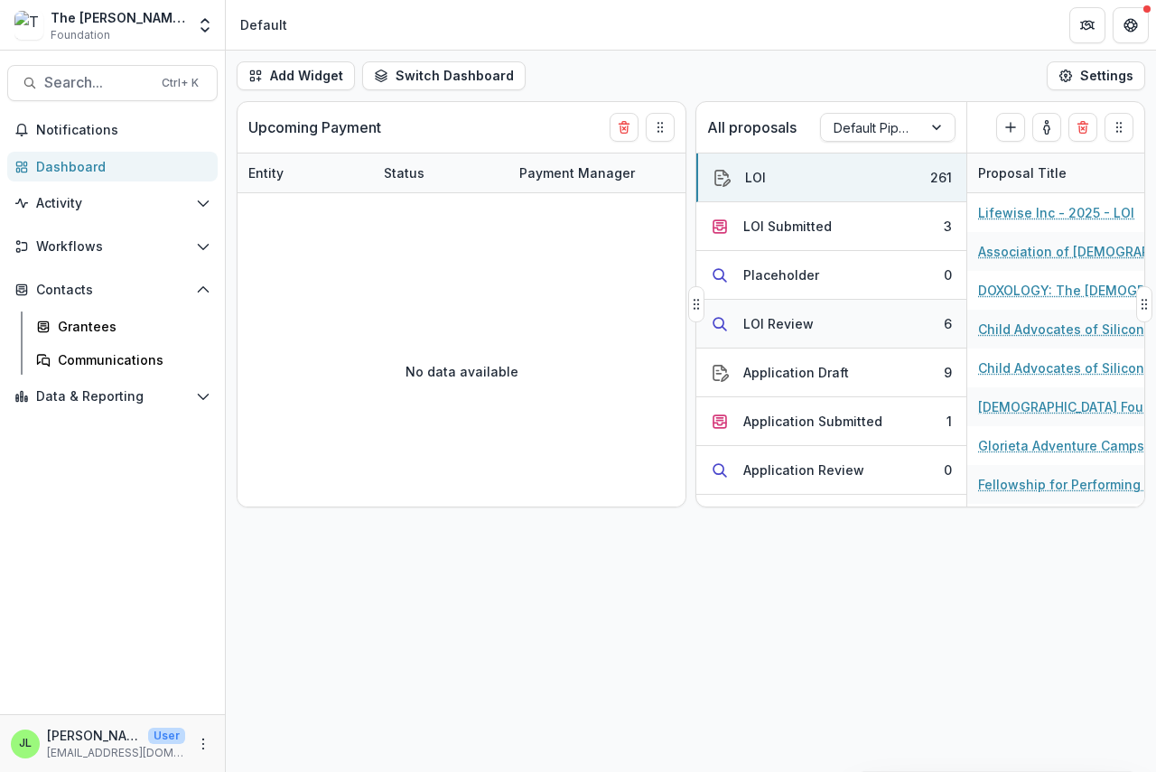
click at [776, 318] on div "LOI Review" at bounding box center [778, 323] width 70 height 19
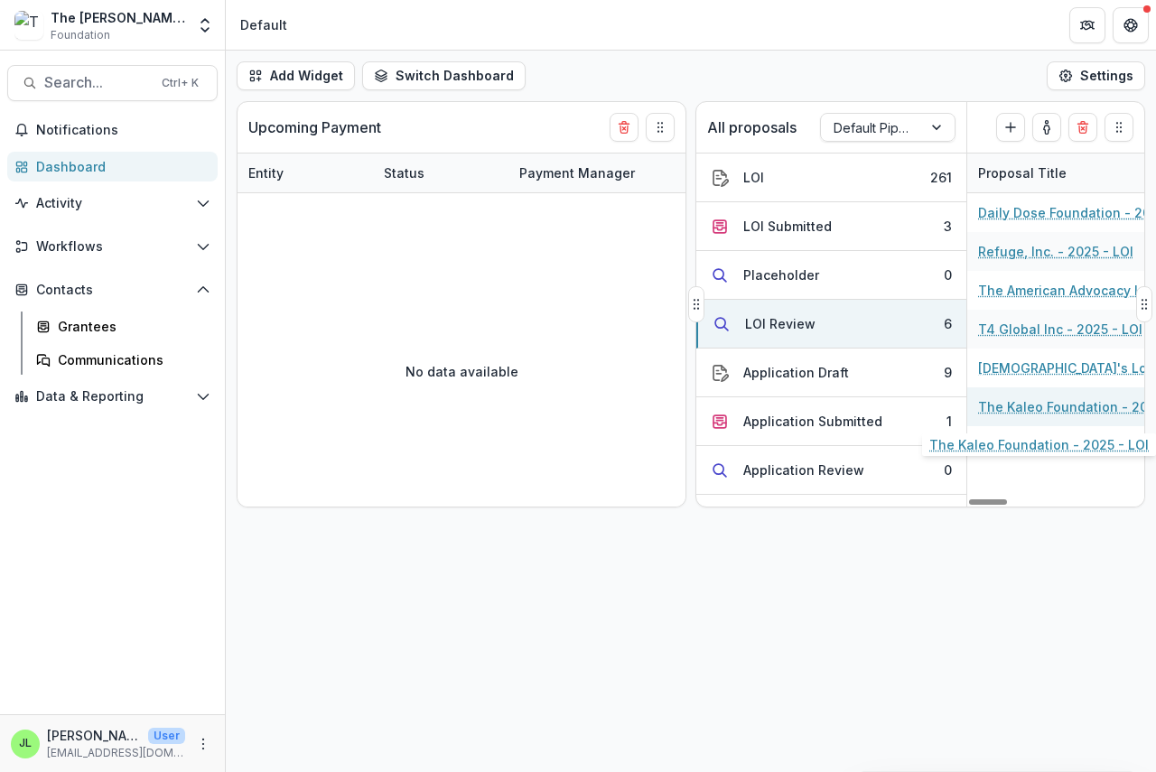
click at [1017, 405] on link "The Kaleo Foundation - 2025 - LOI" at bounding box center [1080, 406] width 204 height 19
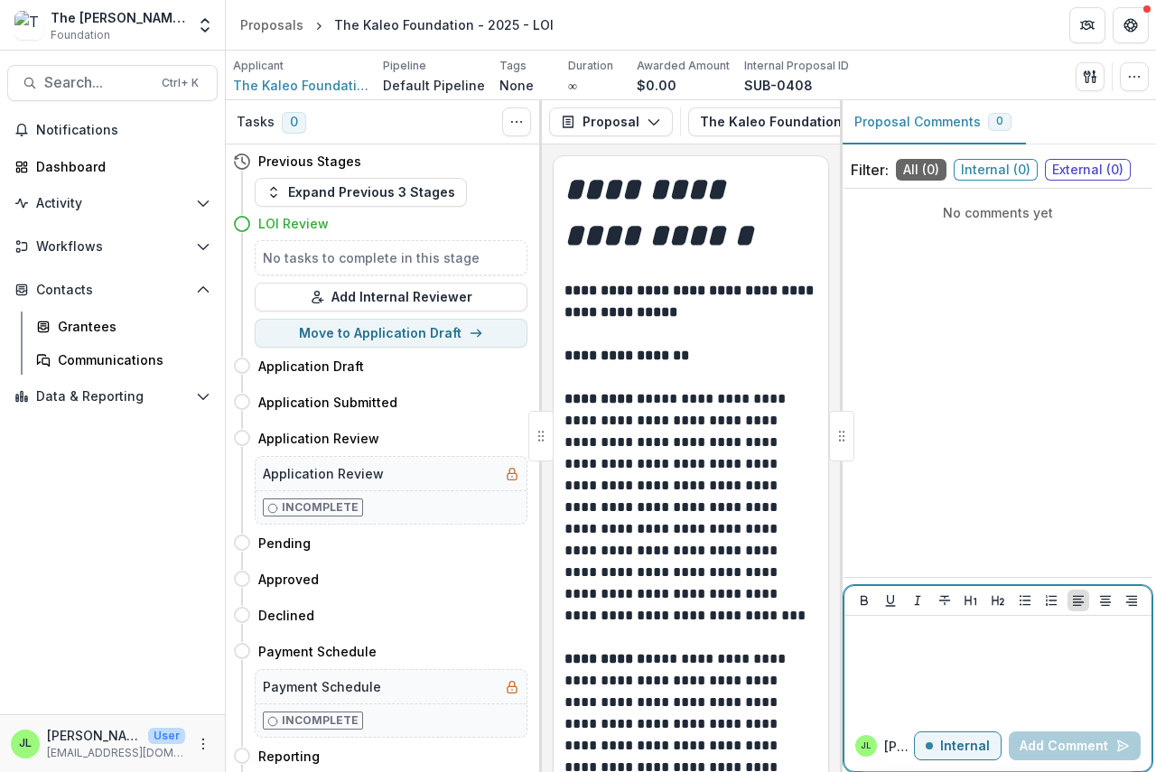
click at [899, 665] on div at bounding box center [998, 668] width 293 height 90
click at [1046, 750] on button "Add Comment" at bounding box center [1075, 746] width 132 height 29
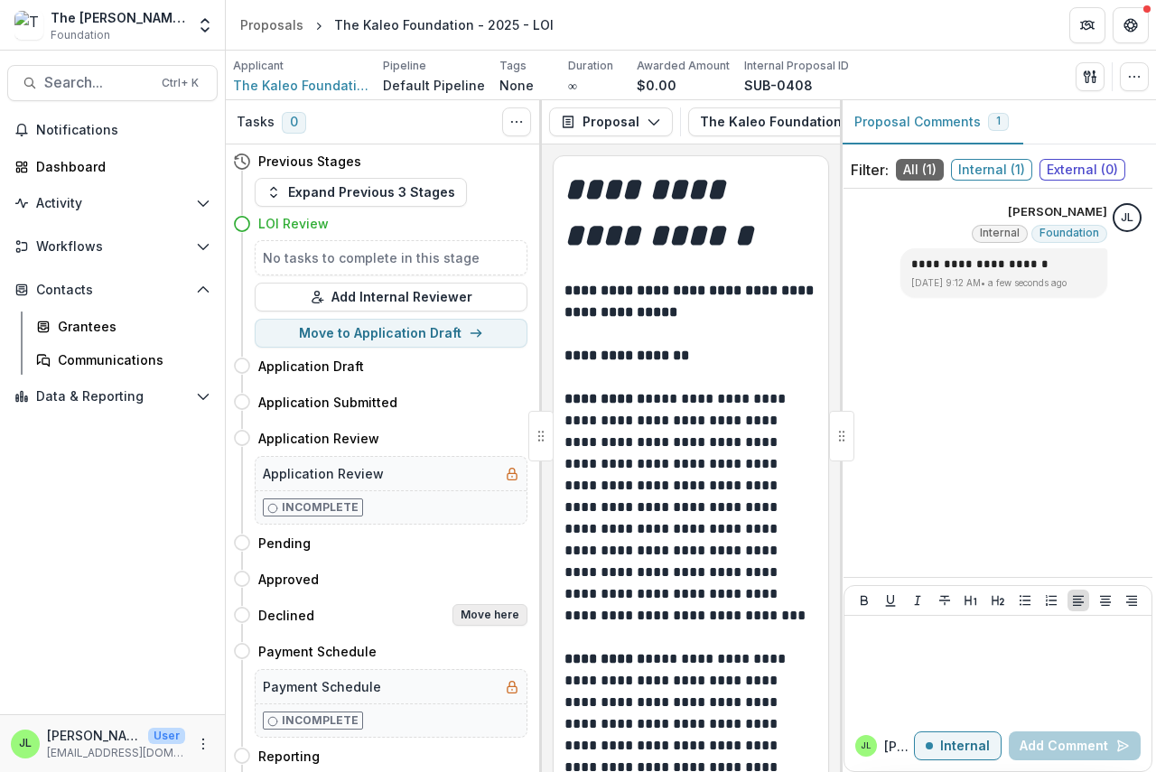
click at [500, 618] on button "Move here" at bounding box center [489, 615] width 75 height 22
select select "********"
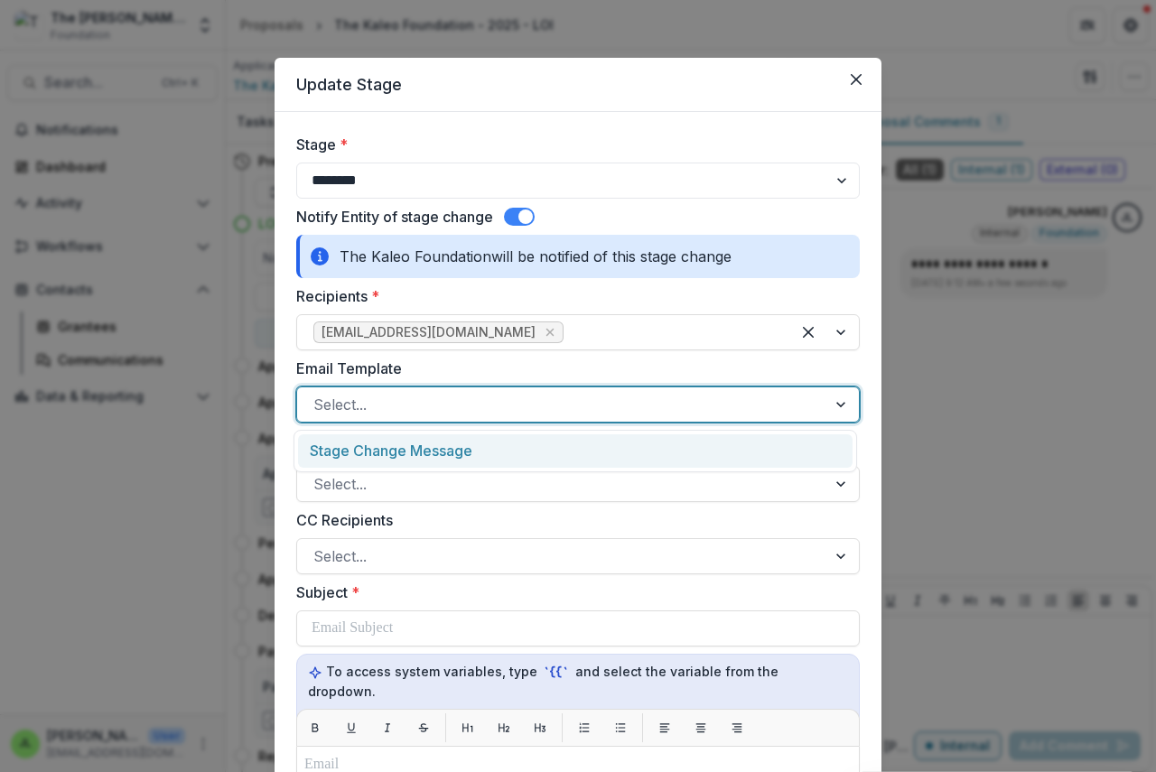
click at [386, 404] on div at bounding box center [561, 404] width 497 height 25
drag, startPoint x: 394, startPoint y: 454, endPoint x: 411, endPoint y: 477, distance: 28.4
click at [396, 455] on div "Stage Change Message" at bounding box center [575, 450] width 555 height 33
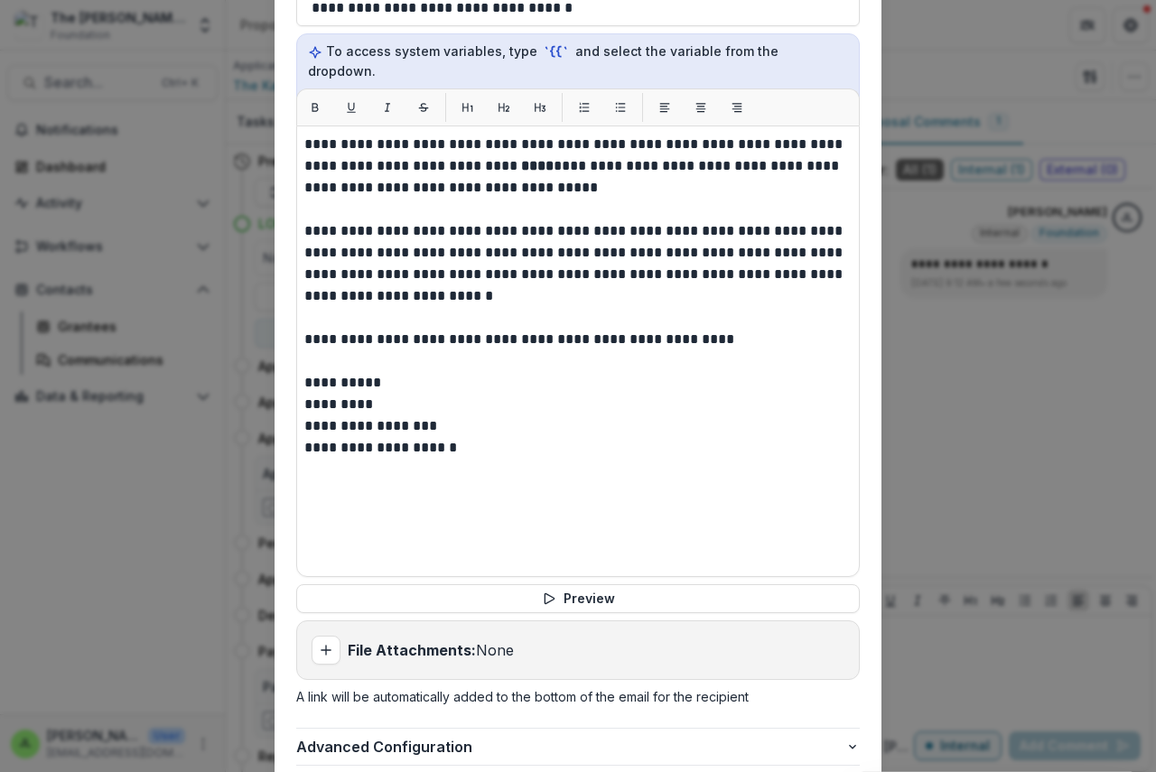
scroll to position [632, 0]
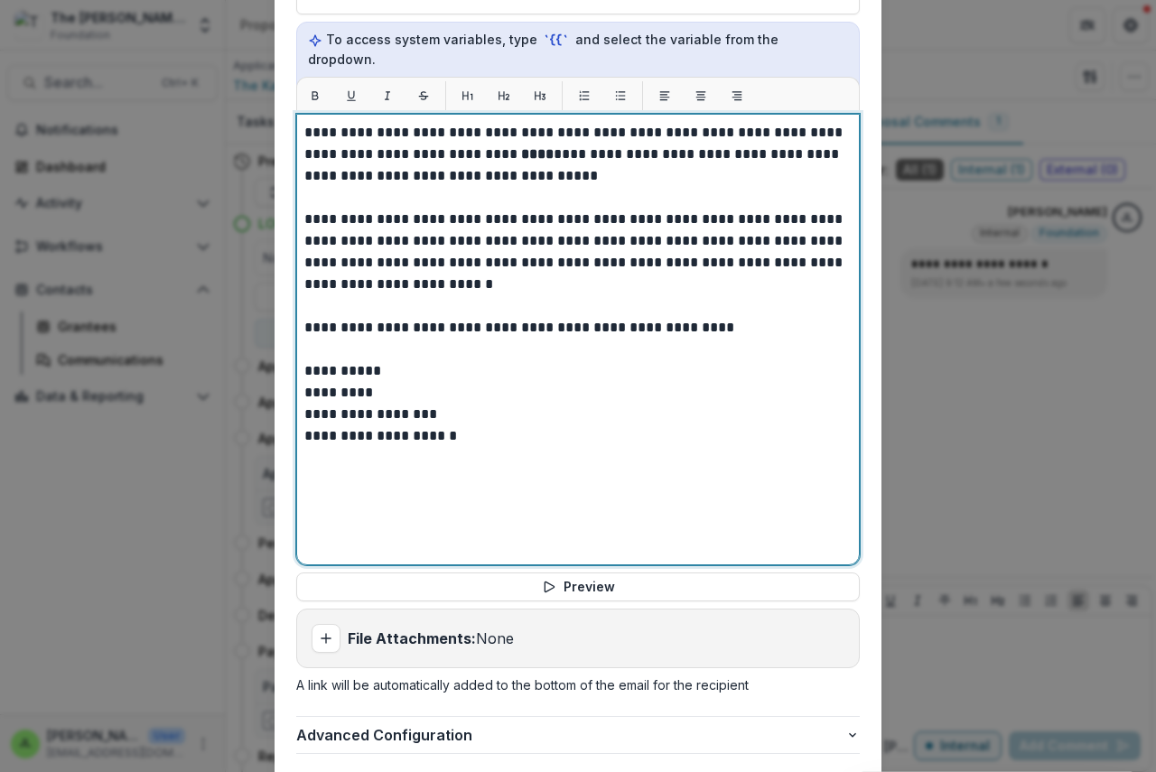
click at [521, 147] on strong "****" at bounding box center [537, 154] width 33 height 14
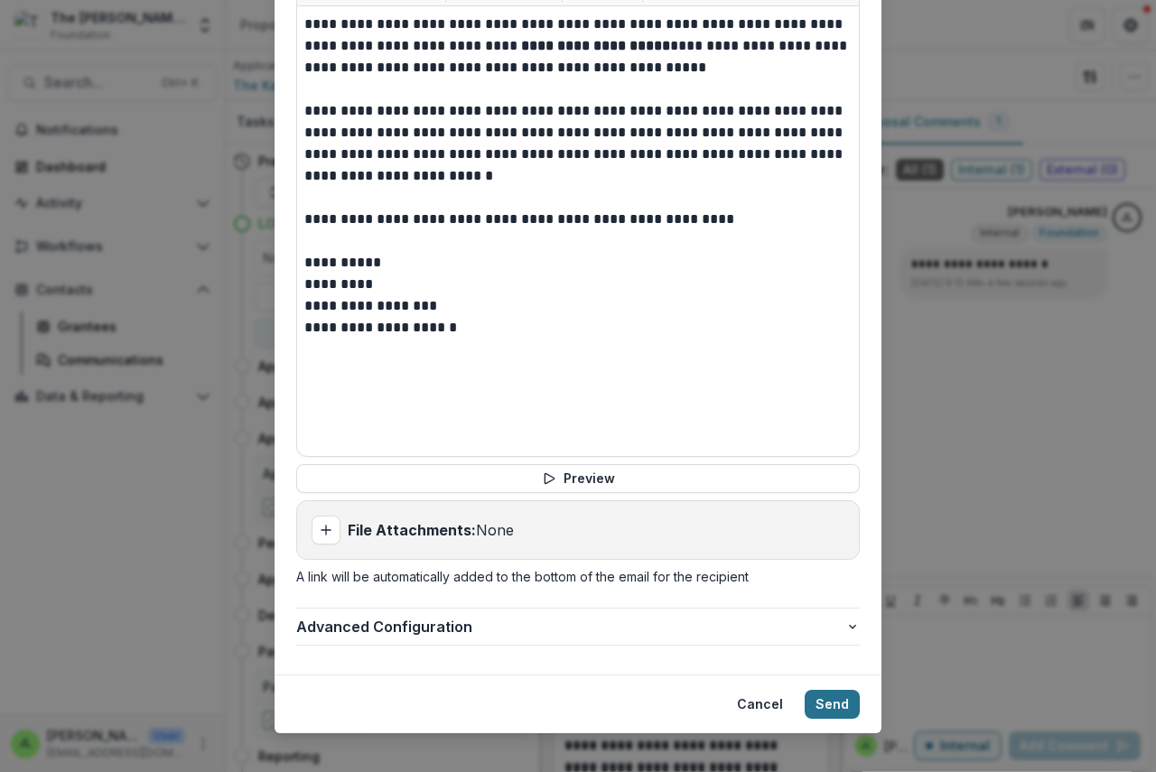
scroll to position [650, 0]
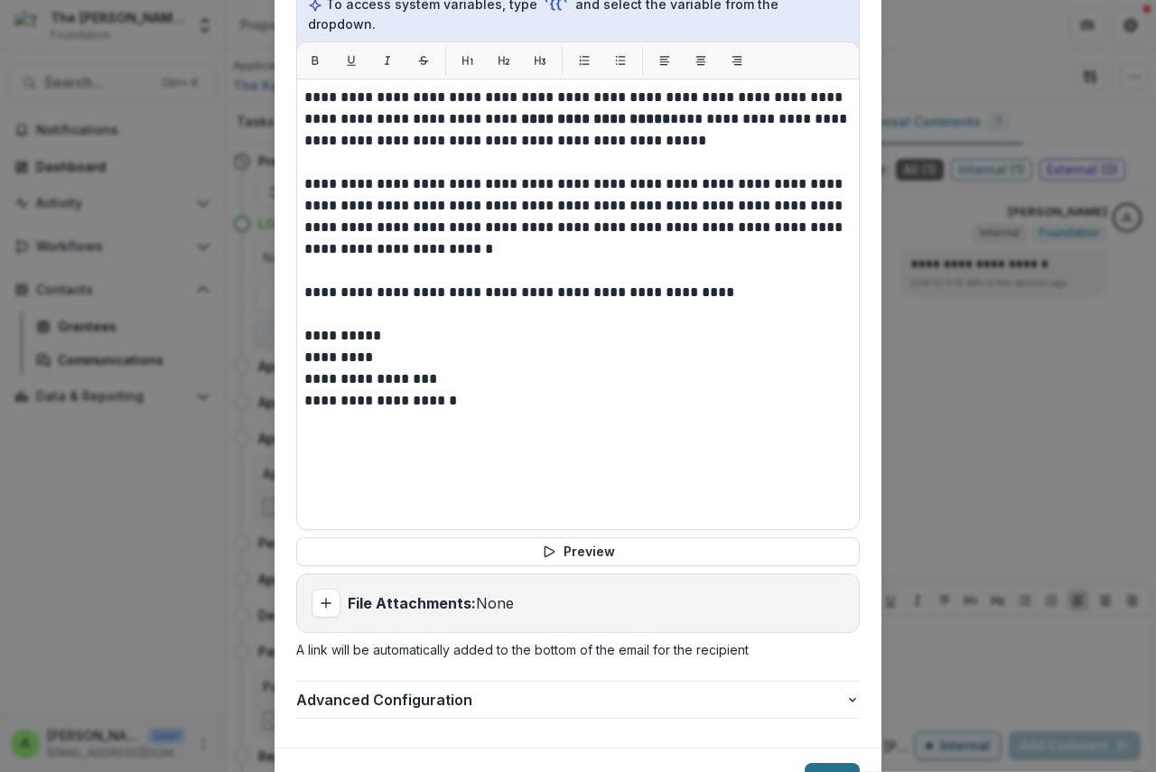
click at [832, 688] on section "**********" at bounding box center [578, 98] width 607 height 1416
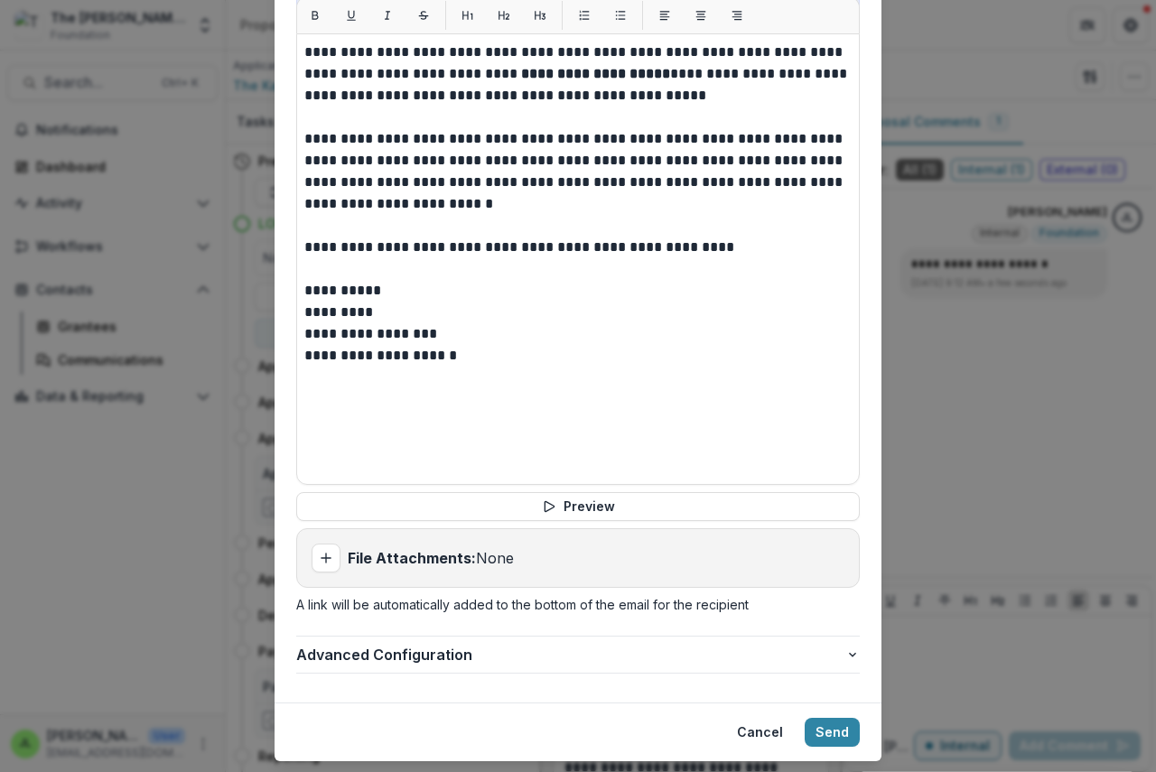
scroll to position [741, 0]
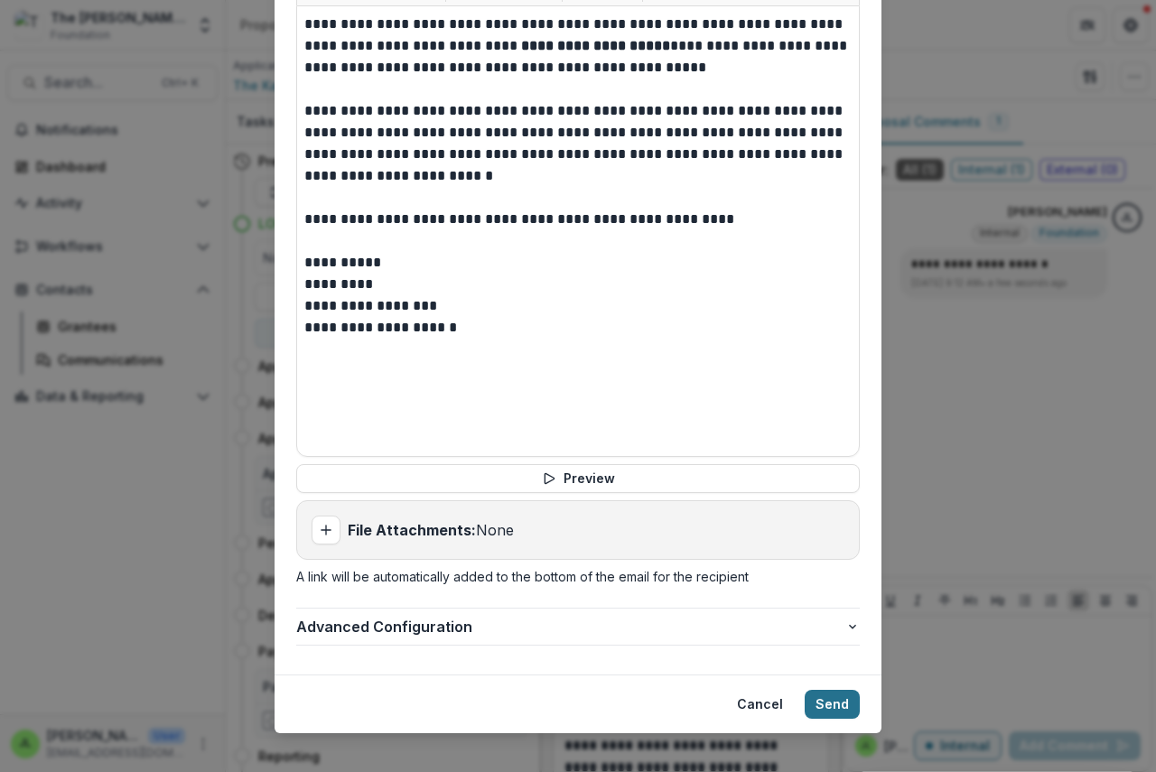
click at [823, 690] on button "Send" at bounding box center [832, 704] width 55 height 29
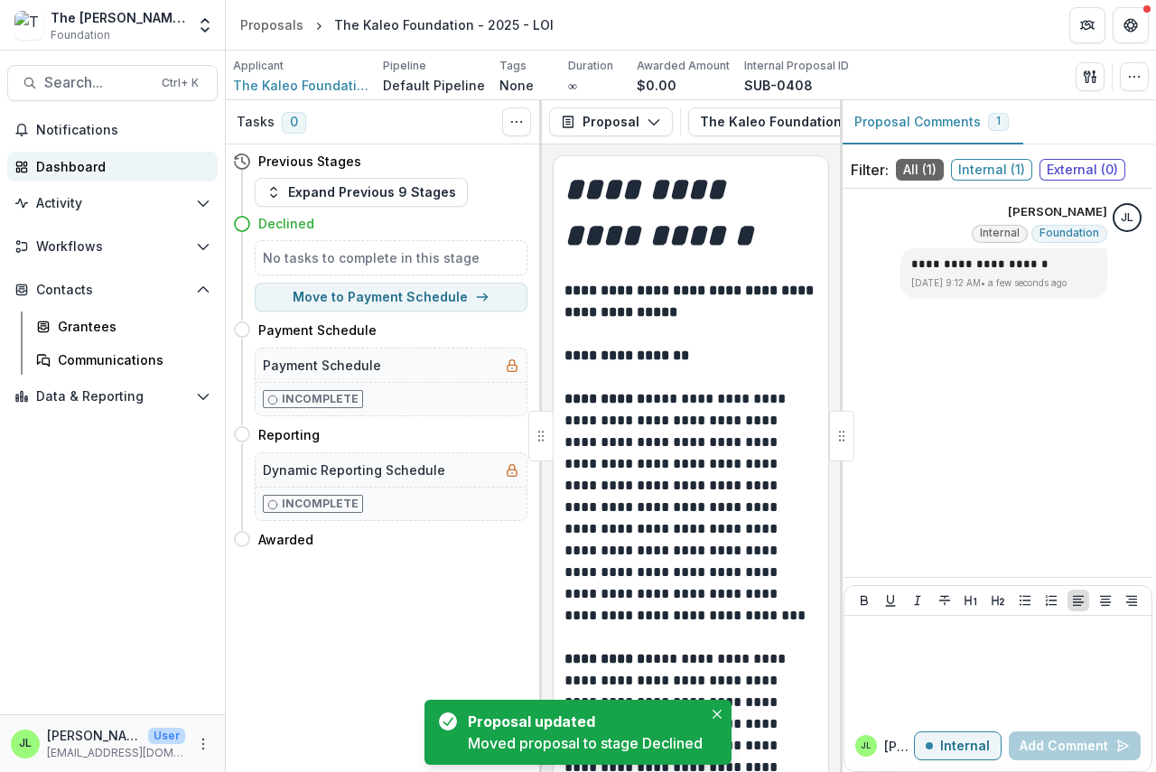
click at [58, 164] on div "Dashboard" at bounding box center [119, 166] width 167 height 19
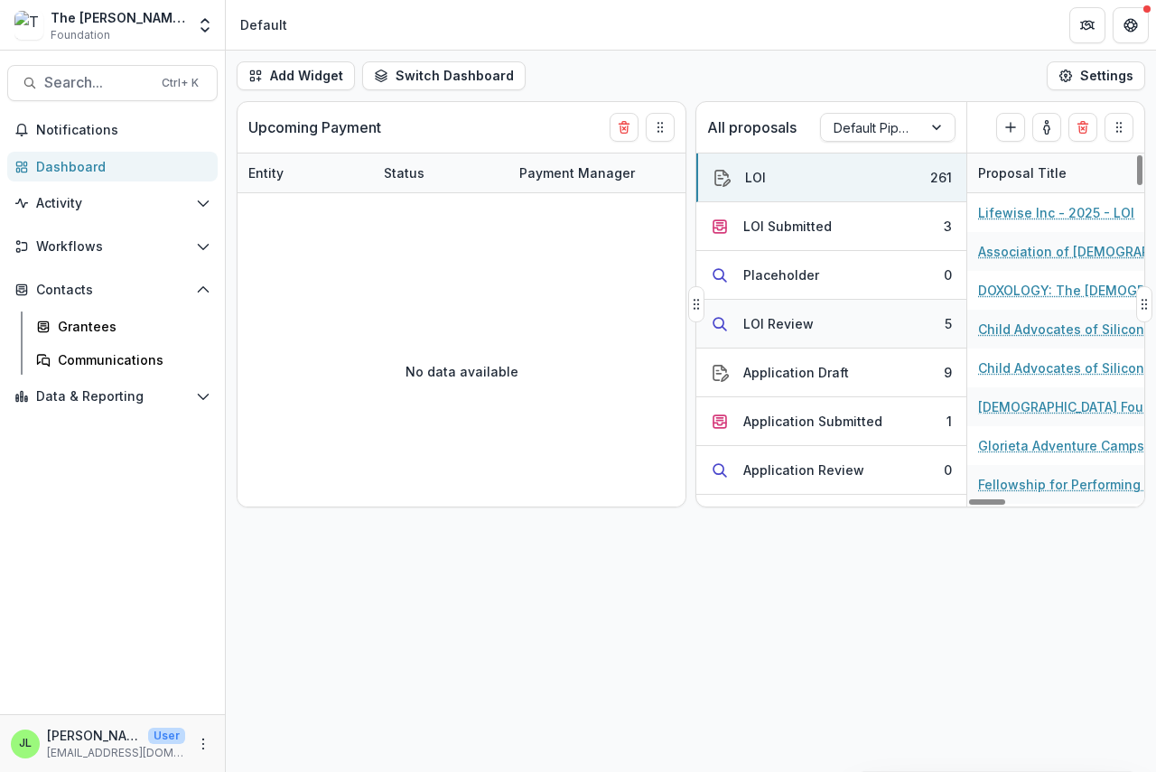
click at [786, 324] on div "LOI Review" at bounding box center [778, 323] width 70 height 19
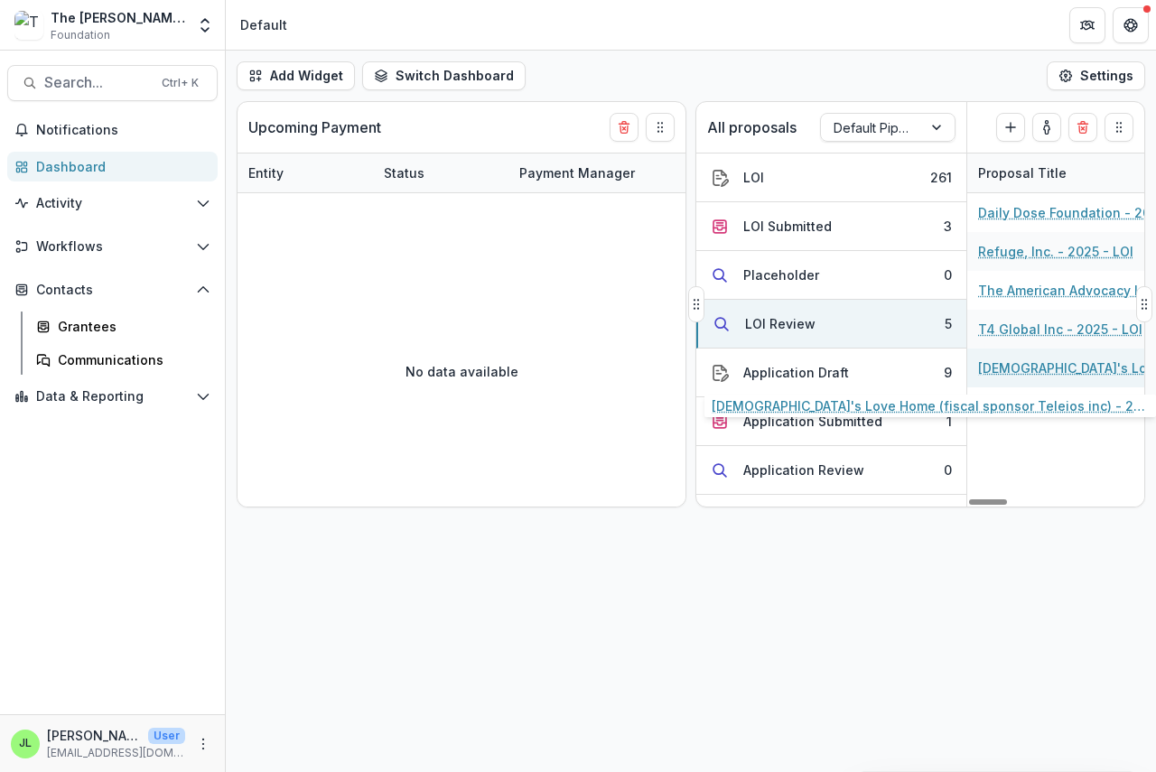
click at [1045, 369] on link "[DEMOGRAPHIC_DATA]'s Love Home (fiscal sponsor Teleios inc) - 2025 - LOI" at bounding box center [1080, 368] width 204 height 19
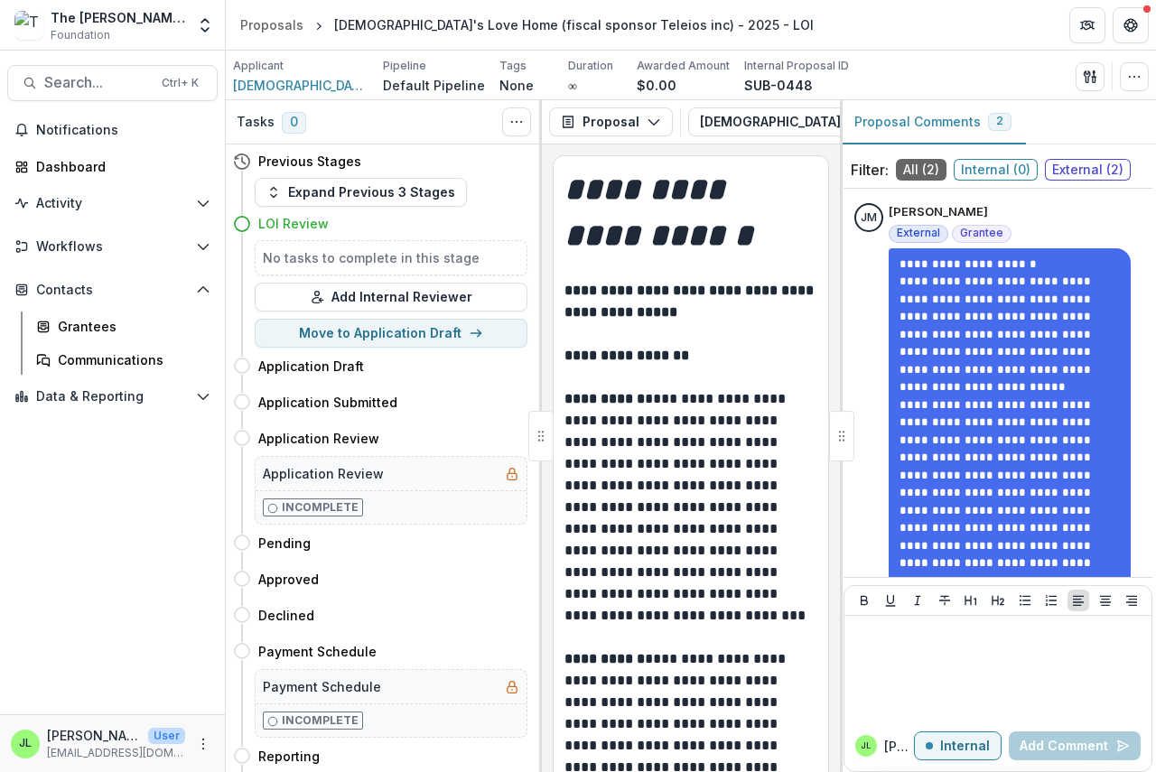
scroll to position [51, 0]
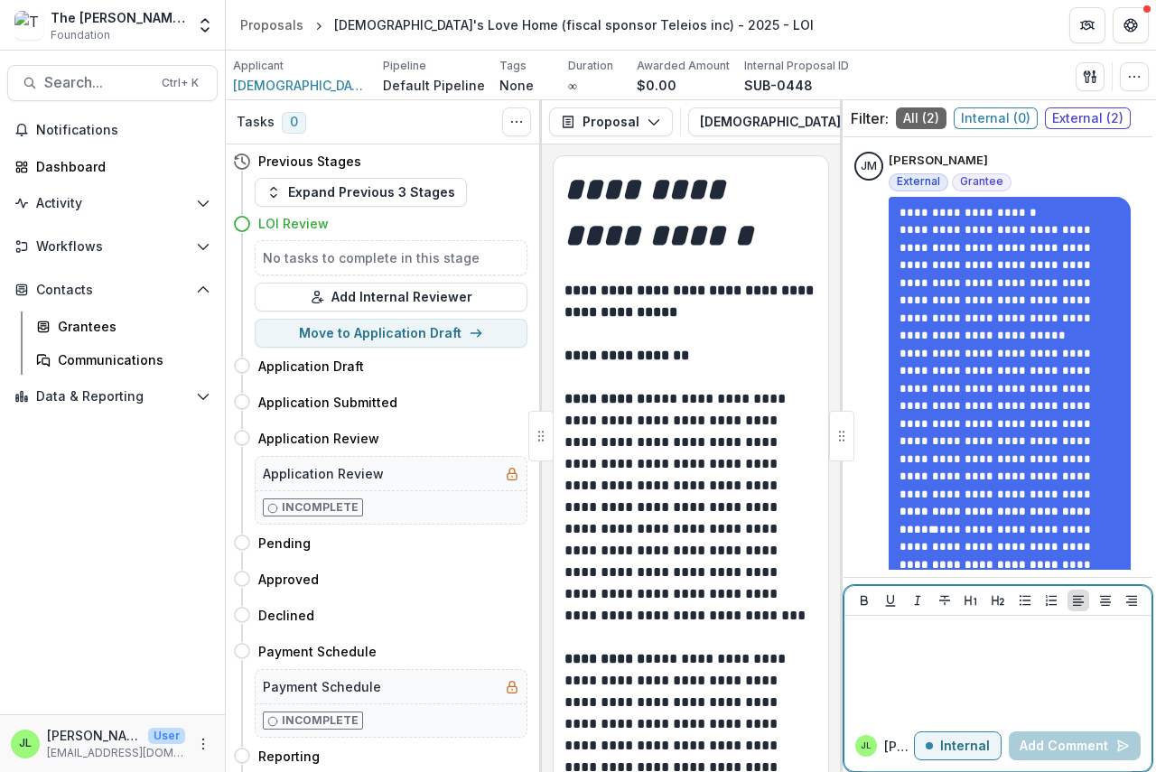
click at [877, 638] on p at bounding box center [998, 633] width 293 height 20
click at [1089, 743] on button "Add Comment" at bounding box center [1075, 746] width 132 height 29
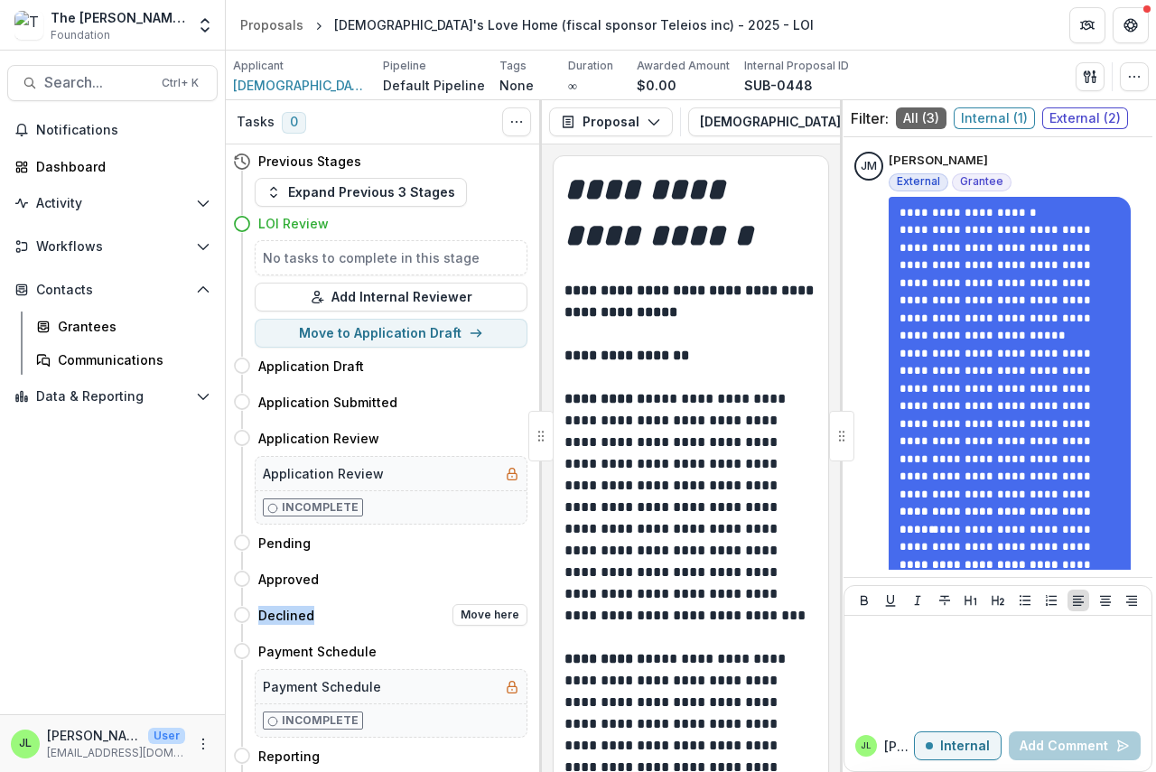
click at [335, 602] on div "Previous Stages Expand Previous 3 Stages LOI Review No tasks to complete in thi…" at bounding box center [384, 458] width 316 height 628
click at [498, 611] on button "Move here" at bounding box center [489, 615] width 75 height 22
select select "********"
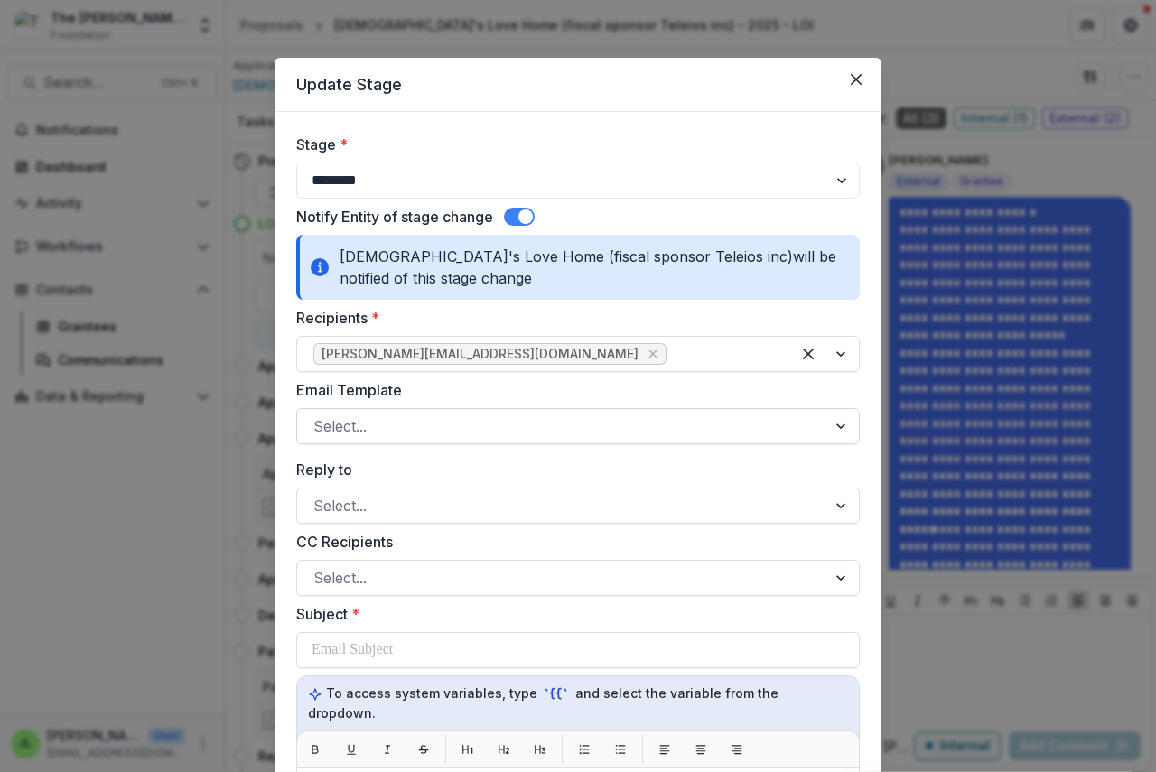
click at [391, 416] on div at bounding box center [561, 426] width 497 height 25
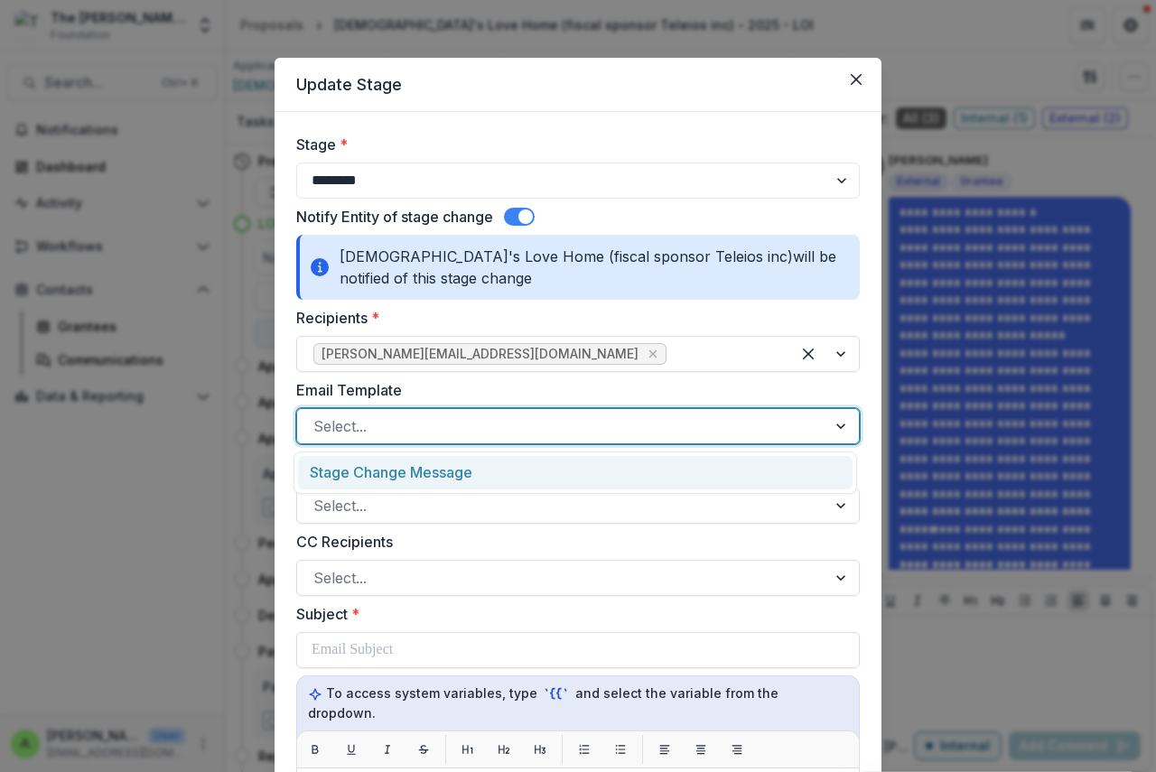
click at [419, 472] on div "Stage Change Message" at bounding box center [575, 472] width 555 height 33
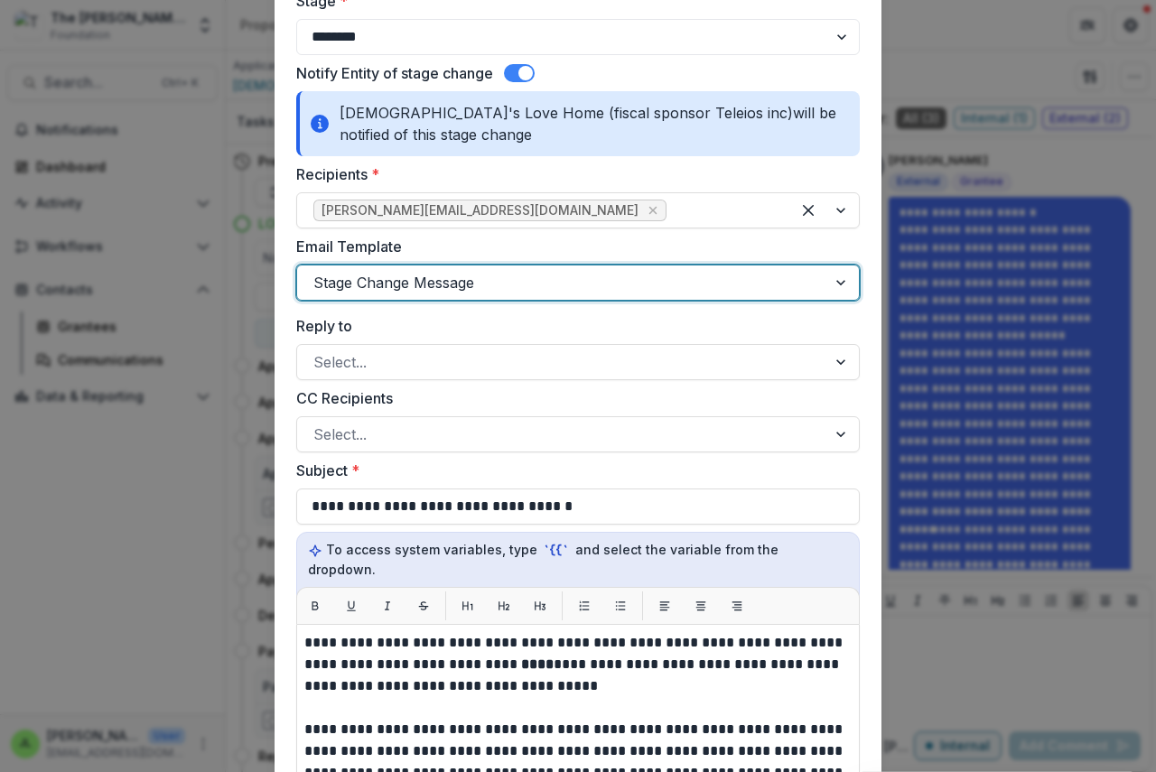
scroll to position [542, 0]
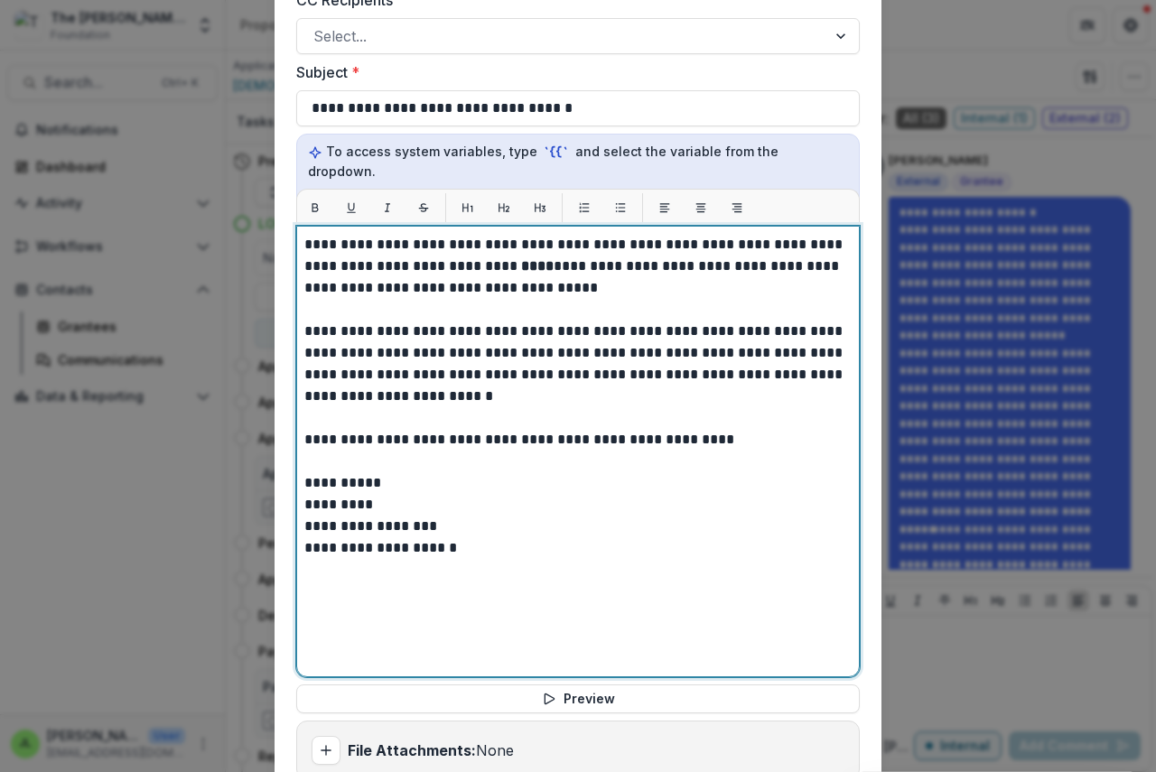
click at [521, 259] on strong "****" at bounding box center [537, 266] width 33 height 14
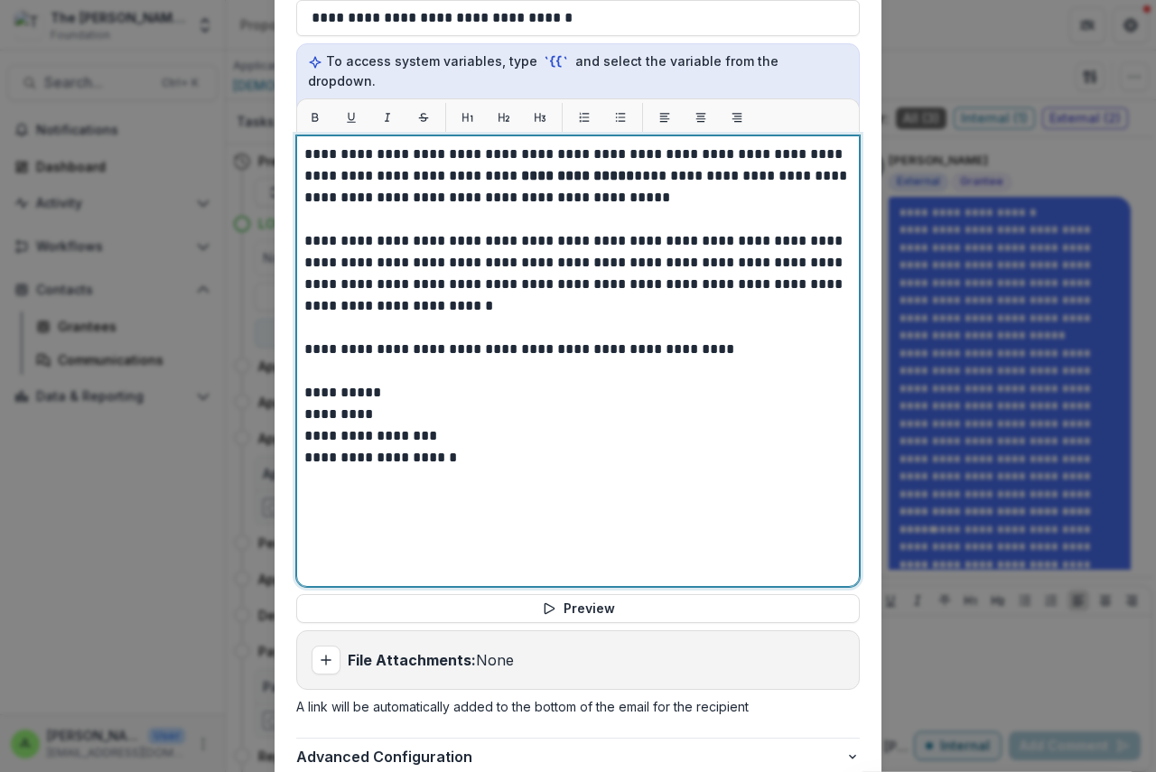
scroll to position [762, 0]
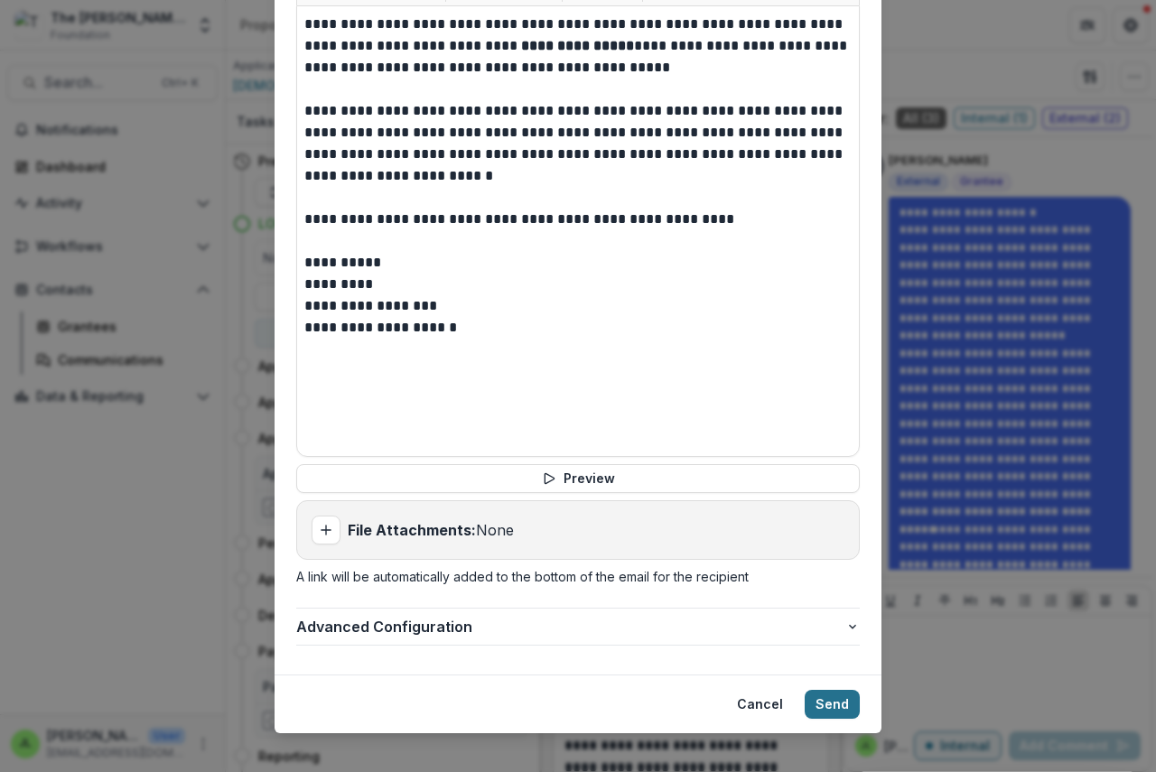
click at [826, 690] on button "Send" at bounding box center [832, 704] width 55 height 29
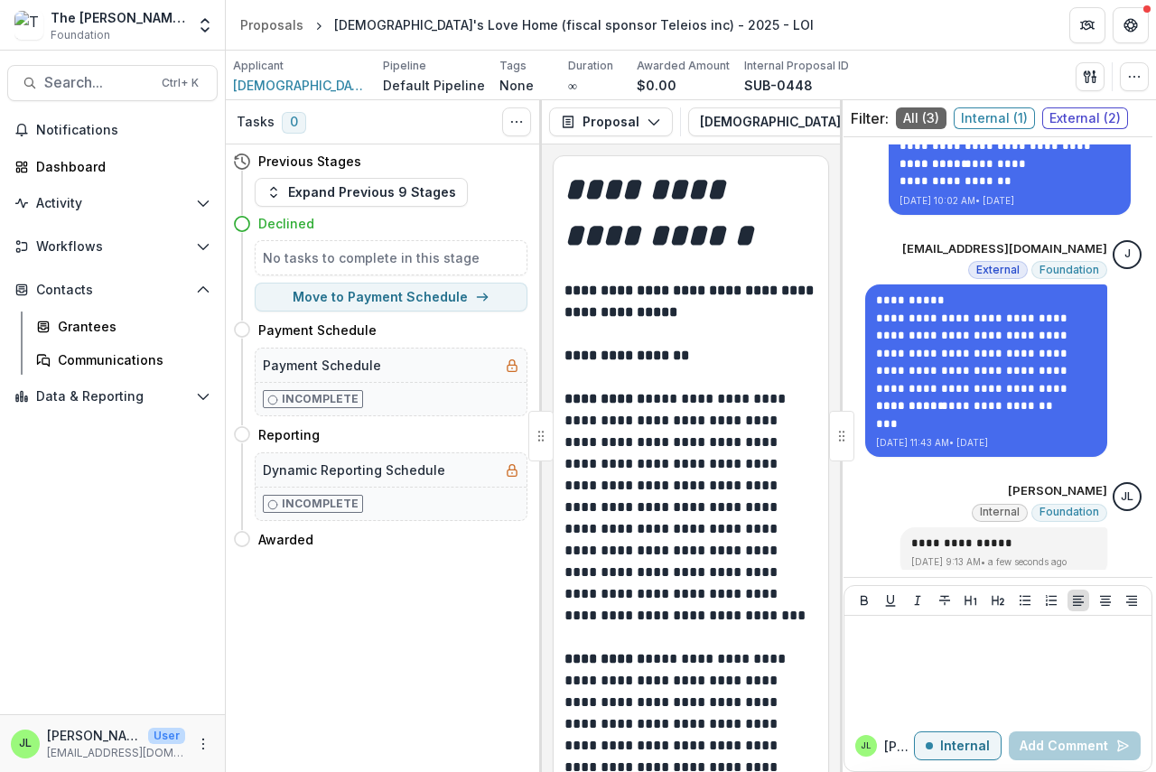
scroll to position [722, 0]
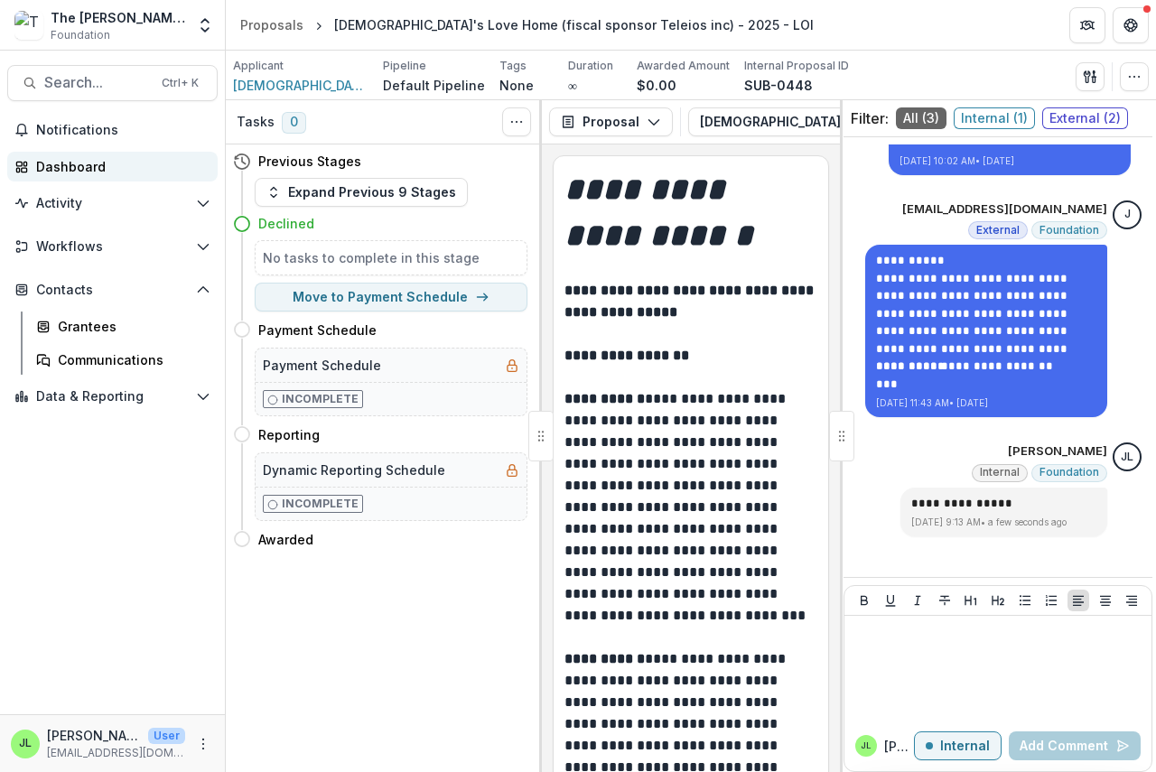
click at [72, 167] on div "Dashboard" at bounding box center [119, 166] width 167 height 19
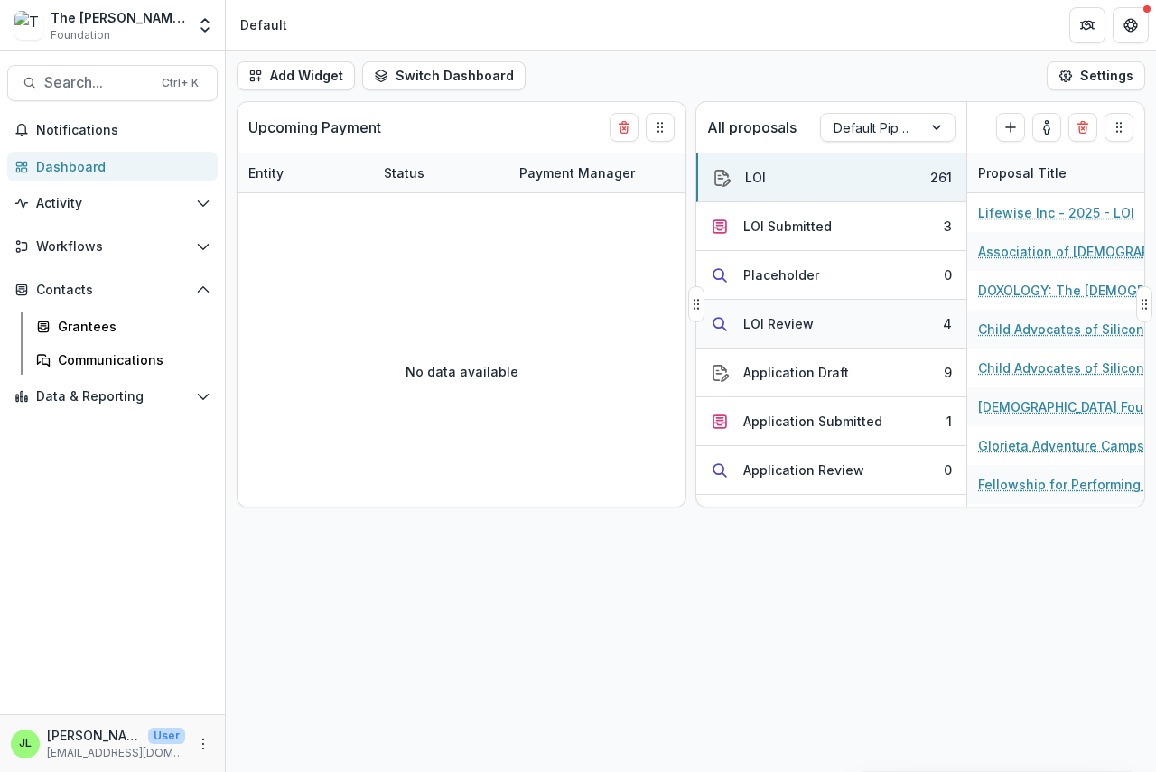
click at [775, 323] on div "LOI Review" at bounding box center [778, 323] width 70 height 19
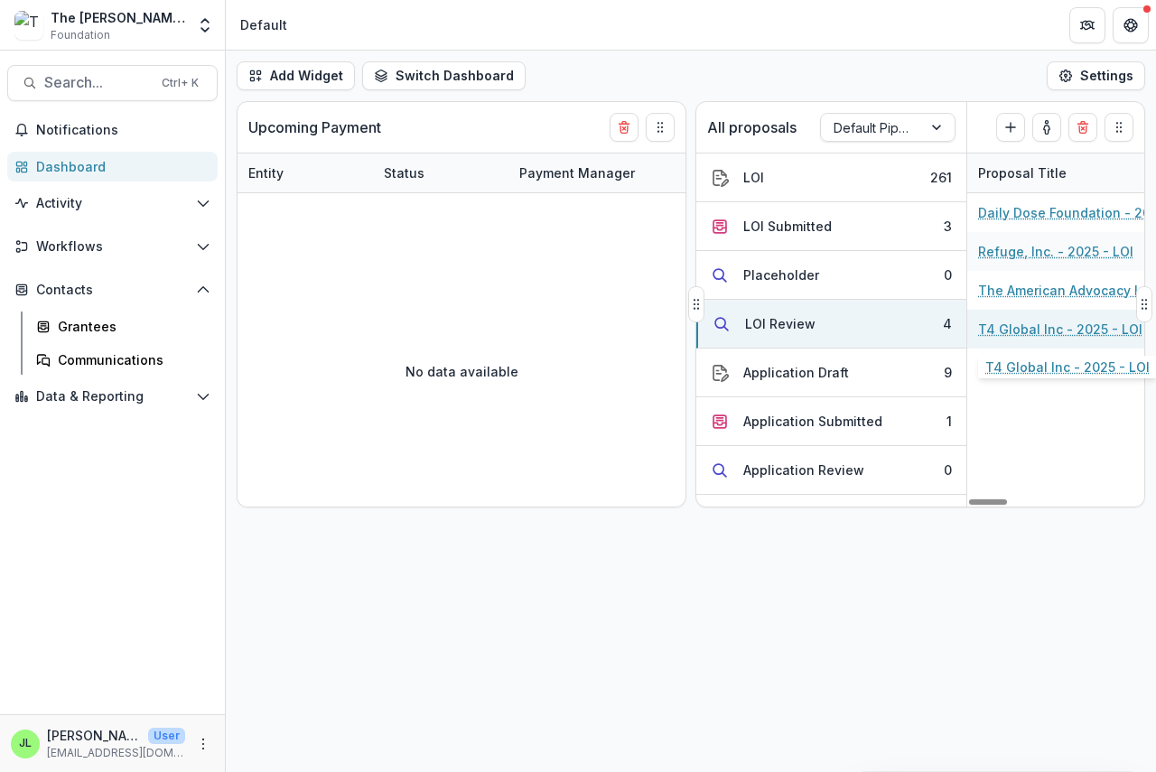
click at [1027, 326] on link "T4 Global Inc - 2025 - LOI" at bounding box center [1060, 329] width 164 height 19
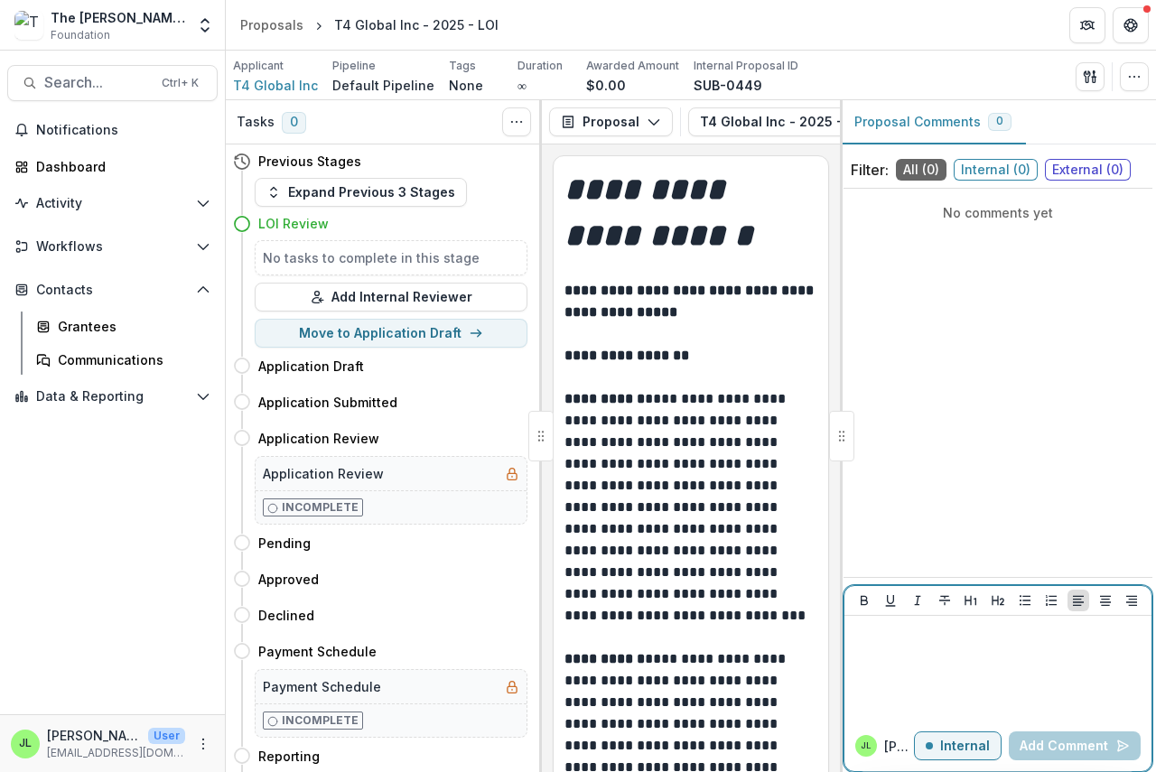
click at [865, 648] on div at bounding box center [998, 668] width 293 height 90
click at [1049, 752] on button "Add Comment" at bounding box center [1075, 746] width 132 height 29
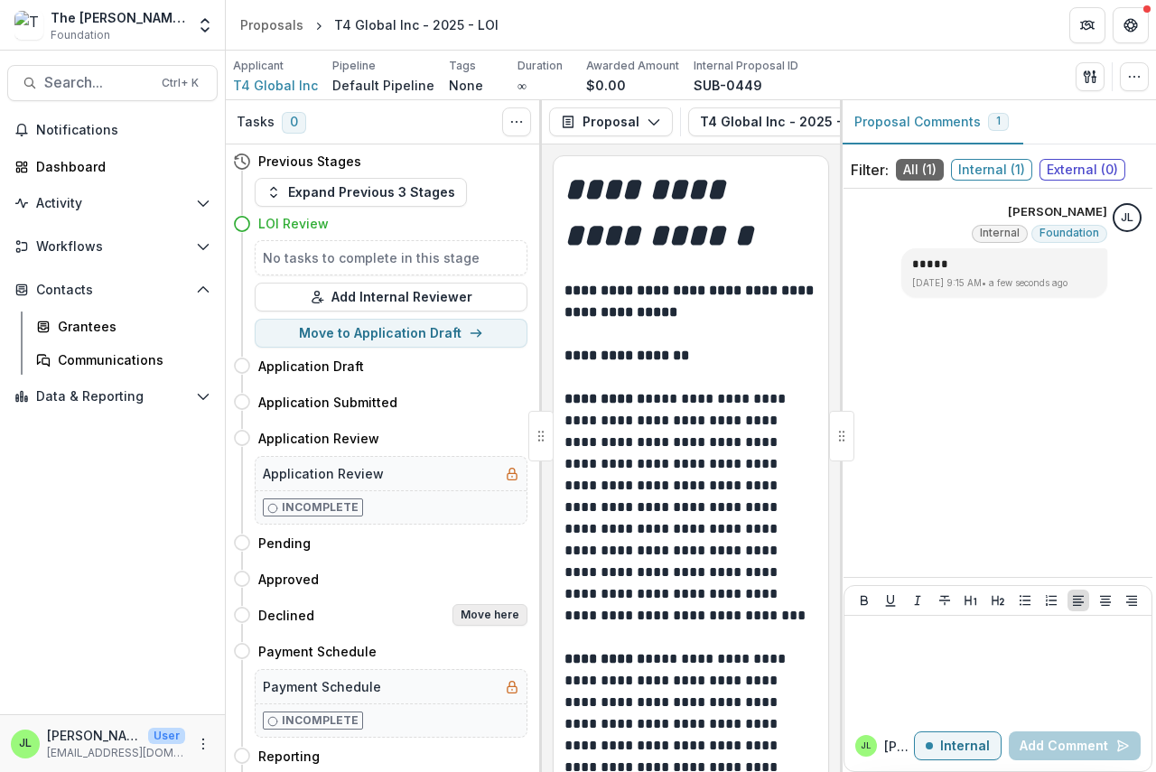
click at [493, 617] on button "Move here" at bounding box center [489, 615] width 75 height 22
select select "********"
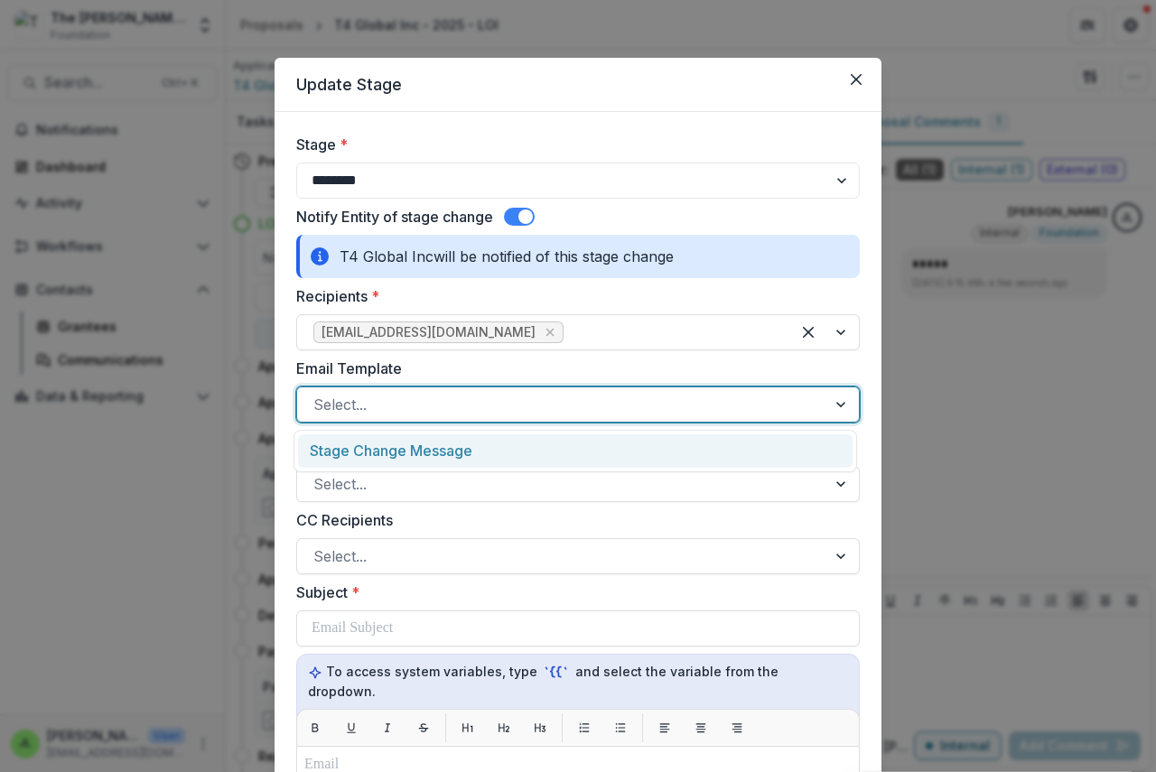
click at [368, 400] on div at bounding box center [561, 404] width 497 height 25
click at [371, 452] on div "Stage Change Message" at bounding box center [575, 450] width 555 height 33
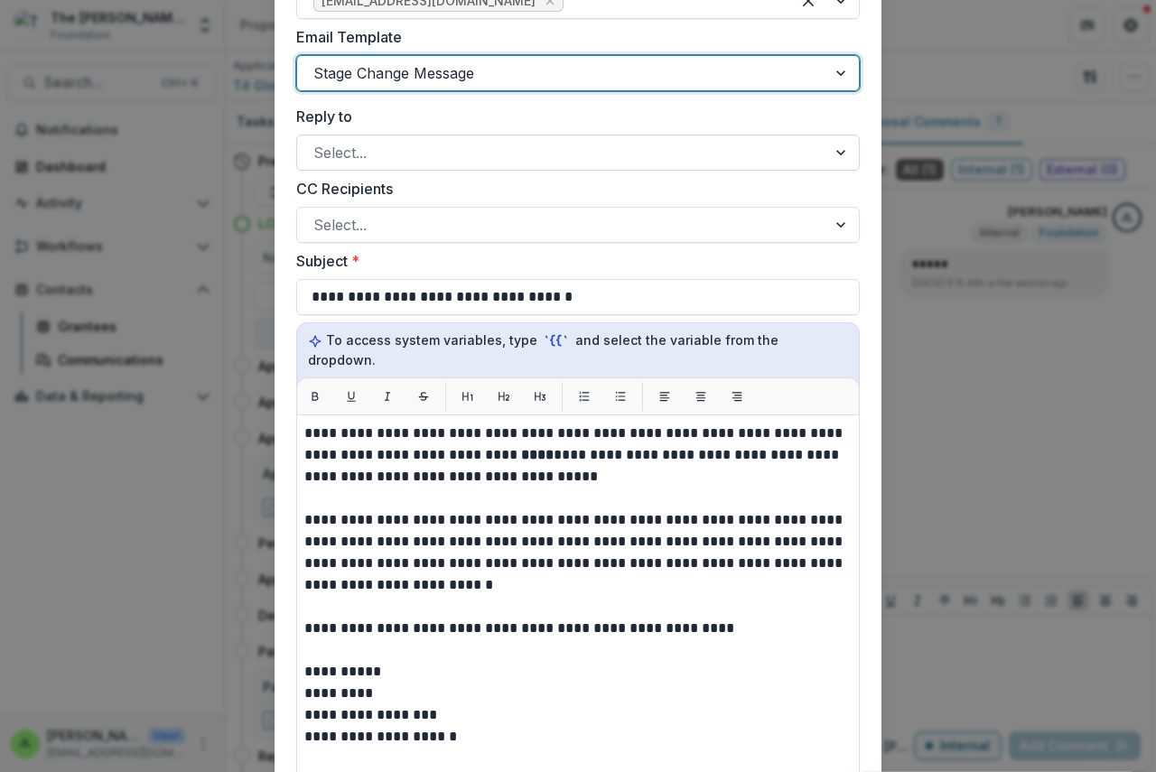
scroll to position [722, 0]
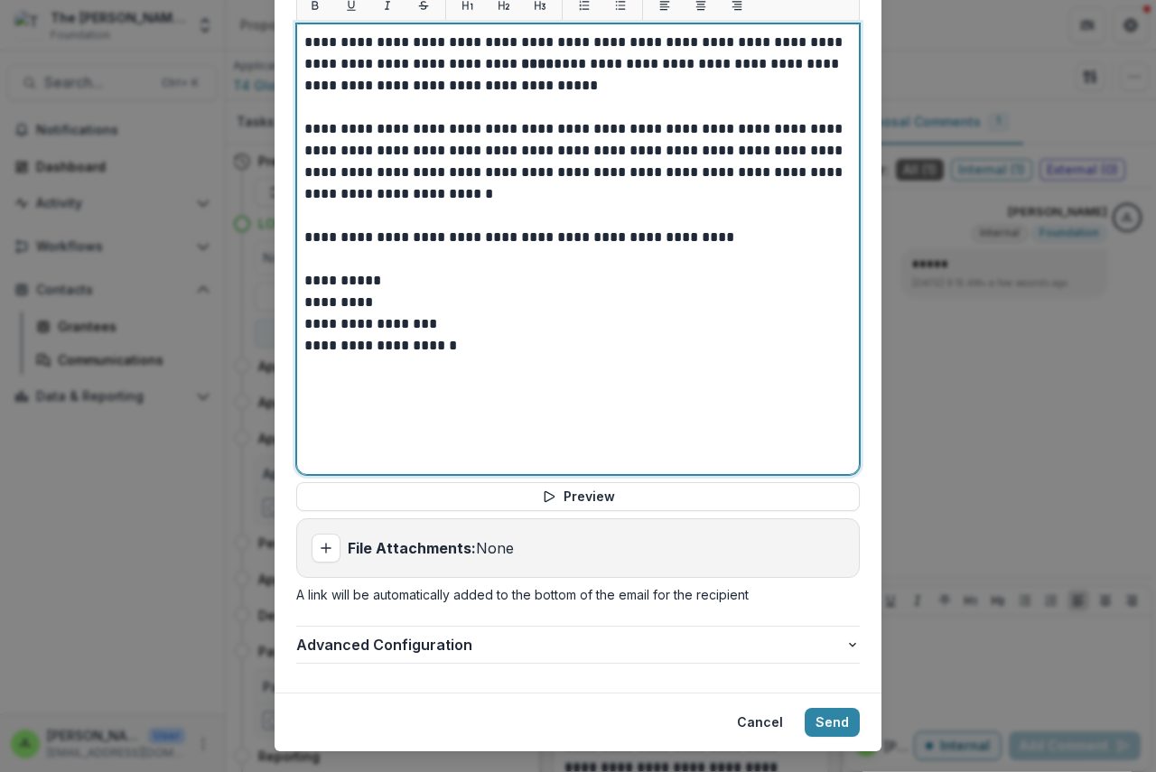
click at [521, 57] on strong "****" at bounding box center [537, 64] width 33 height 14
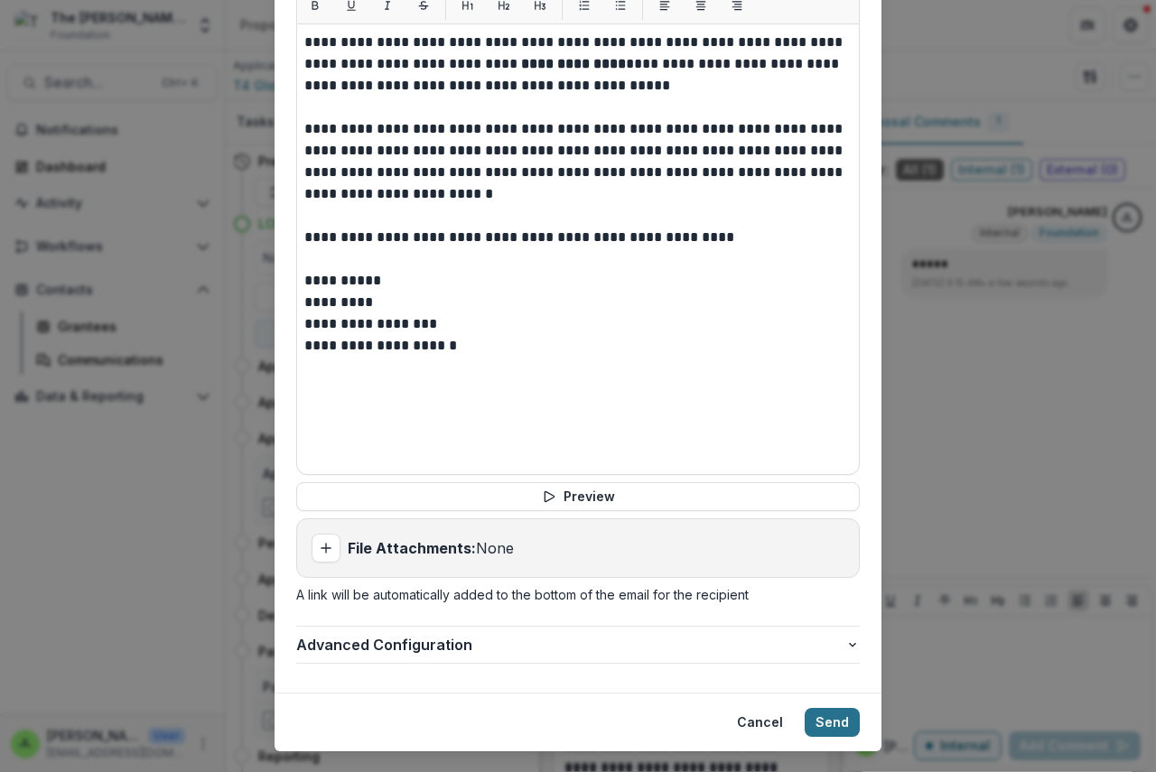
click at [821, 708] on button "Send" at bounding box center [832, 722] width 55 height 29
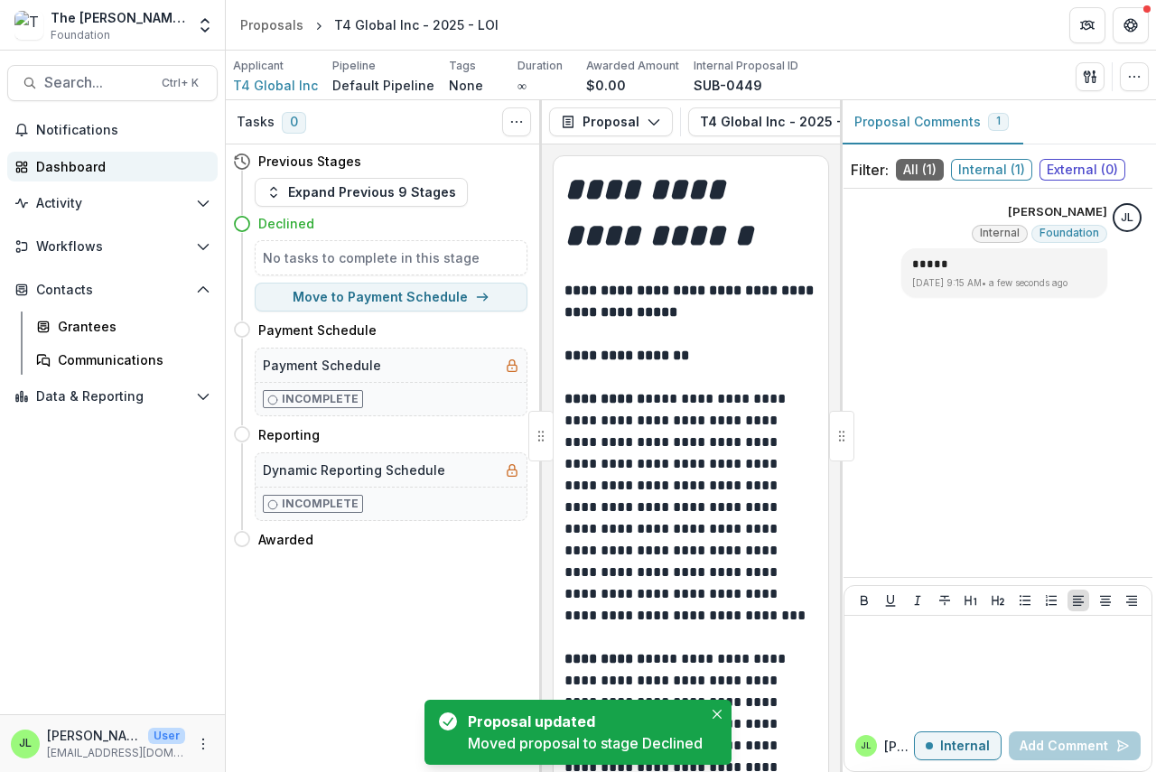
click at [42, 165] on div "Dashboard" at bounding box center [119, 166] width 167 height 19
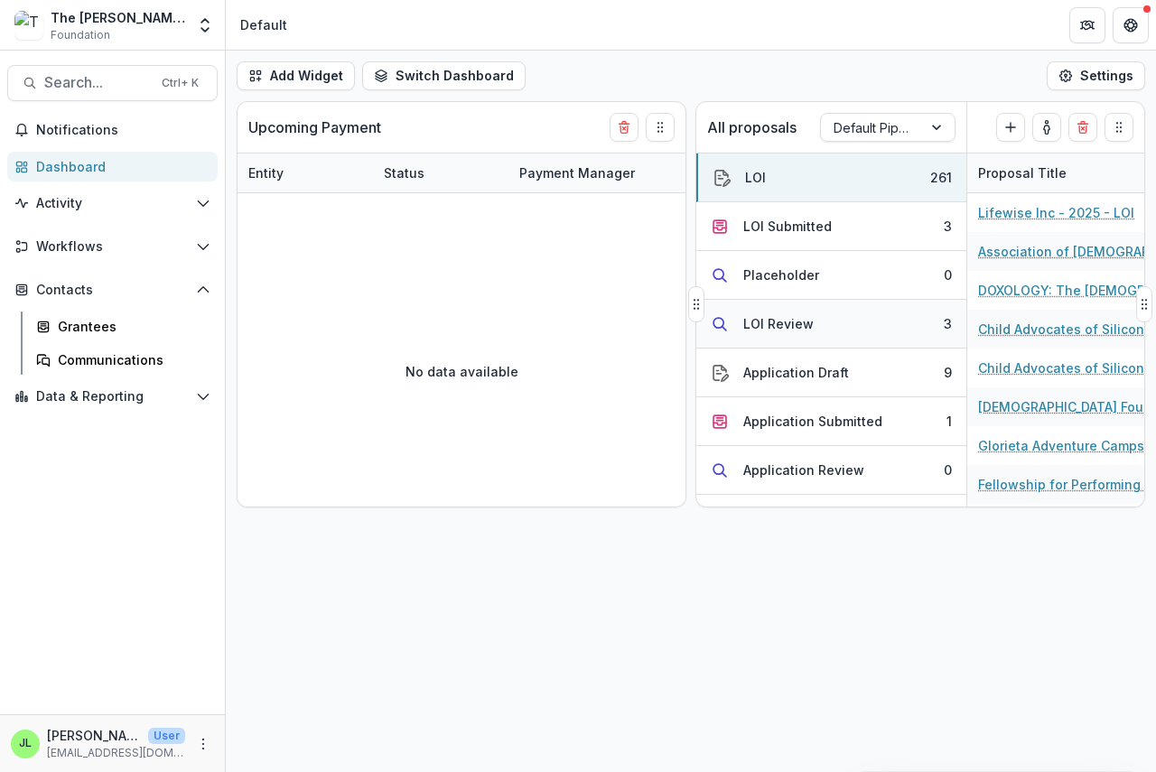
click at [774, 324] on div "LOI Review" at bounding box center [778, 323] width 70 height 19
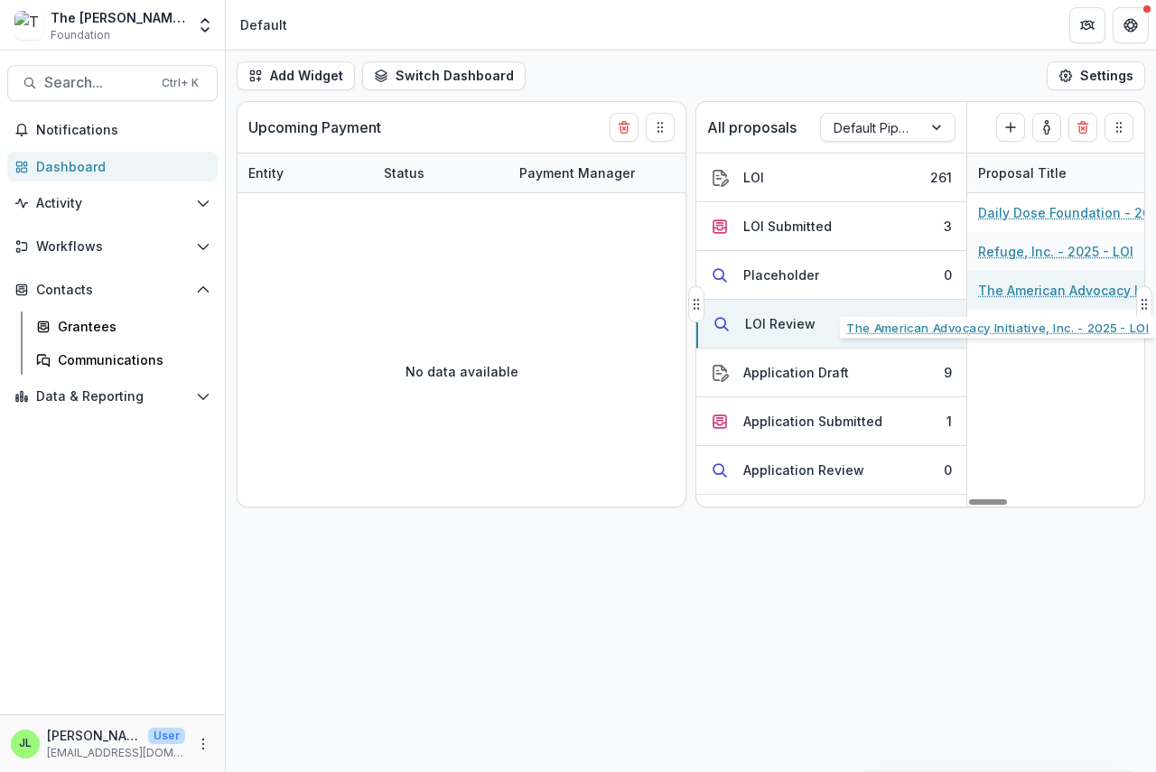
click at [1061, 289] on link "The American Advocacy Initiative, Inc. - 2025 - LOI" at bounding box center [1080, 290] width 204 height 19
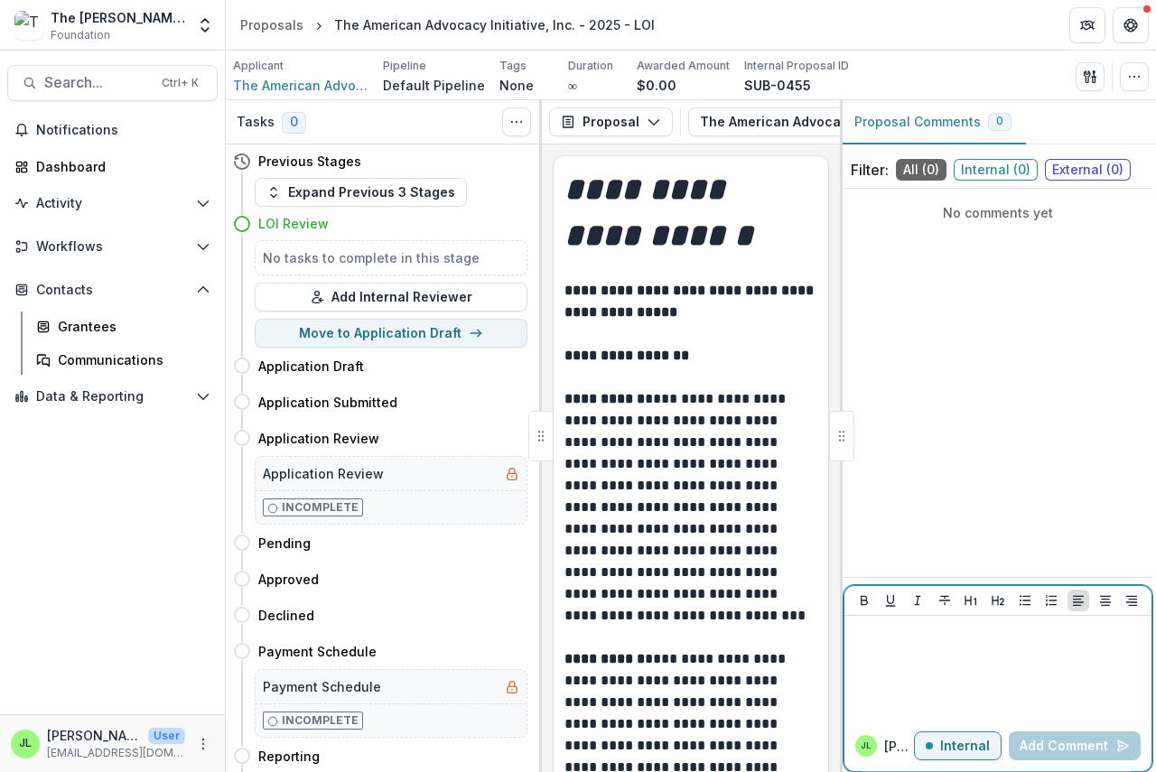
click at [887, 642] on div at bounding box center [998, 668] width 293 height 90
click at [1060, 746] on button "Add Comment" at bounding box center [1075, 746] width 132 height 29
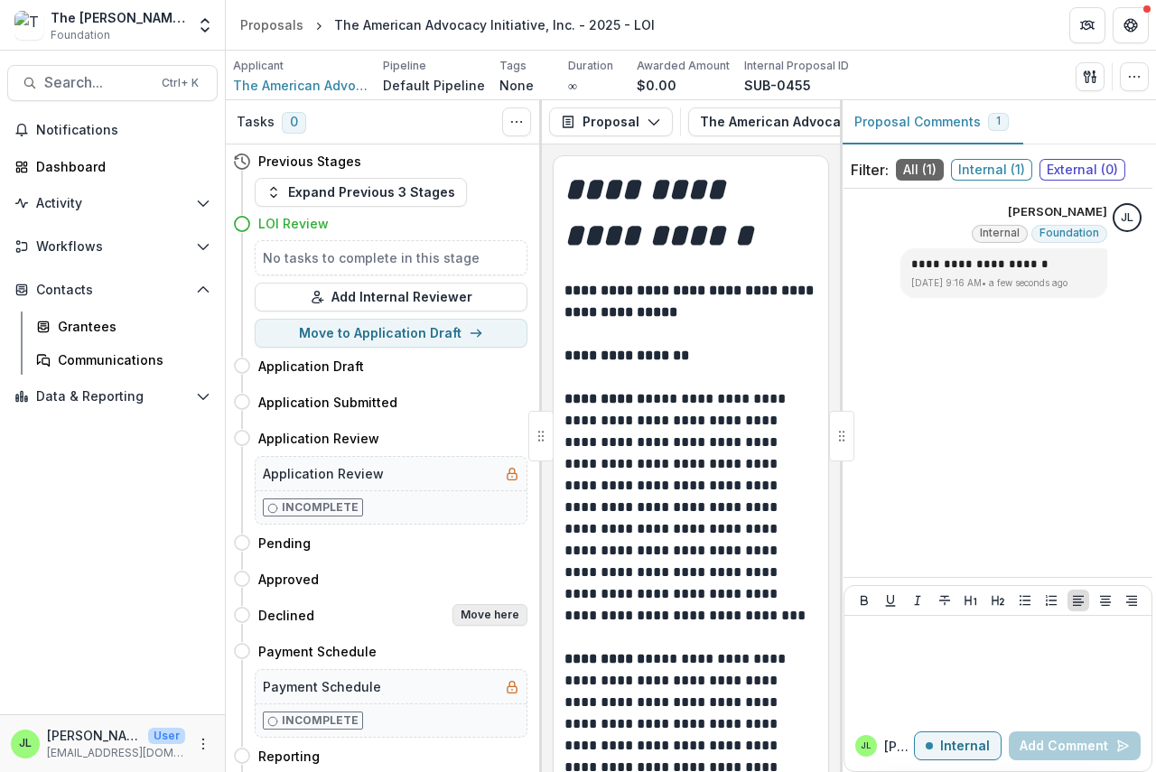
click at [480, 619] on button "Move here" at bounding box center [489, 615] width 75 height 22
select select "********"
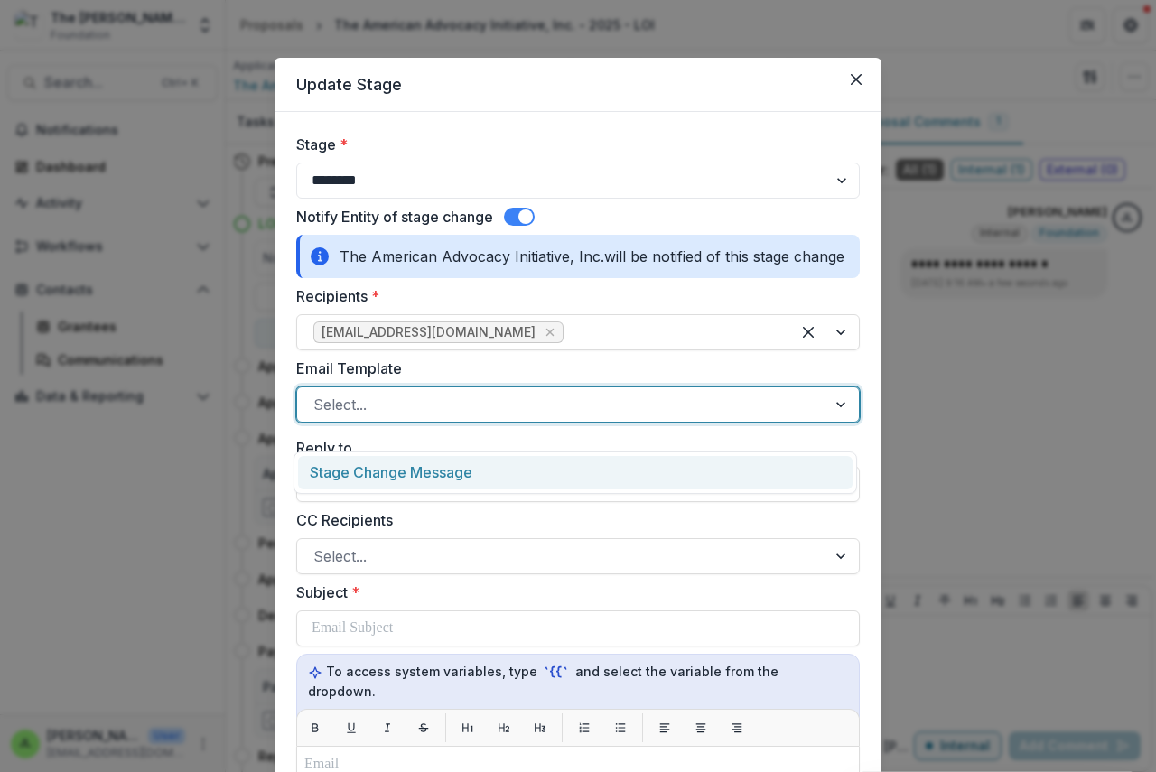
click at [383, 417] on div at bounding box center [561, 404] width 497 height 25
click at [407, 471] on div "Stage Change Message" at bounding box center [575, 472] width 555 height 33
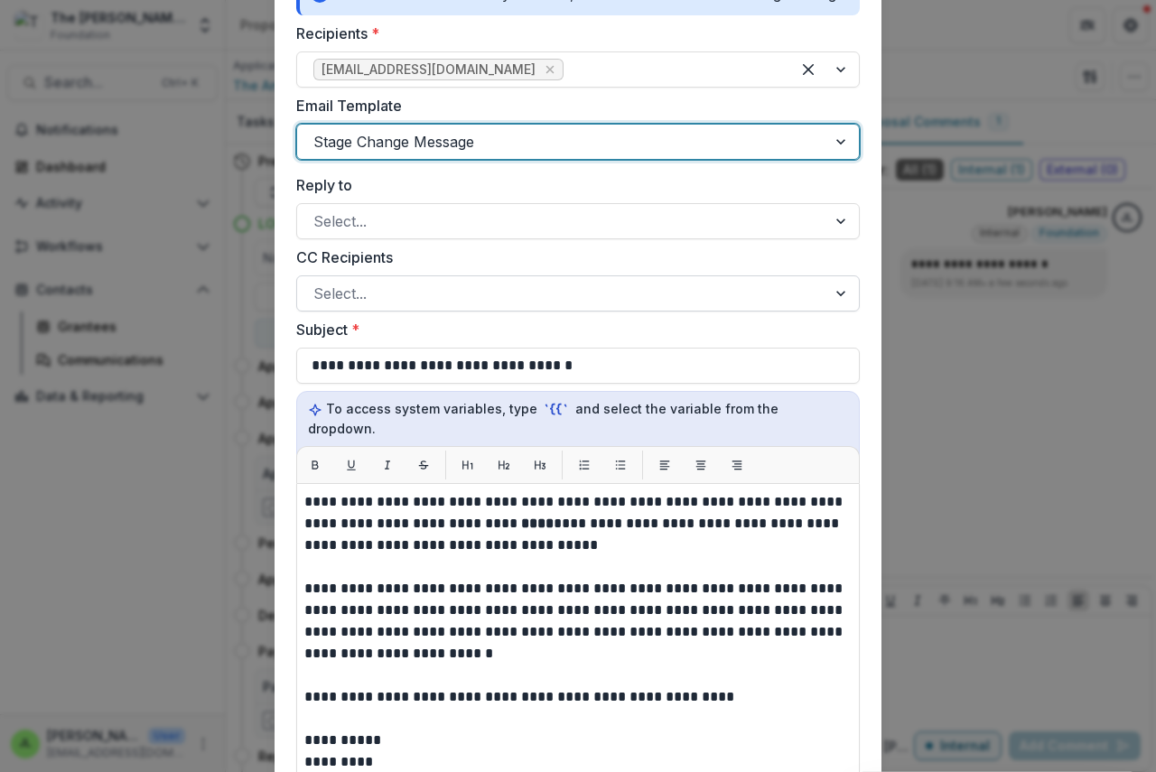
scroll to position [542, 0]
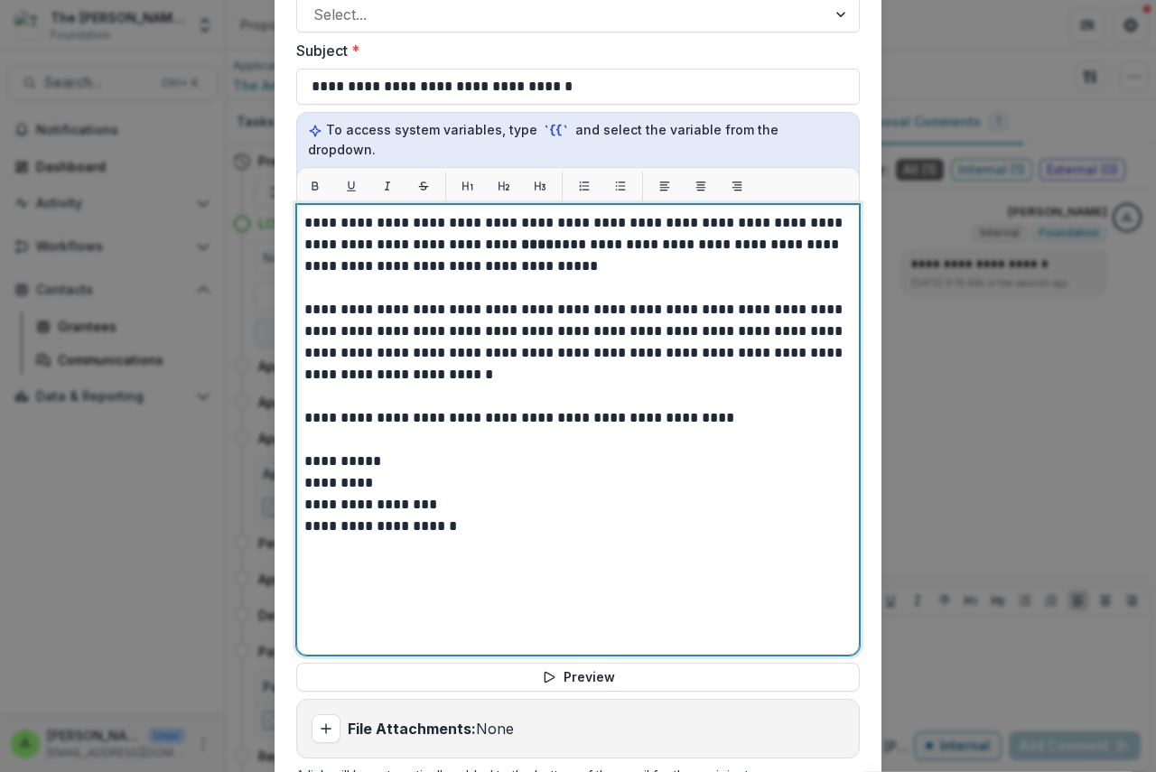
click at [521, 242] on strong "****" at bounding box center [537, 245] width 33 height 14
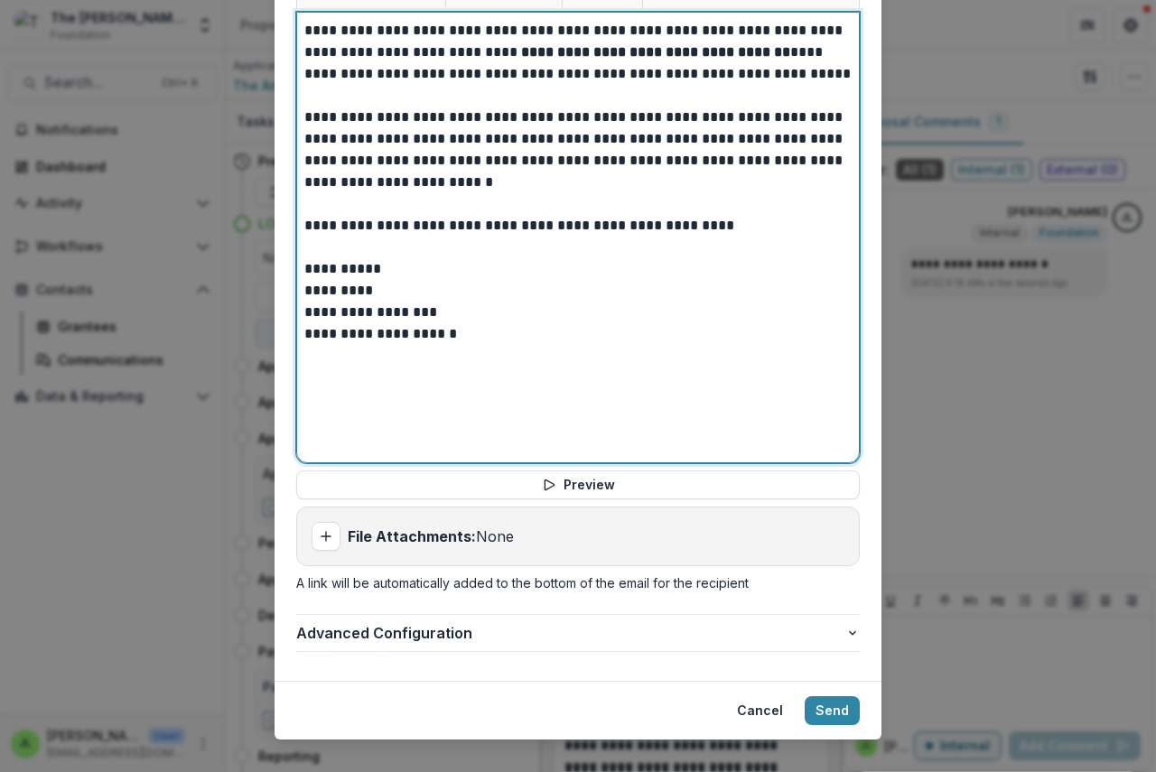
scroll to position [762, 0]
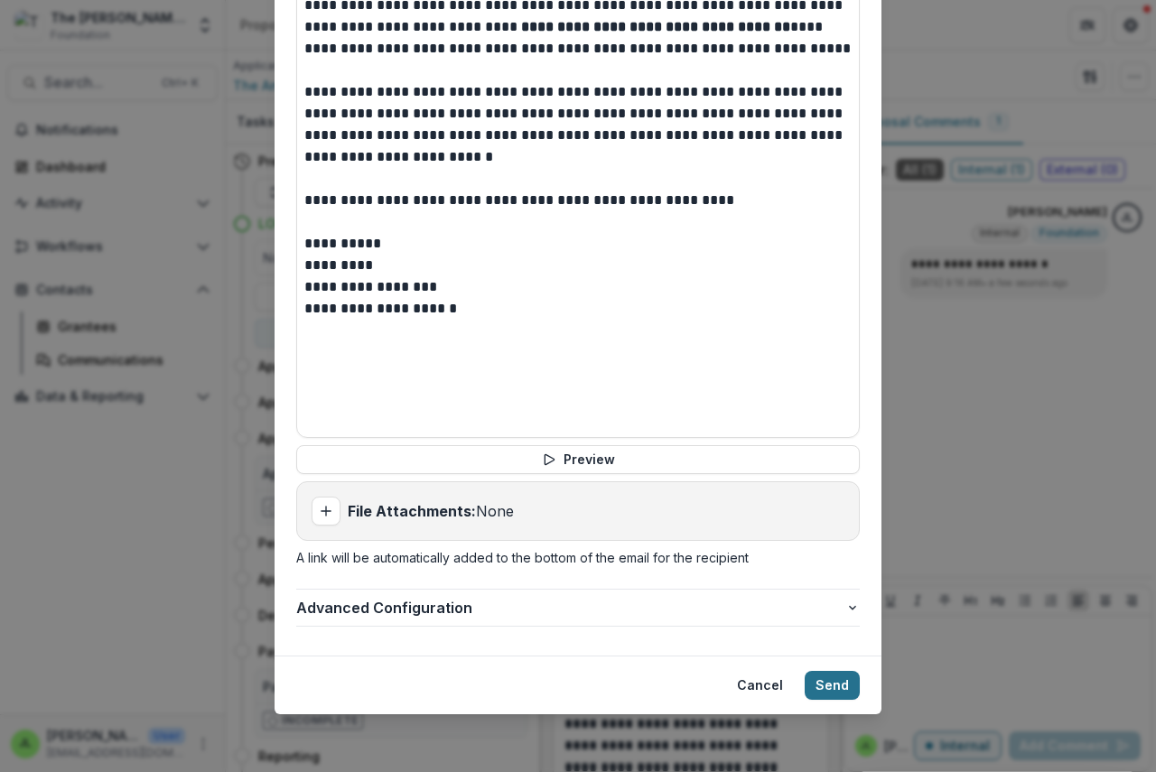
click at [837, 685] on button "Send" at bounding box center [832, 685] width 55 height 29
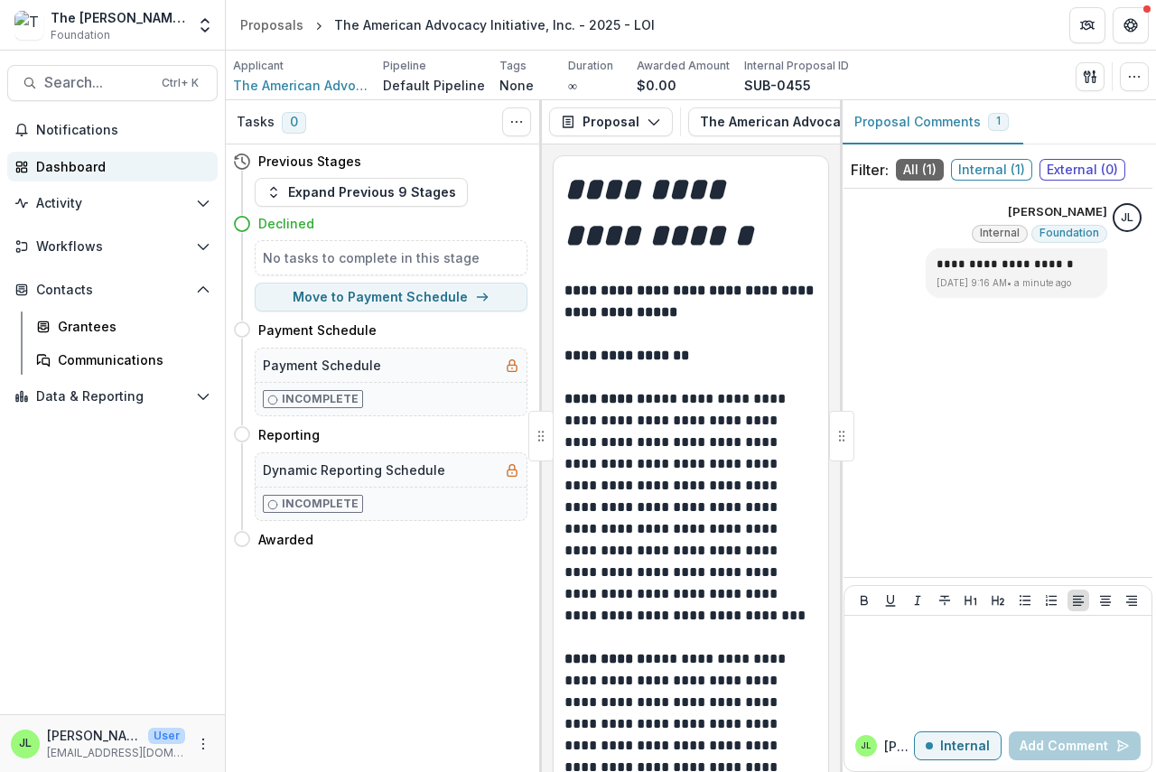
click at [58, 169] on div "Dashboard" at bounding box center [119, 166] width 167 height 19
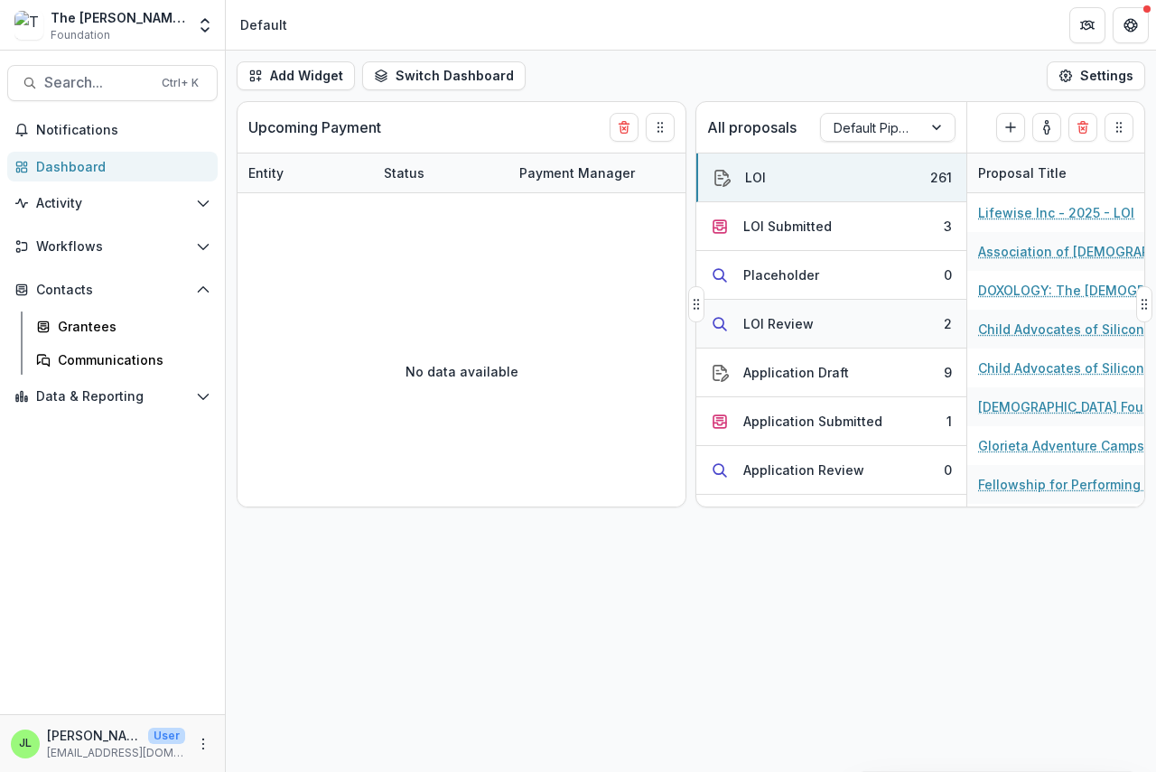
click at [791, 322] on div "LOI Review" at bounding box center [778, 323] width 70 height 19
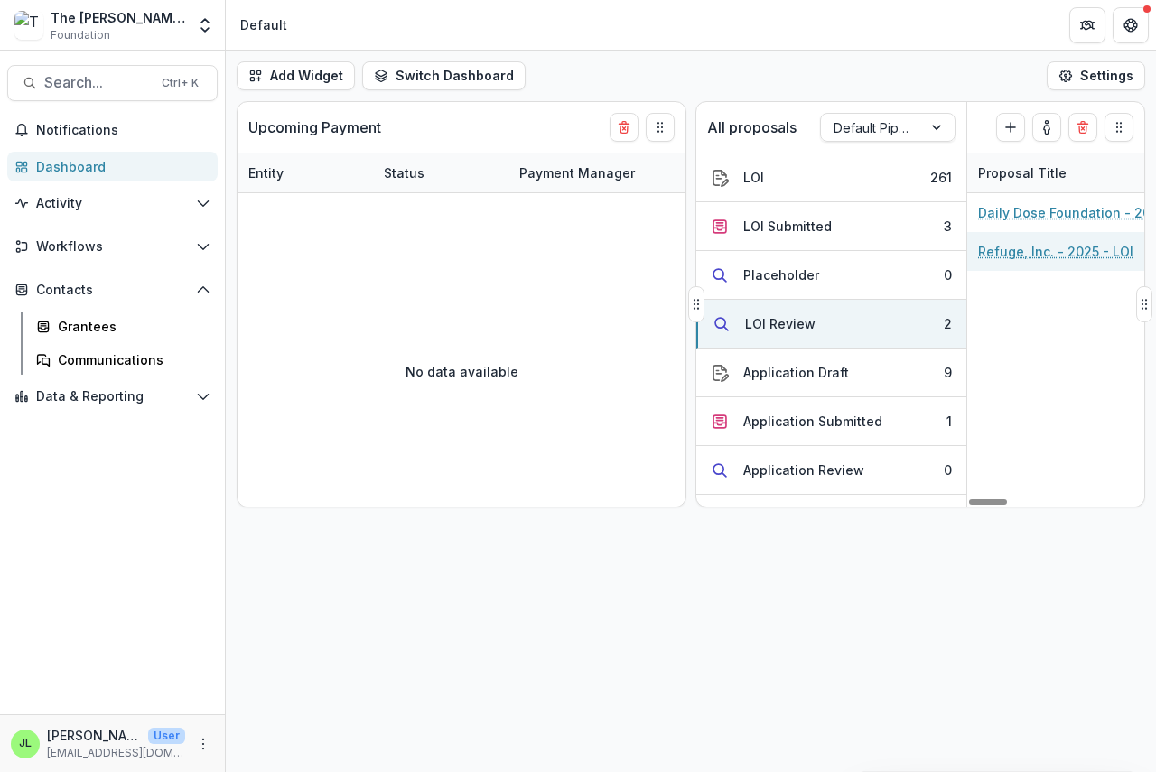
click at [989, 250] on link "Refuge, Inc. - 2025 - LOI" at bounding box center [1055, 251] width 155 height 19
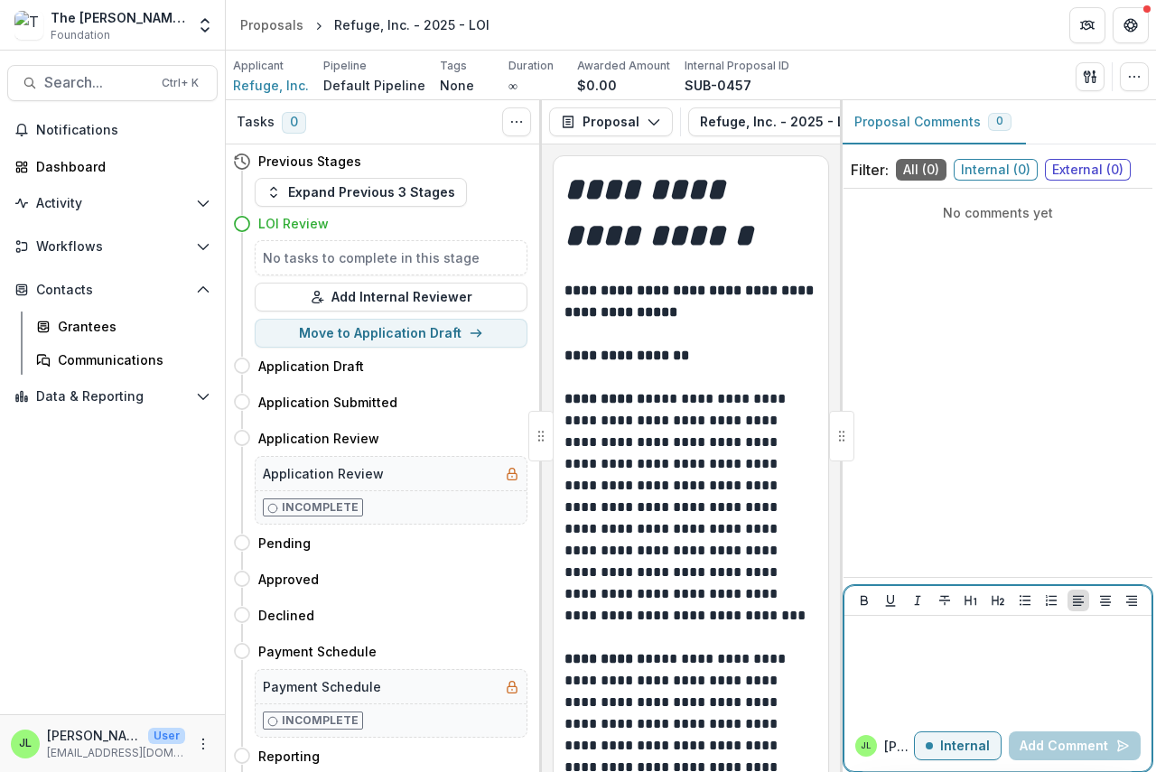
click at [862, 648] on div at bounding box center [998, 668] width 293 height 90
click at [1065, 750] on button "Add Comment" at bounding box center [1075, 746] width 132 height 29
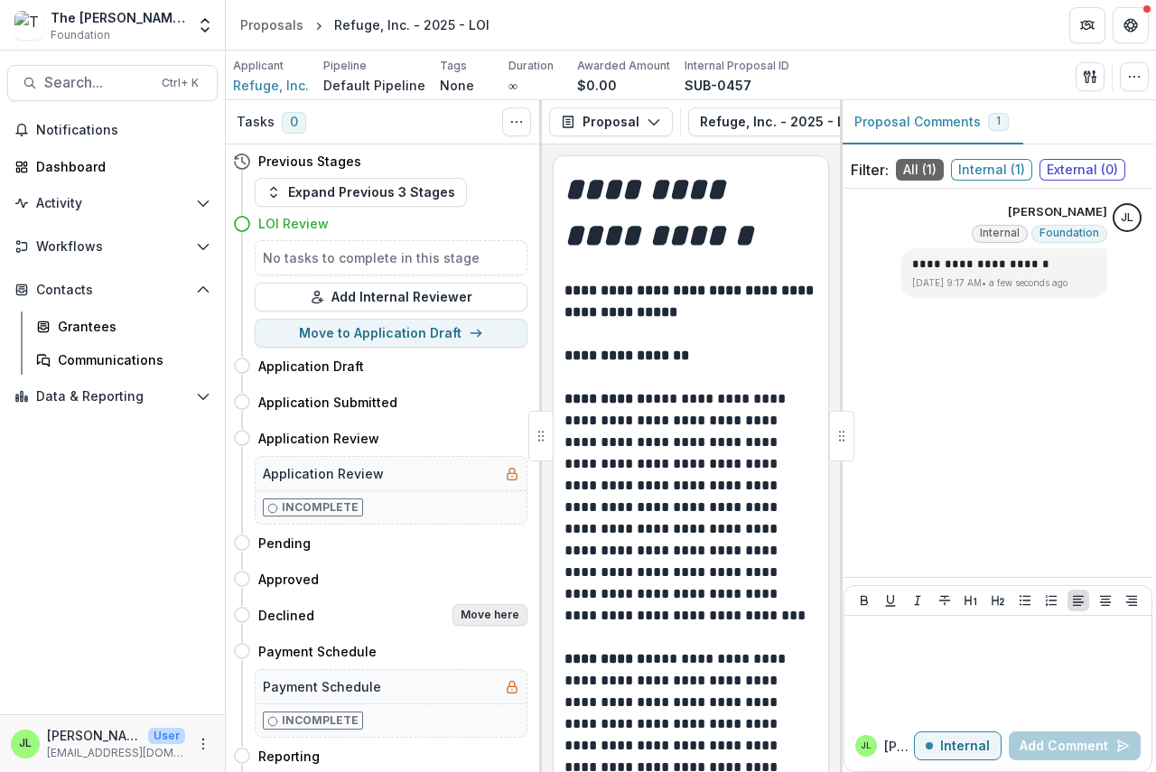
click at [493, 613] on button "Move here" at bounding box center [489, 615] width 75 height 22
select select "********"
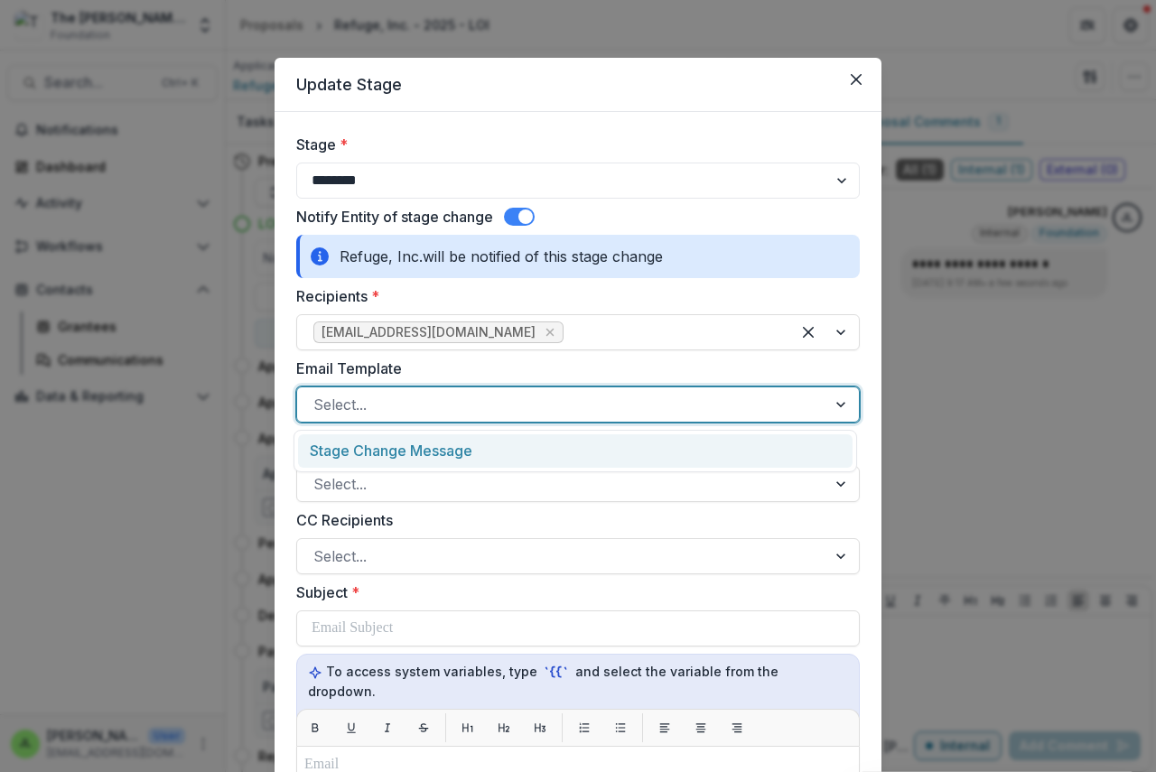
click at [397, 399] on div at bounding box center [561, 404] width 497 height 25
click at [405, 460] on div "Stage Change Message" at bounding box center [575, 450] width 555 height 33
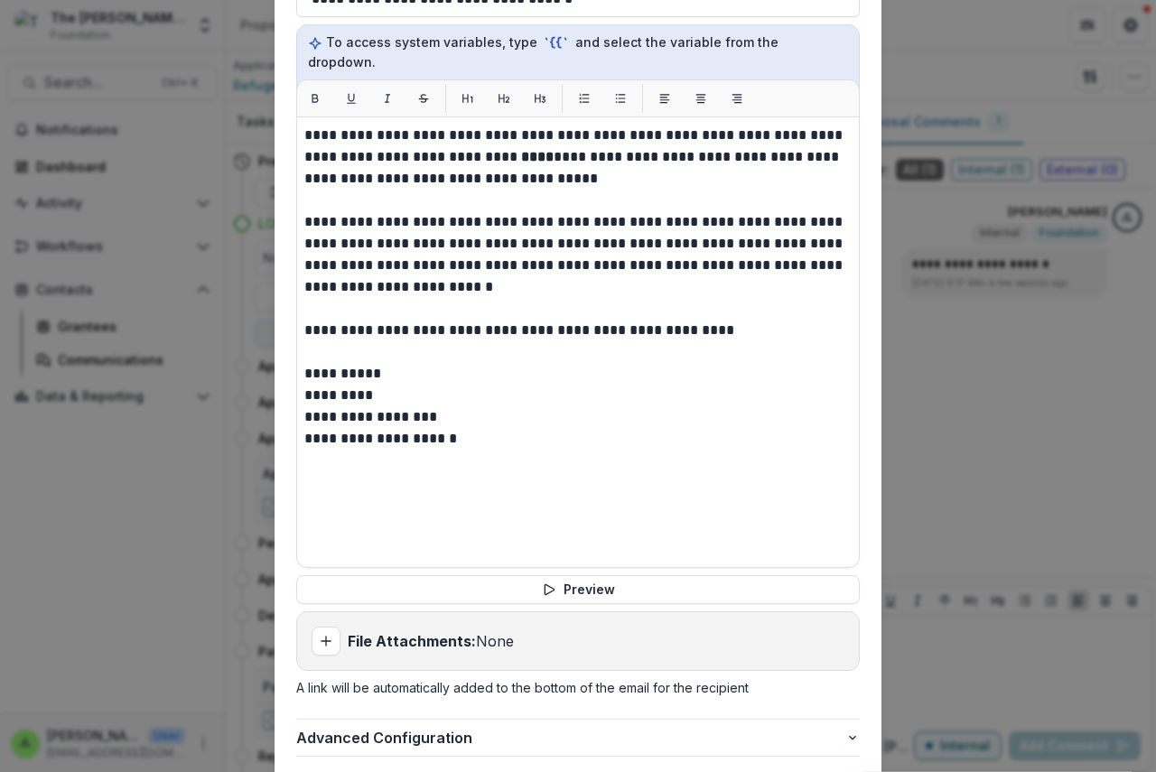
scroll to position [632, 0]
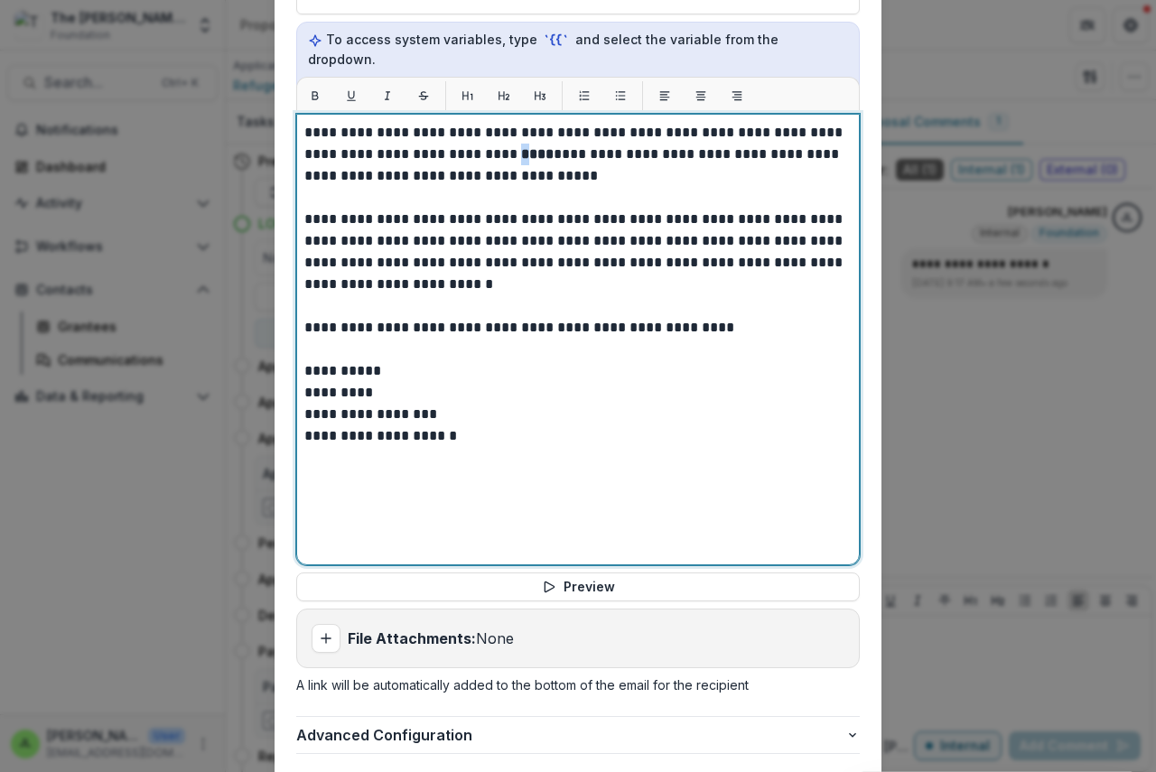
click at [521, 147] on strong "****" at bounding box center [537, 154] width 33 height 14
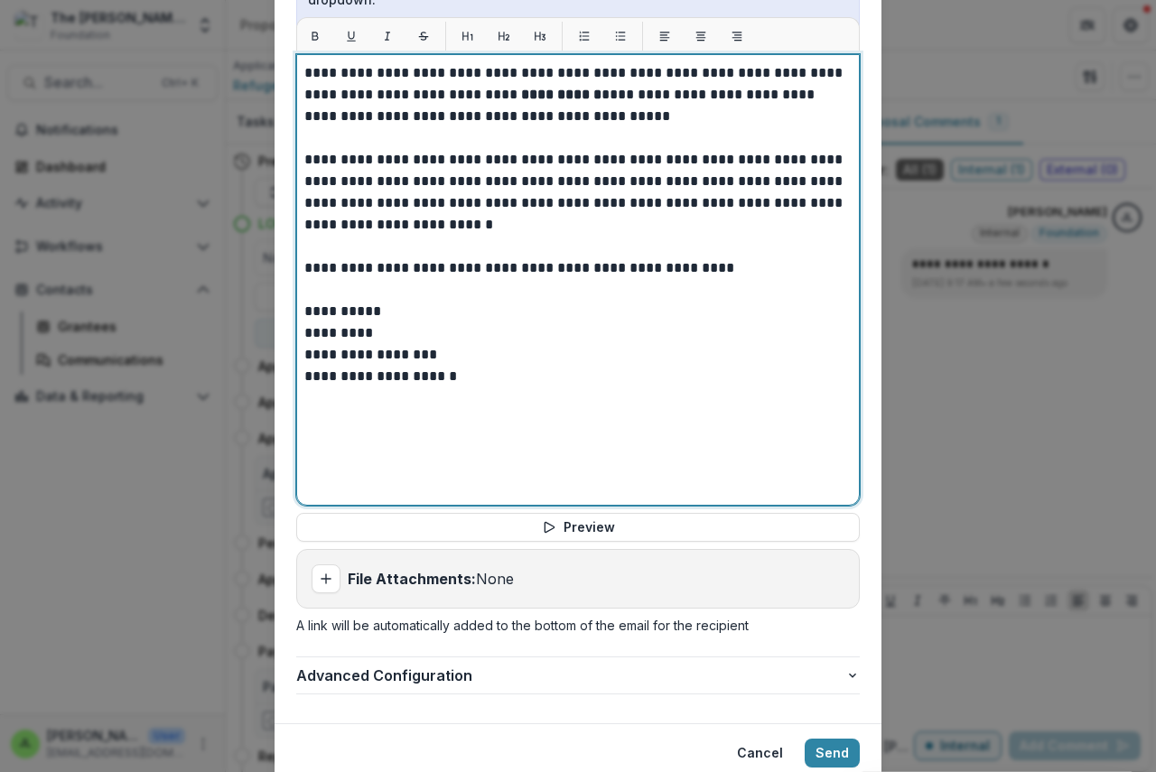
scroll to position [741, 0]
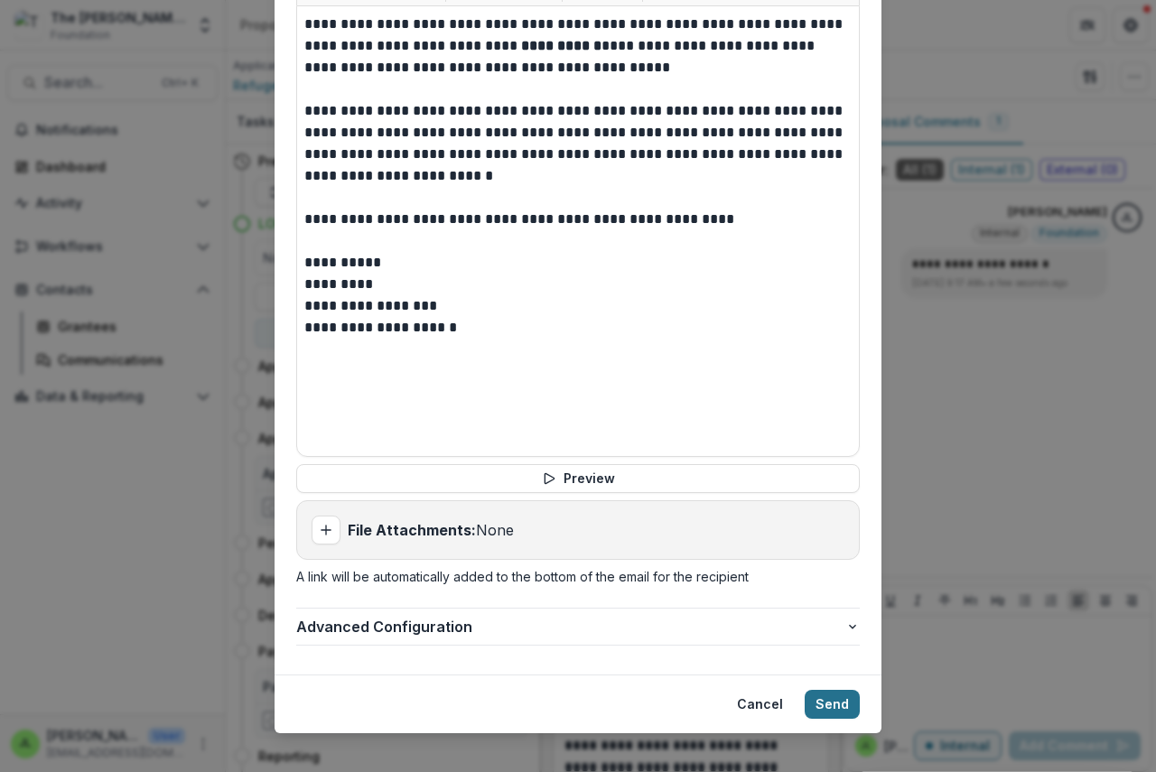
click at [834, 690] on button "Send" at bounding box center [832, 704] width 55 height 29
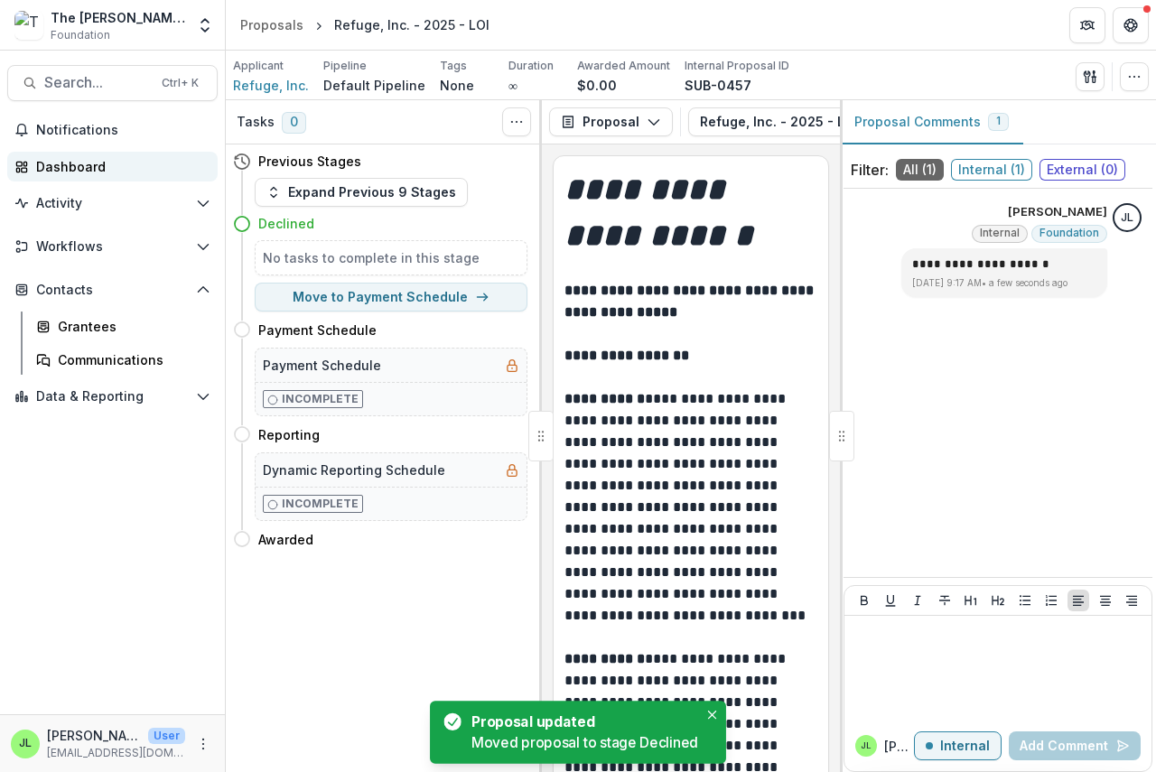
click at [66, 156] on link "Dashboard" at bounding box center [112, 167] width 210 height 30
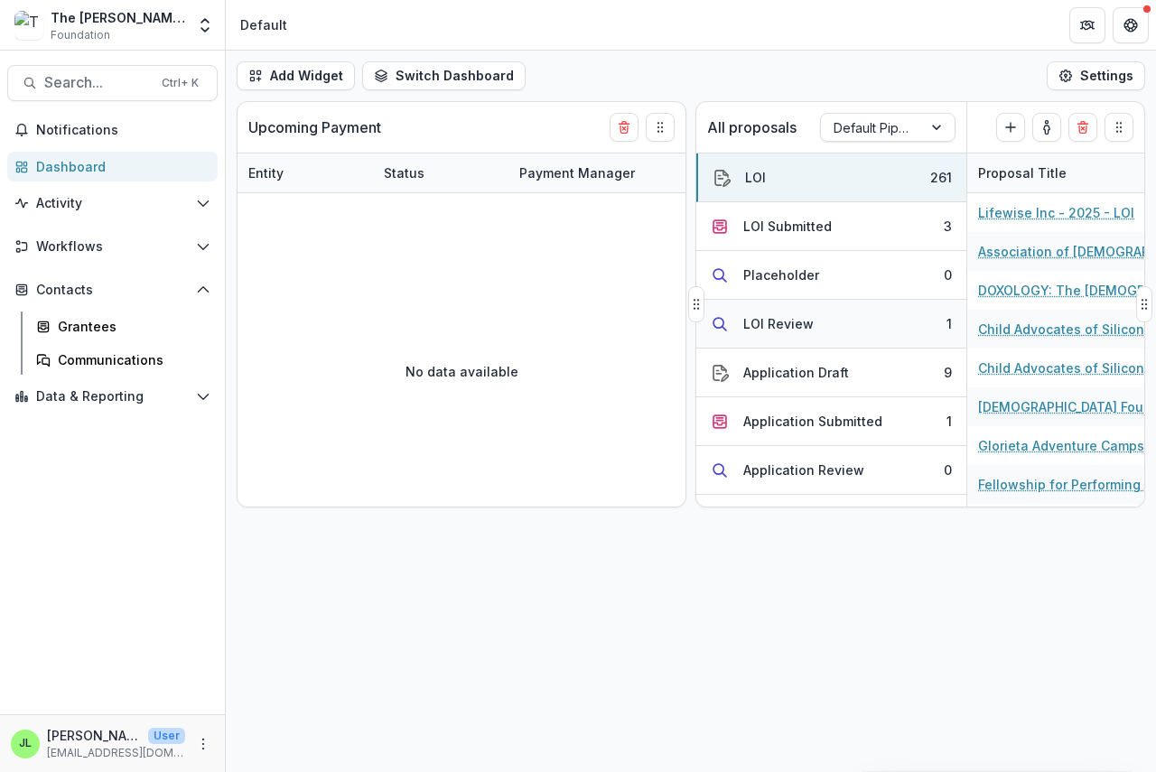
click at [762, 322] on div "LOI Review" at bounding box center [778, 323] width 70 height 19
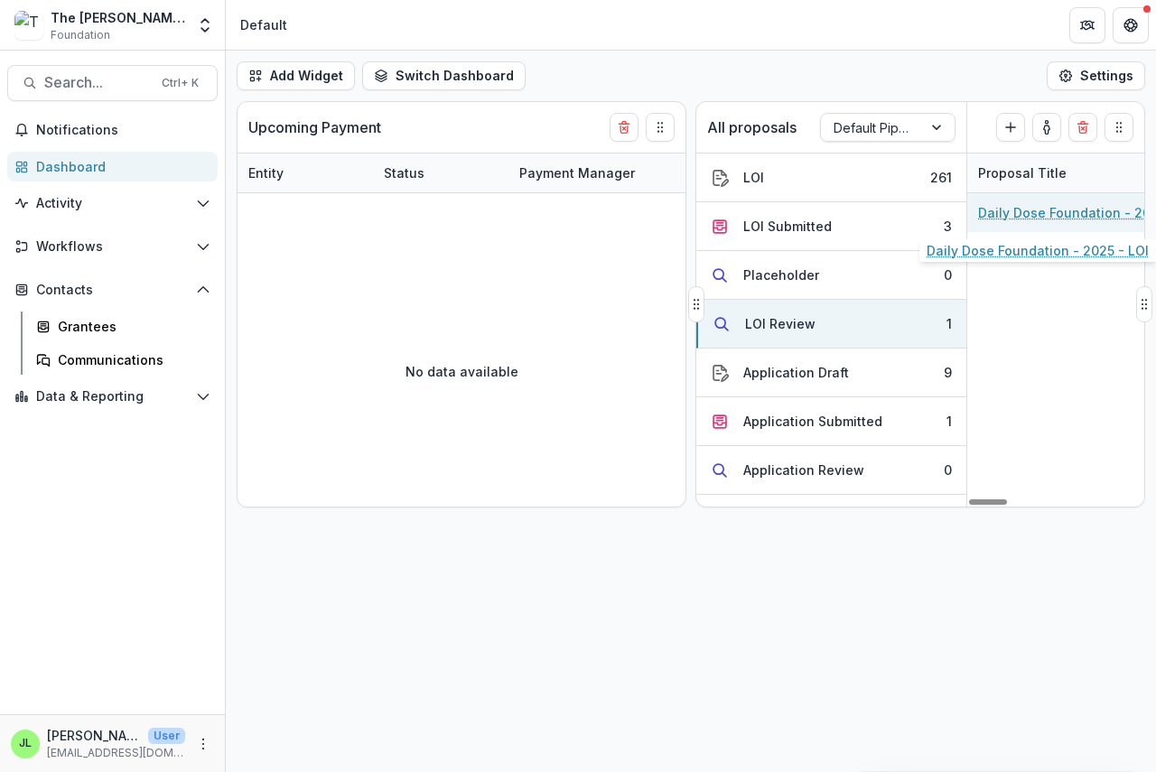
click at [1010, 210] on link "Daily Dose Foundation - 2025 - LOI" at bounding box center [1080, 212] width 204 height 19
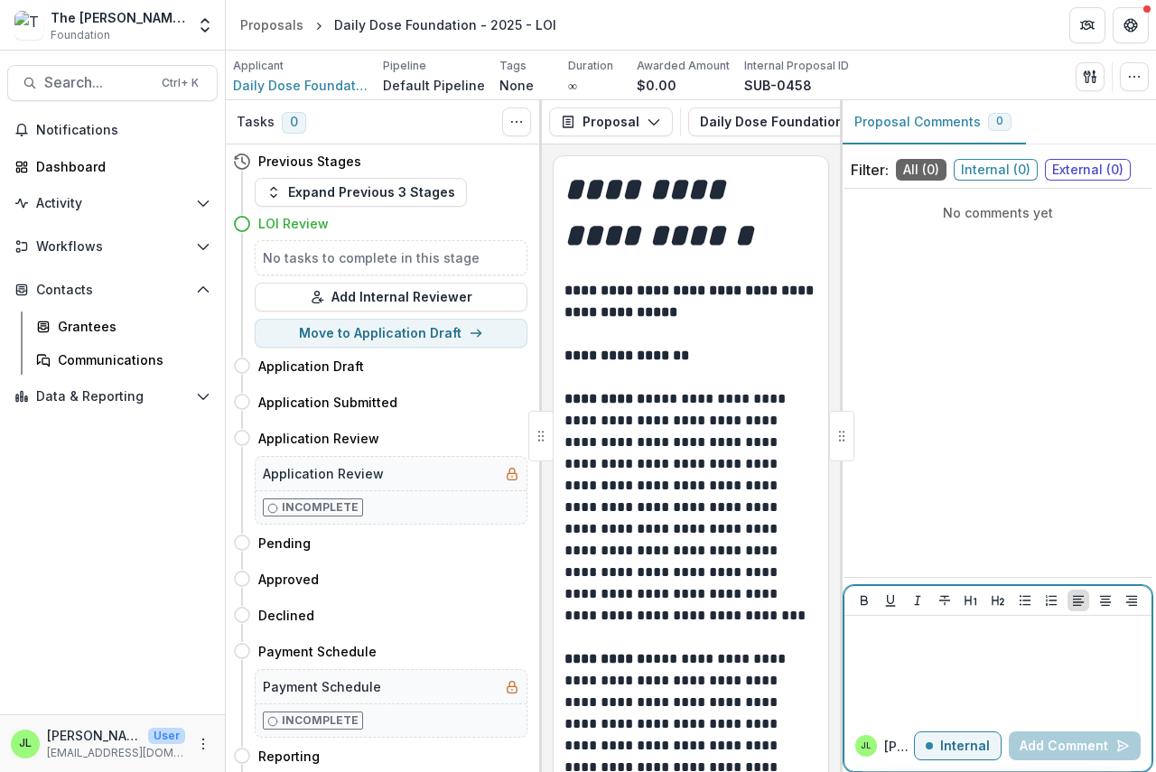
click at [877, 641] on p at bounding box center [998, 633] width 293 height 20
click at [1047, 735] on button "Add Comment" at bounding box center [1075, 746] width 132 height 29
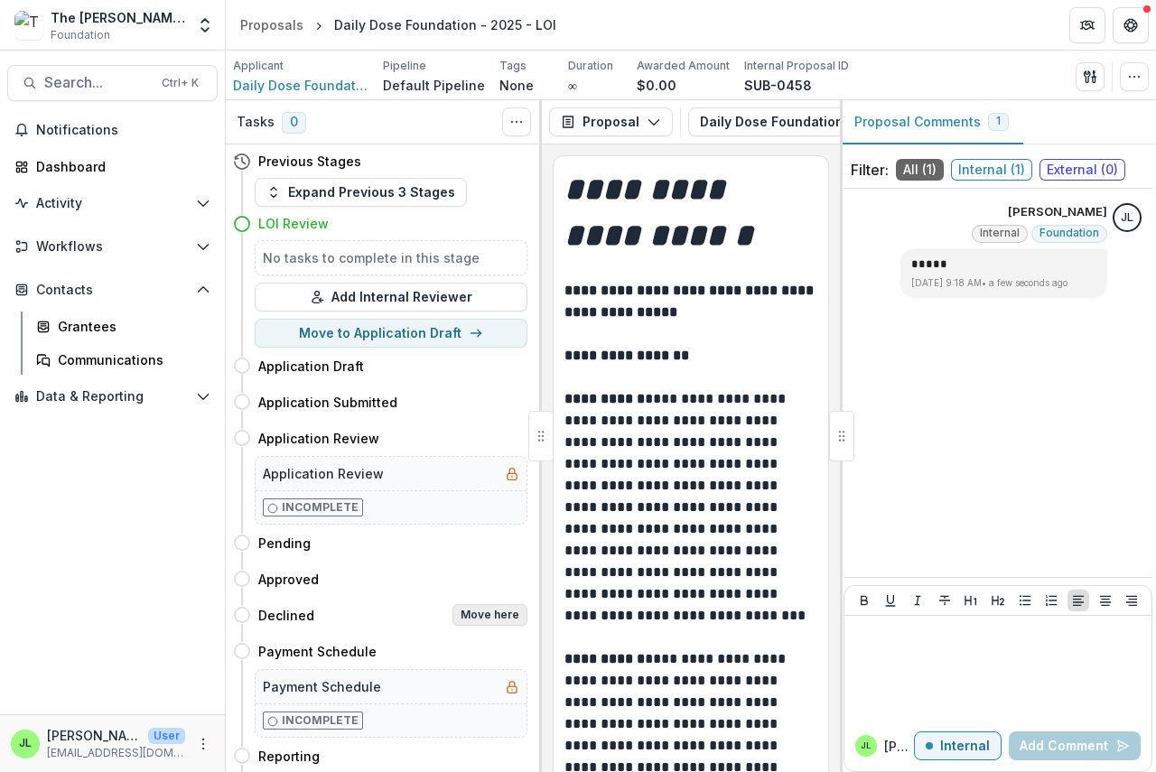
click at [491, 613] on button "Move here" at bounding box center [489, 615] width 75 height 22
select select "********"
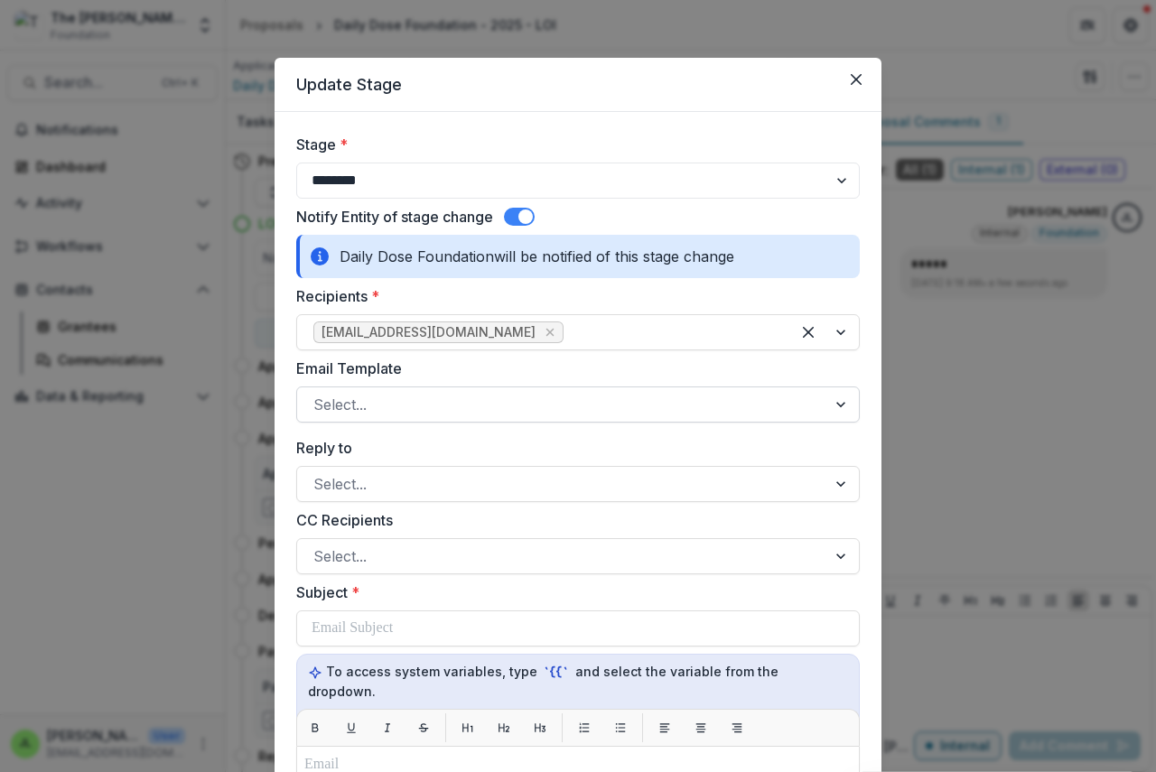
click at [387, 403] on div at bounding box center [561, 404] width 497 height 25
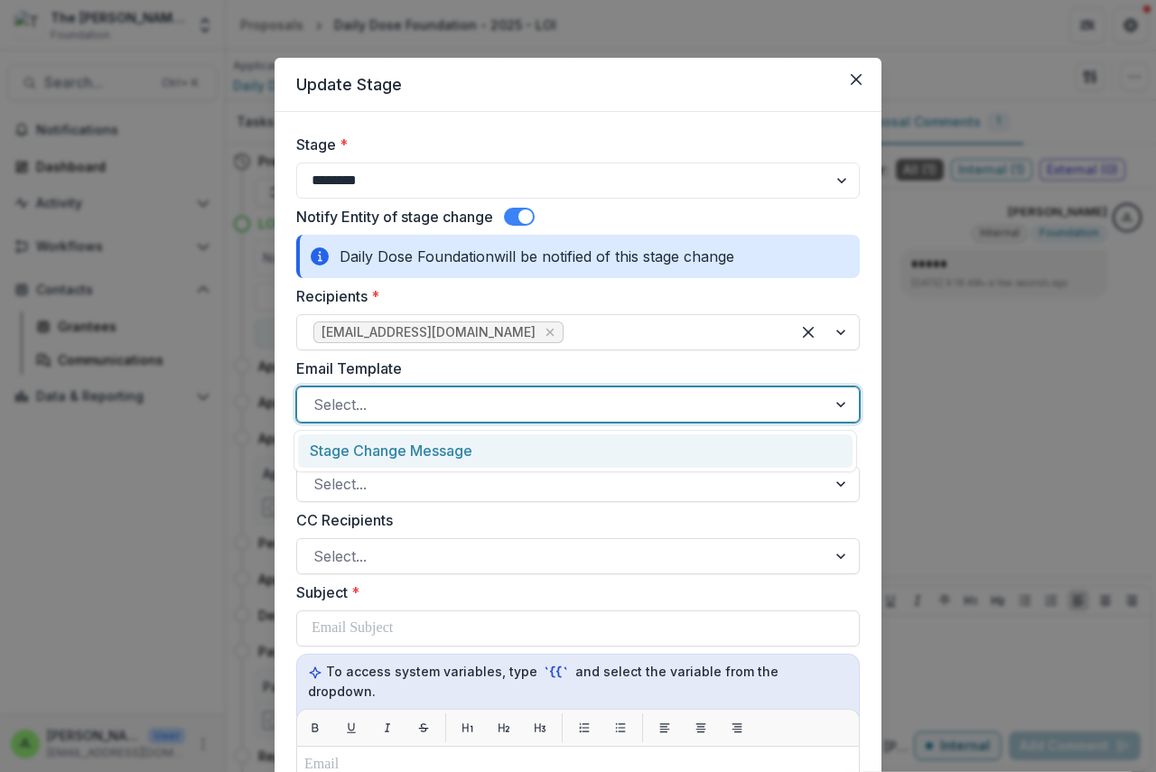
click at [382, 448] on div "Stage Change Message" at bounding box center [575, 450] width 555 height 33
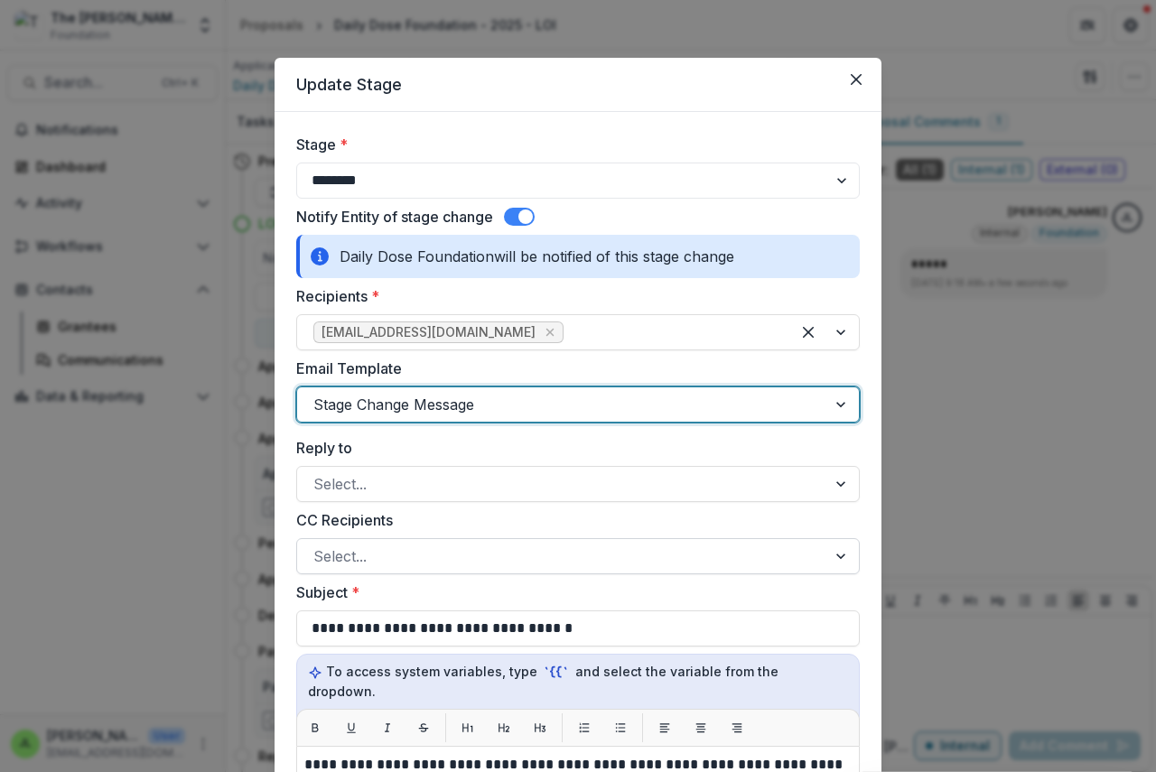
scroll to position [542, 0]
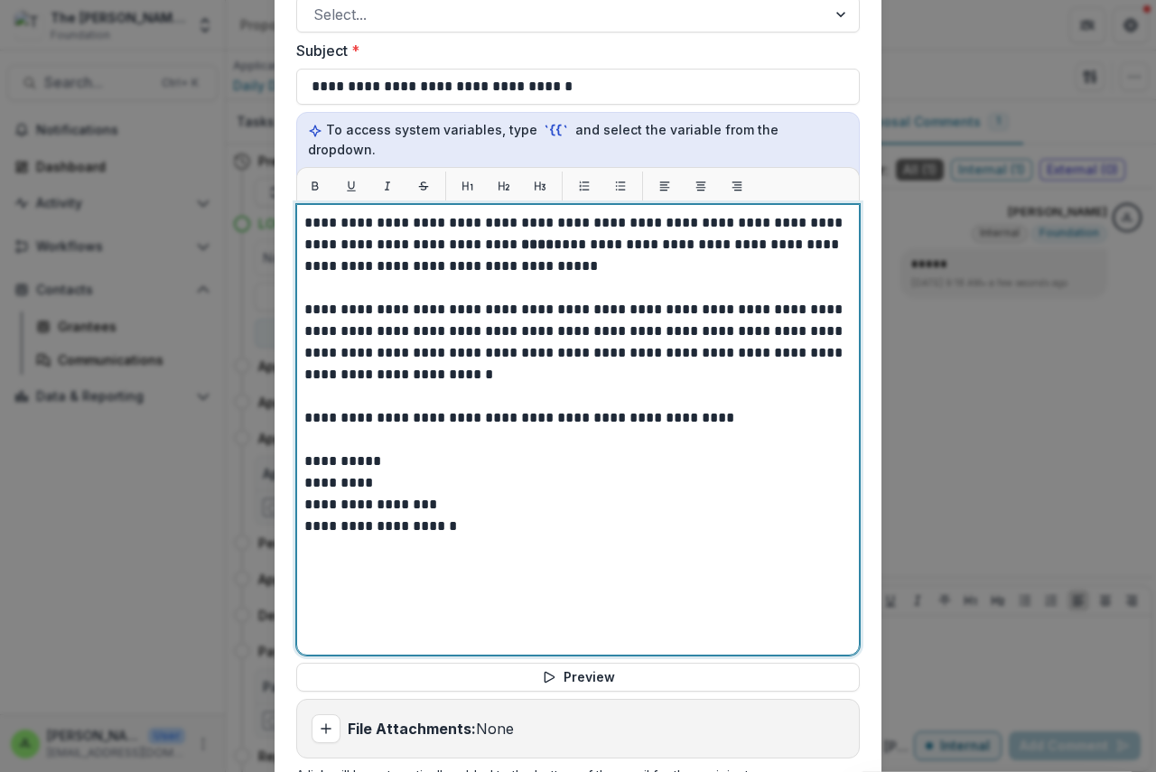
click at [521, 238] on strong "****" at bounding box center [537, 245] width 33 height 14
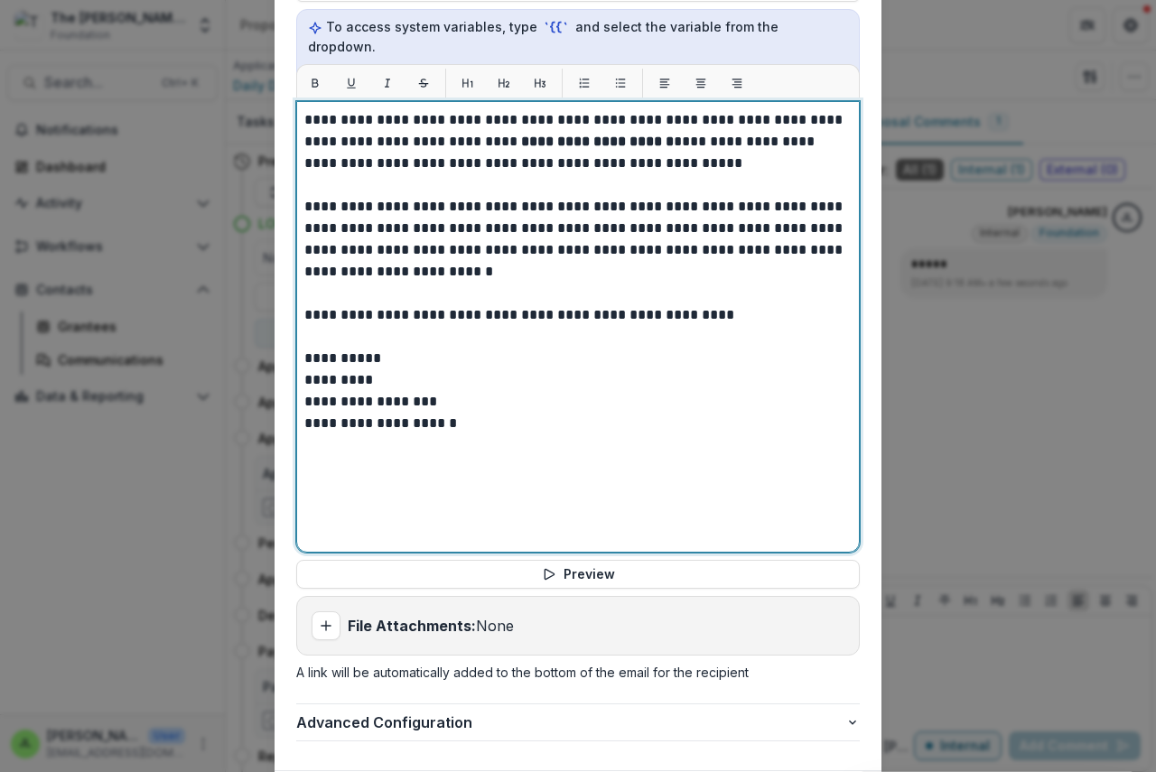
scroll to position [741, 0]
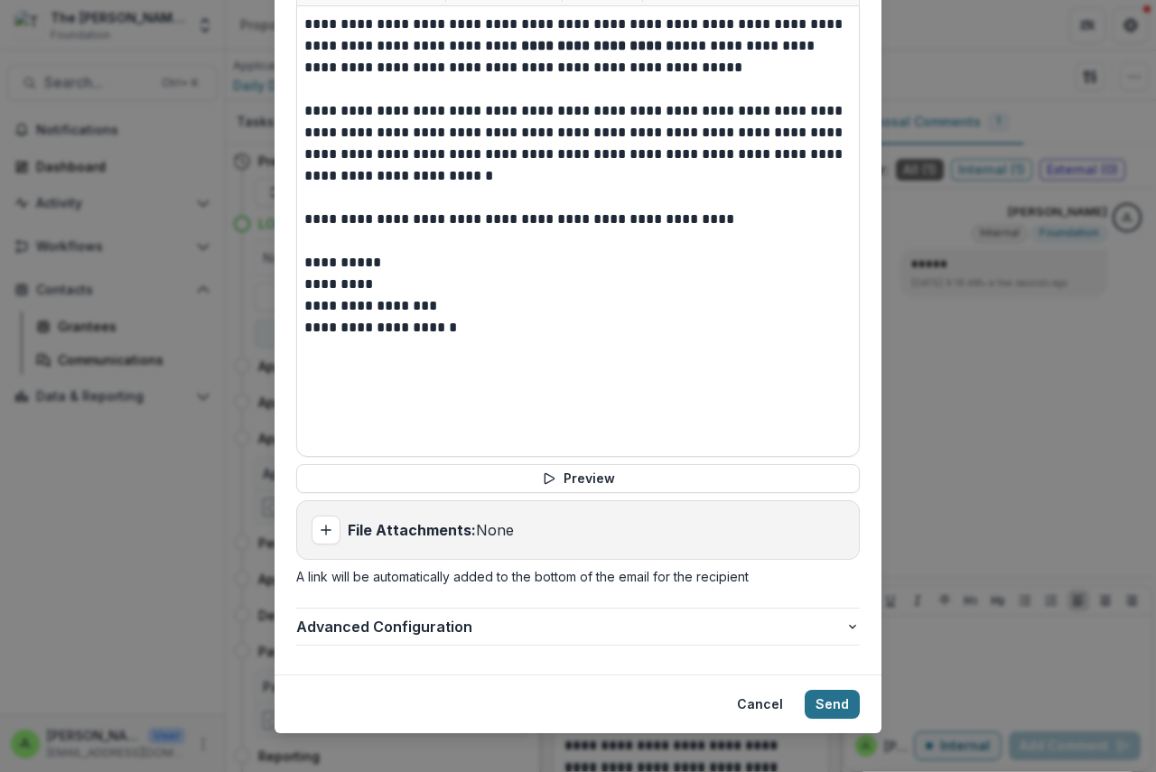
click at [811, 690] on button "Send" at bounding box center [832, 704] width 55 height 29
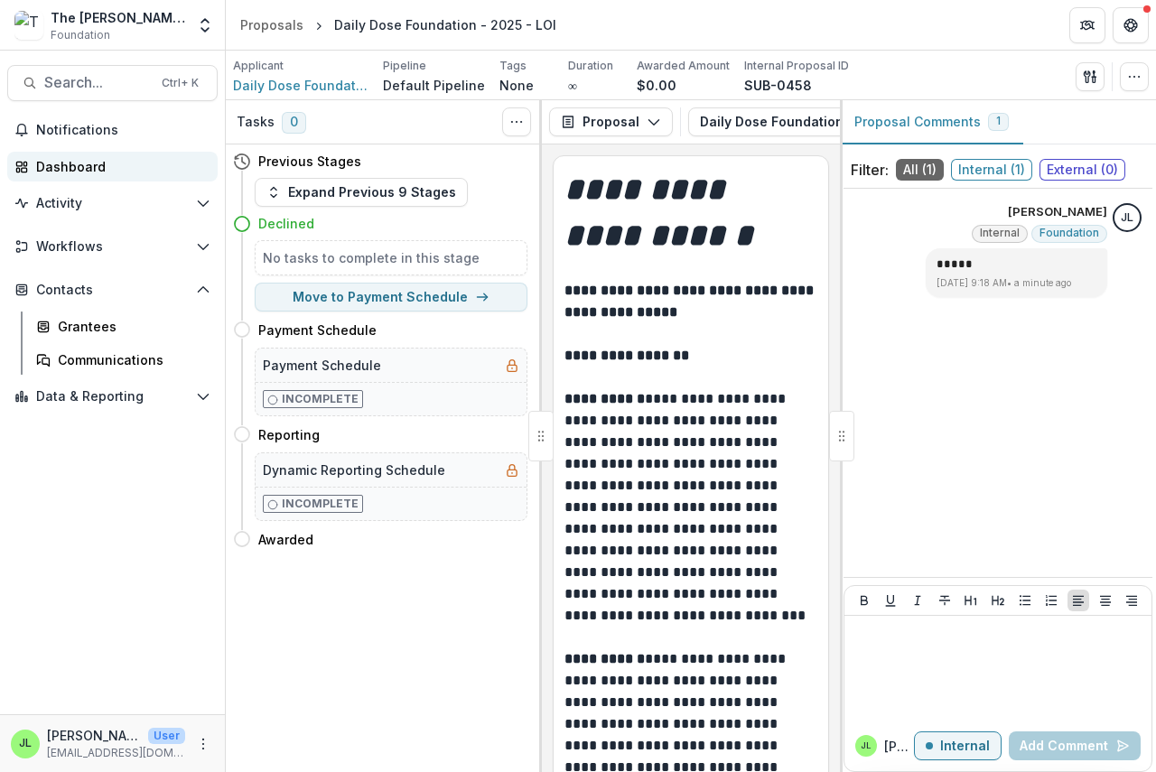
click at [58, 165] on div "Dashboard" at bounding box center [119, 166] width 167 height 19
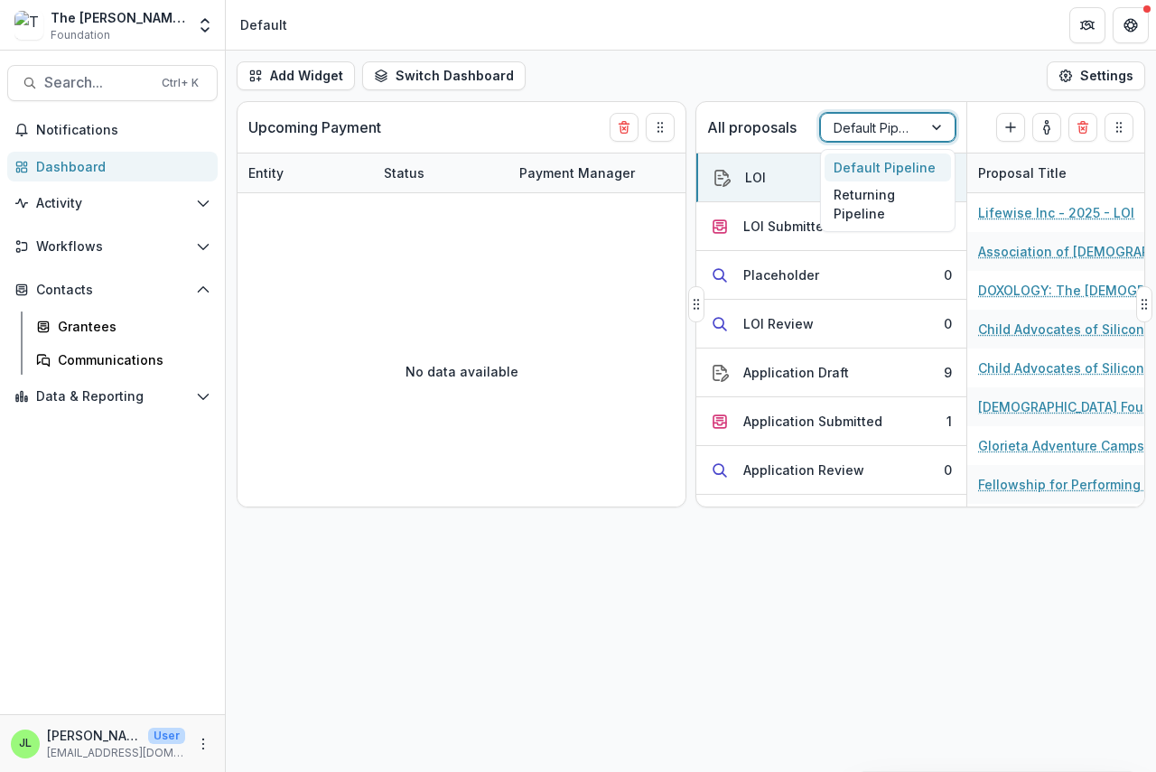
click at [859, 126] on div at bounding box center [872, 128] width 76 height 23
click at [849, 204] on div "Returning Pipeline" at bounding box center [888, 205] width 126 height 47
